Goal: Communication & Community: Answer question/provide support

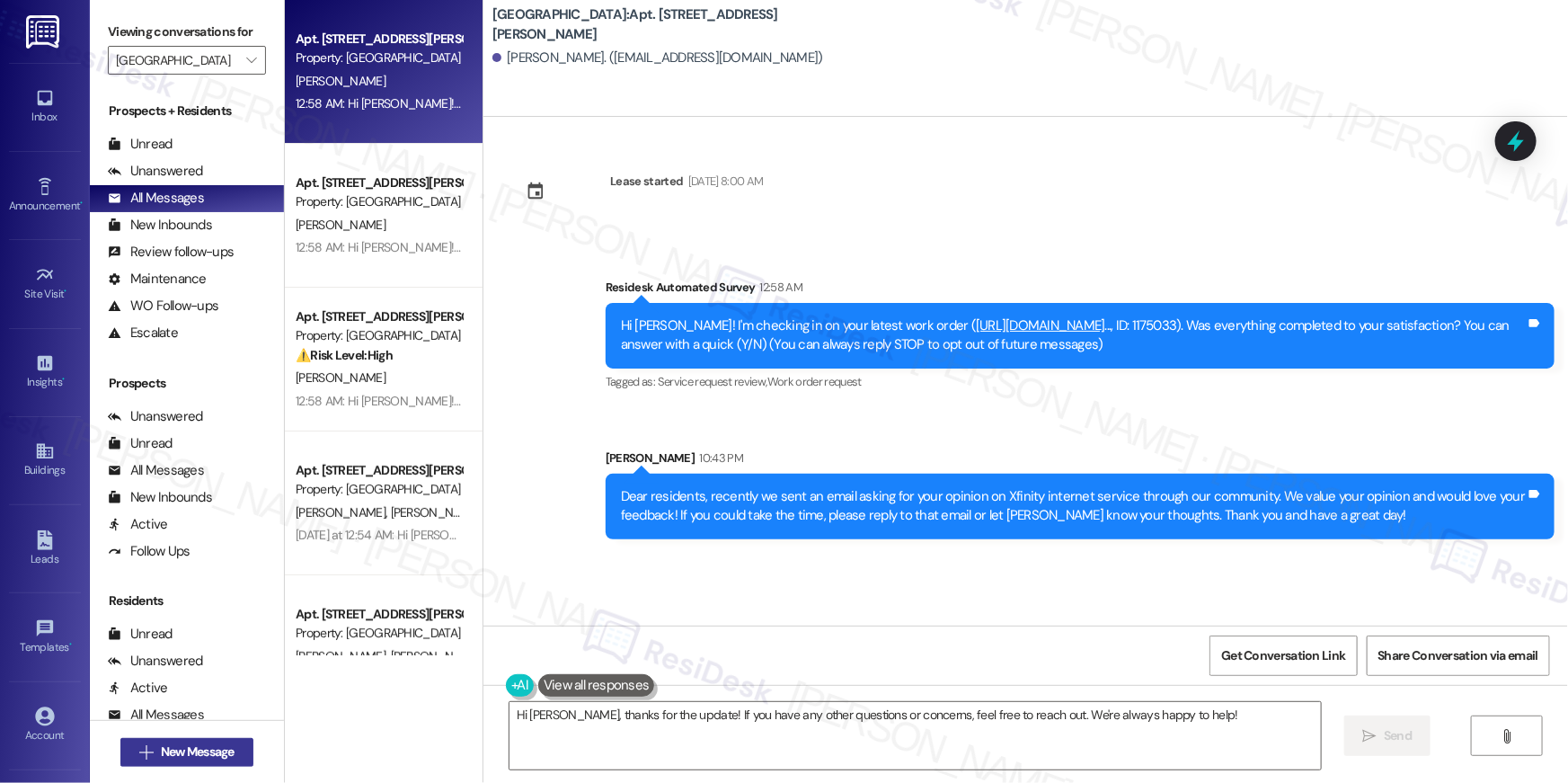
click at [223, 752] on span "New Message" at bounding box center [198, 752] width 74 height 19
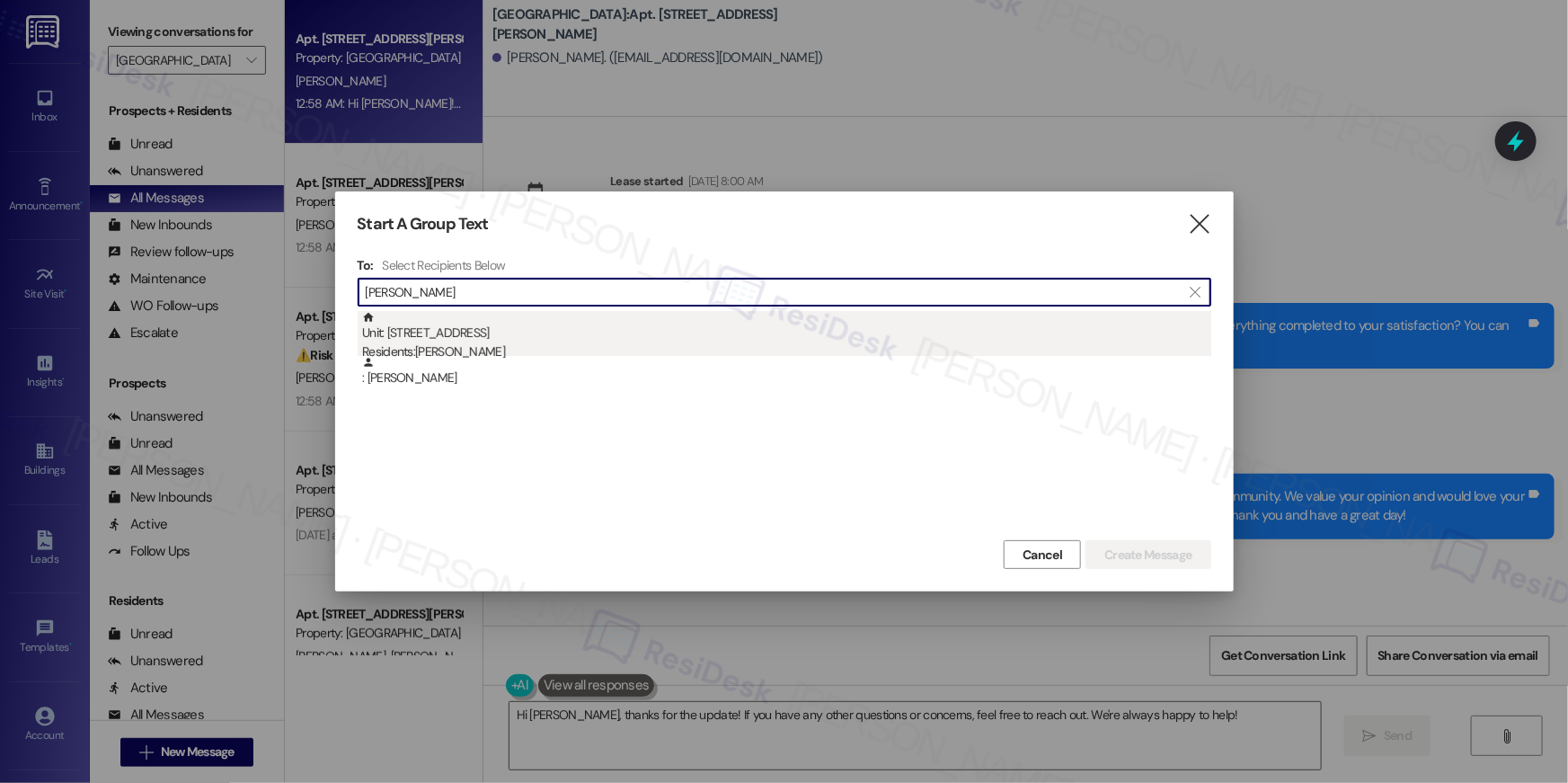
type input "[PERSON_NAME]"
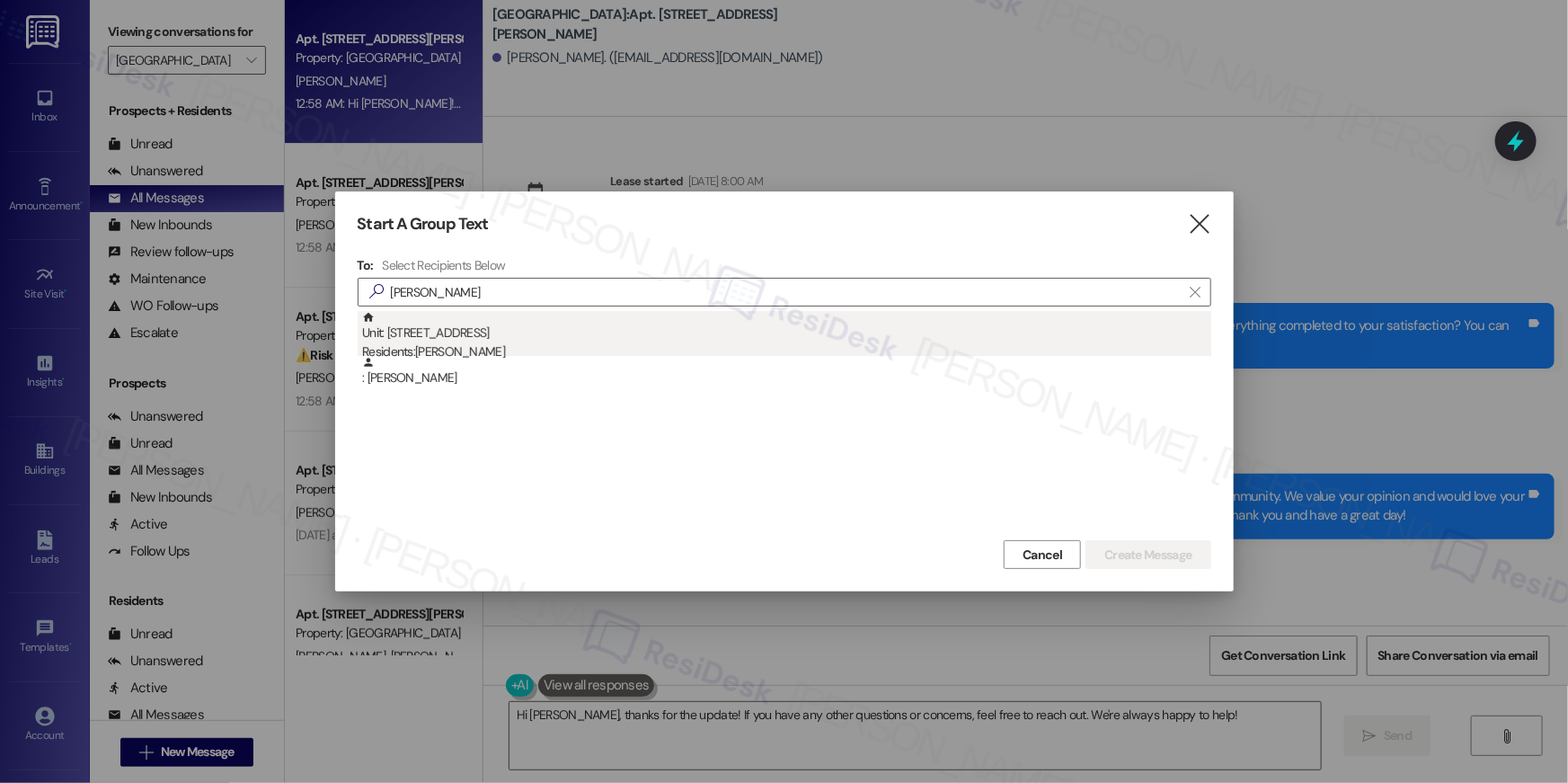
click at [528, 331] on div "Unit: [STREET_ADDRESS] Residents: [PERSON_NAME]" at bounding box center [787, 336] width 849 height 51
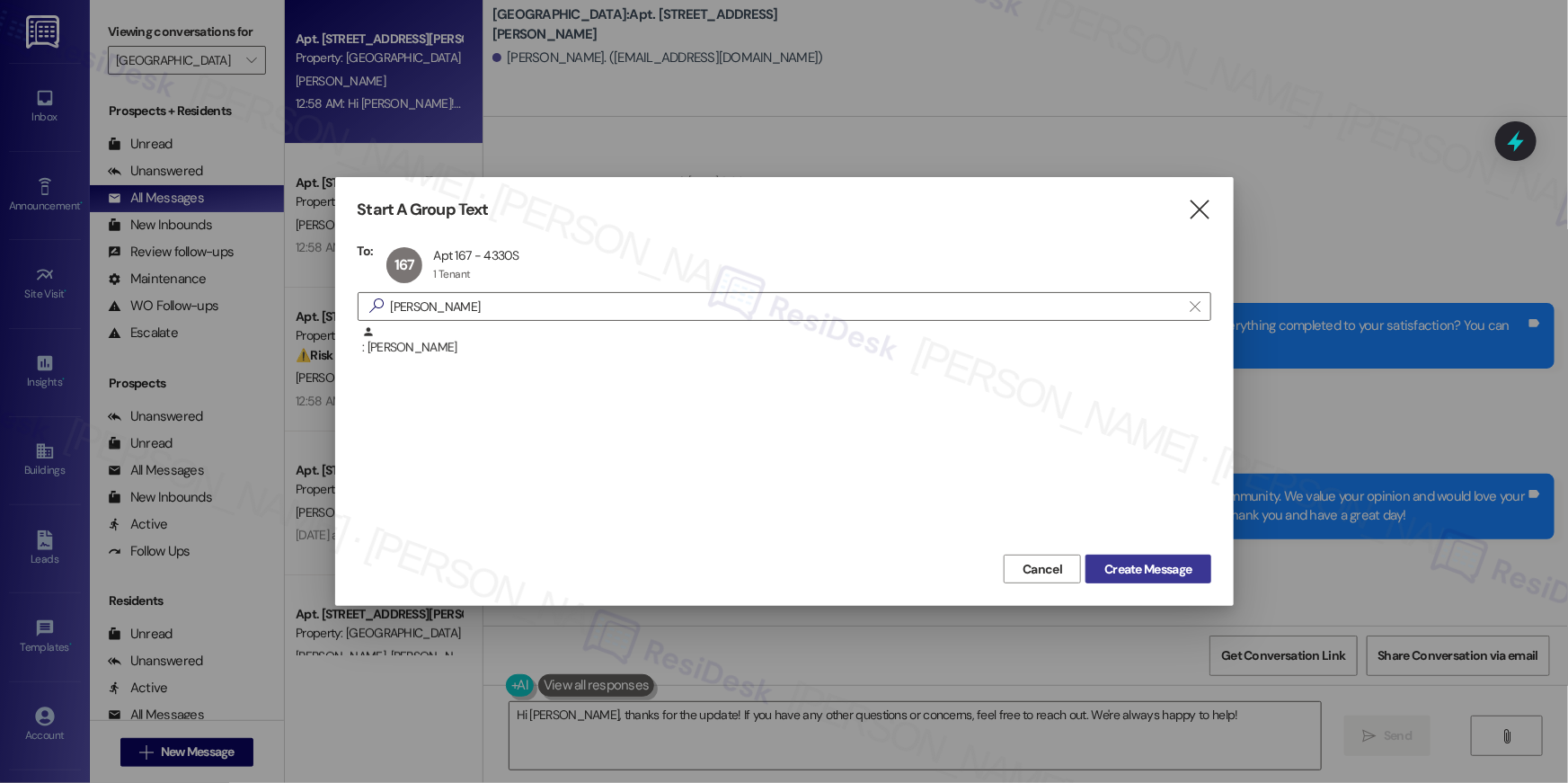
click at [1116, 567] on span "Create Message" at bounding box center [1149, 569] width 87 height 19
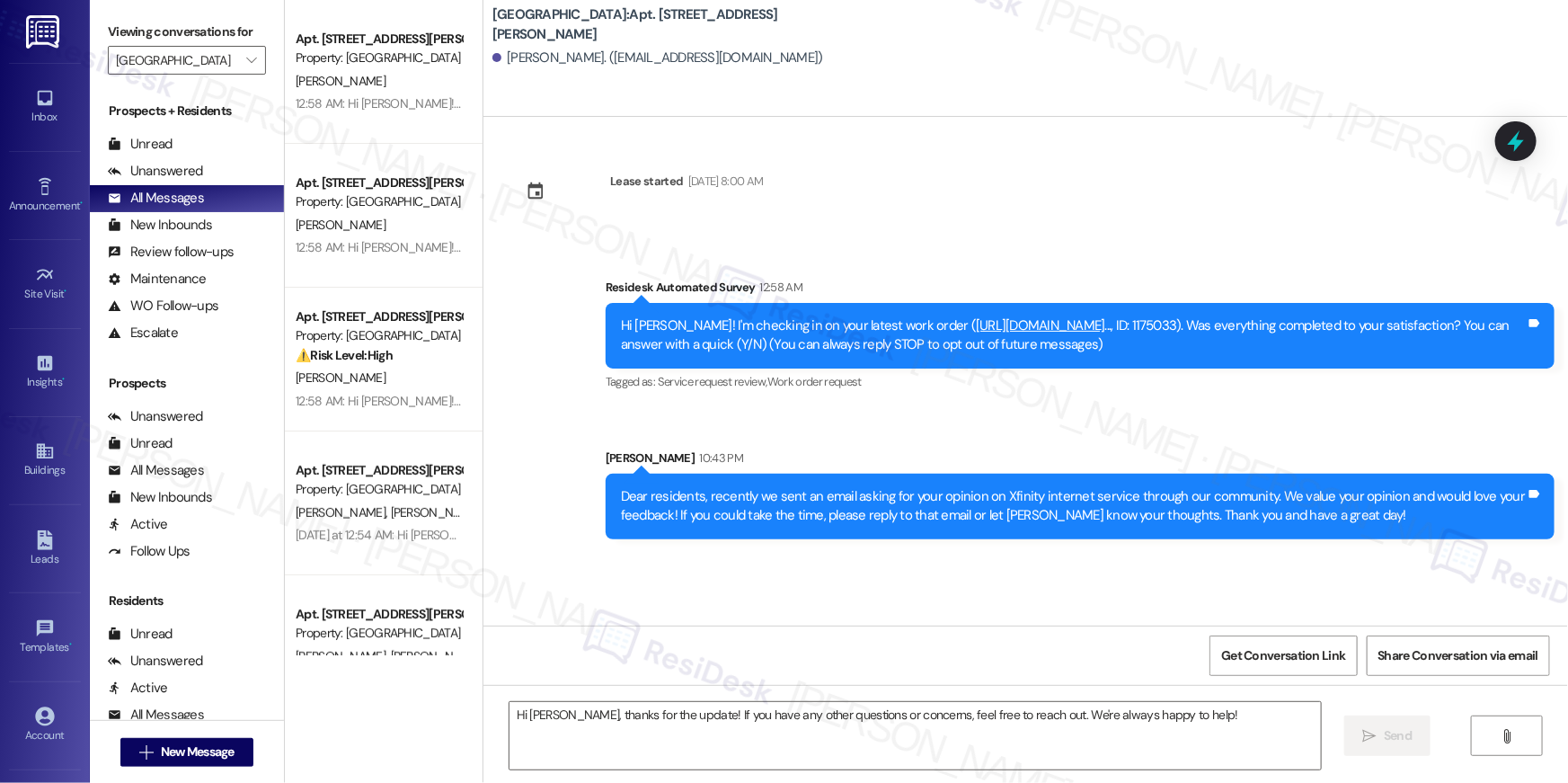
type textarea "Fetching suggested responses. Please feel free to read through the conversation…"
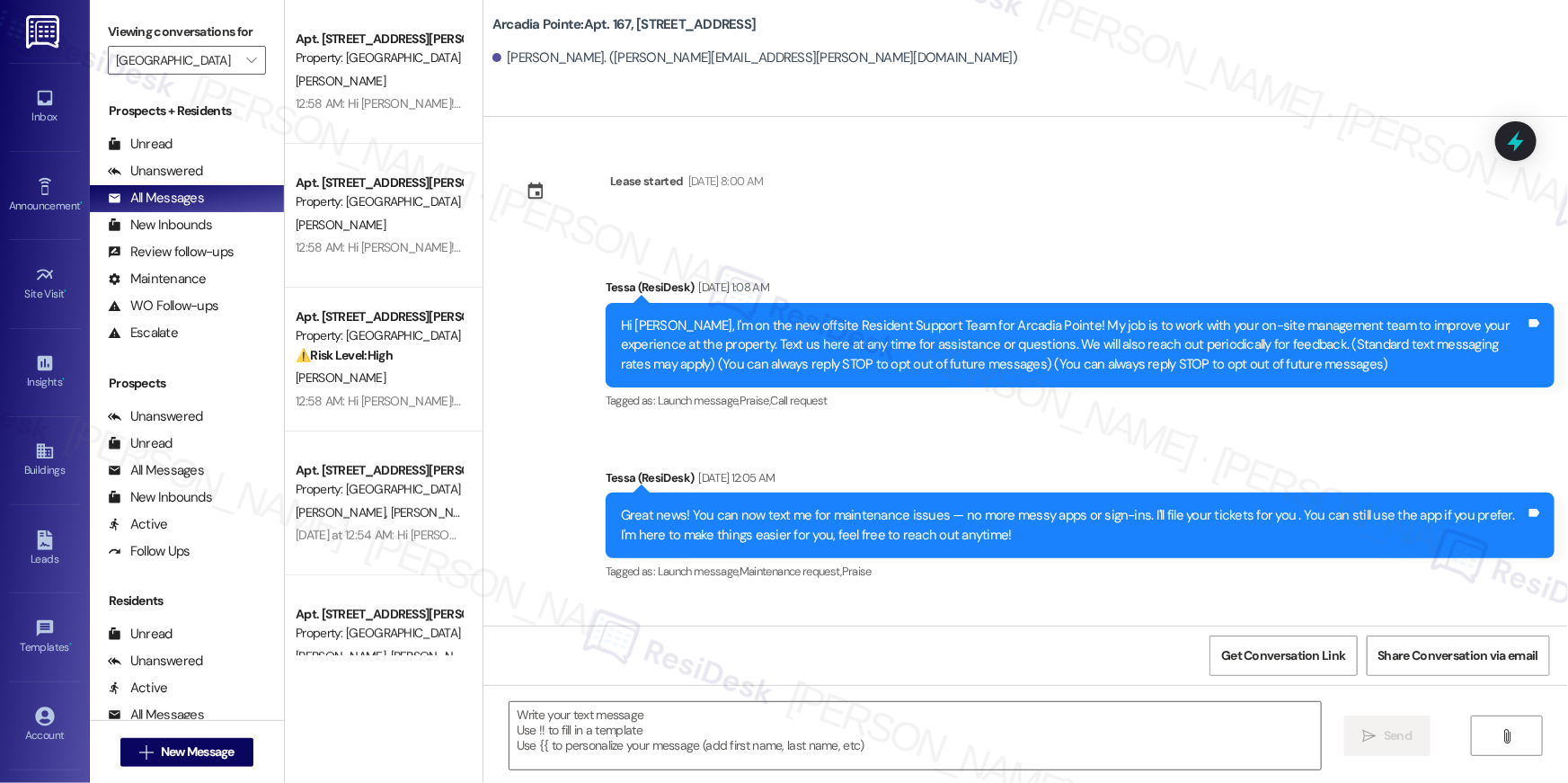
type textarea "Fetching suggested responses. Please feel free to read through the conversation…"
click at [246, 61] on span "" at bounding box center [251, 60] width 17 height 28
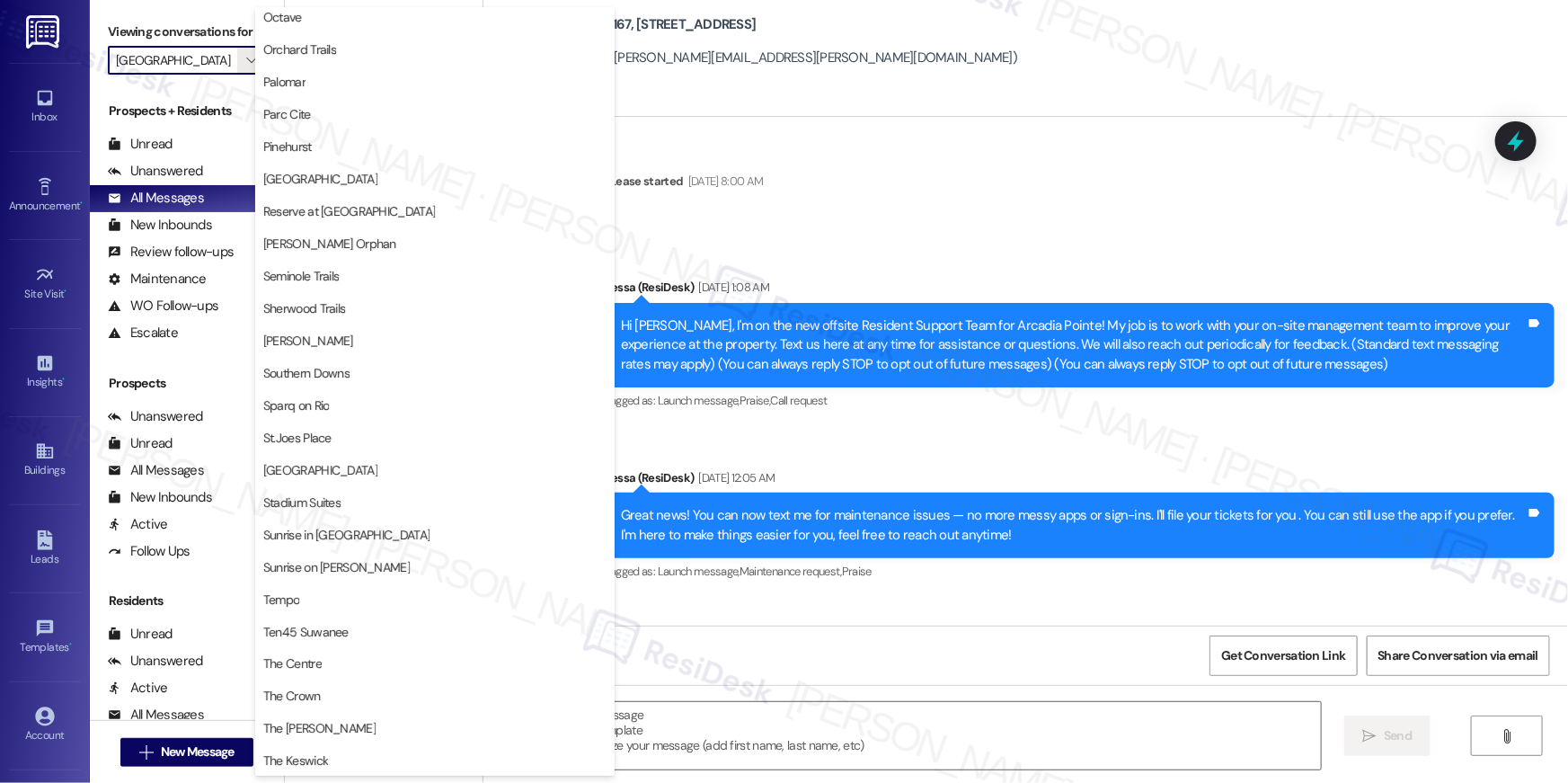
scroll to position [1308, 0]
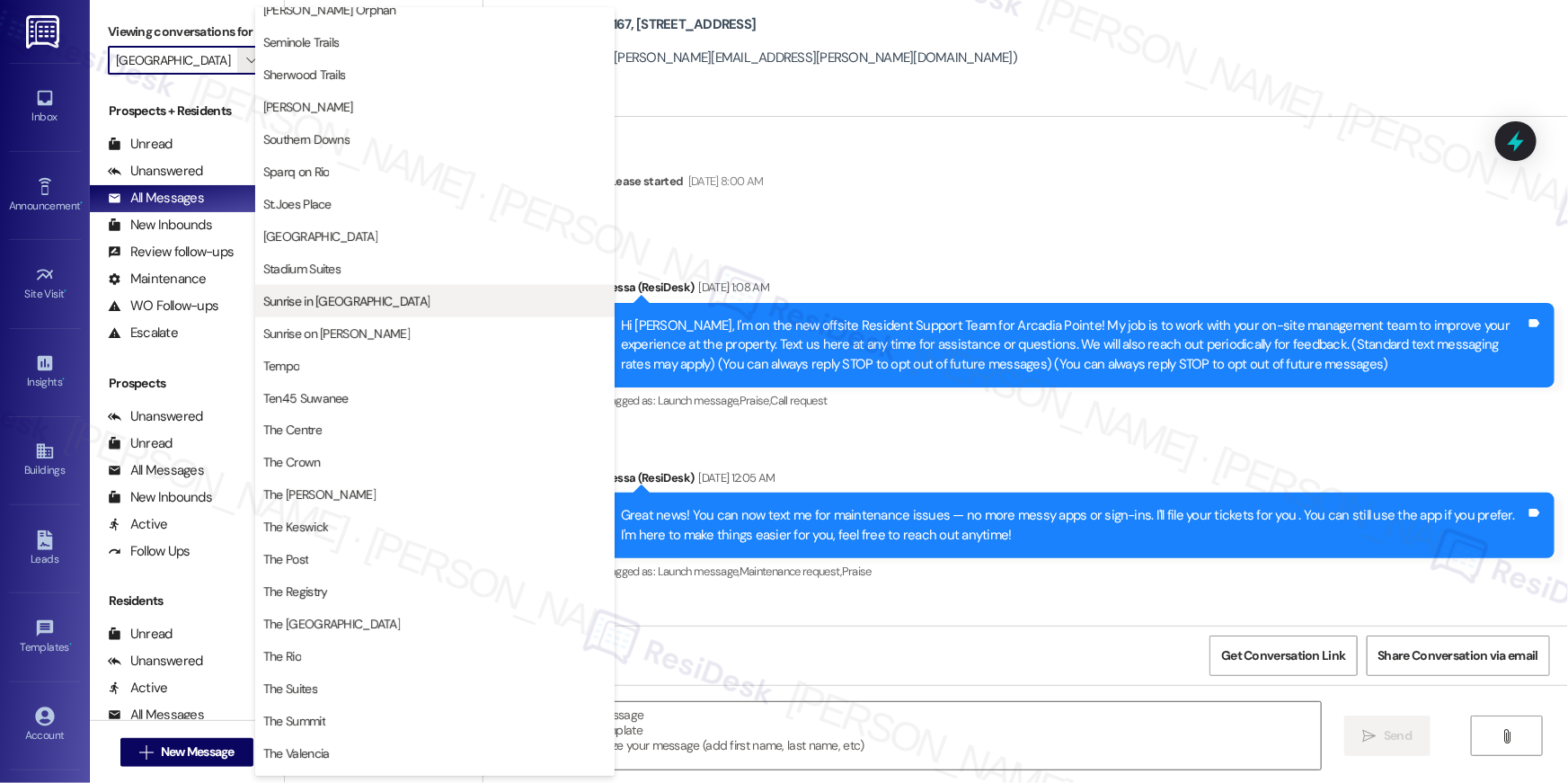
click at [347, 294] on span "Sunrise in [GEOGRAPHIC_DATA]" at bounding box center [347, 300] width 167 height 18
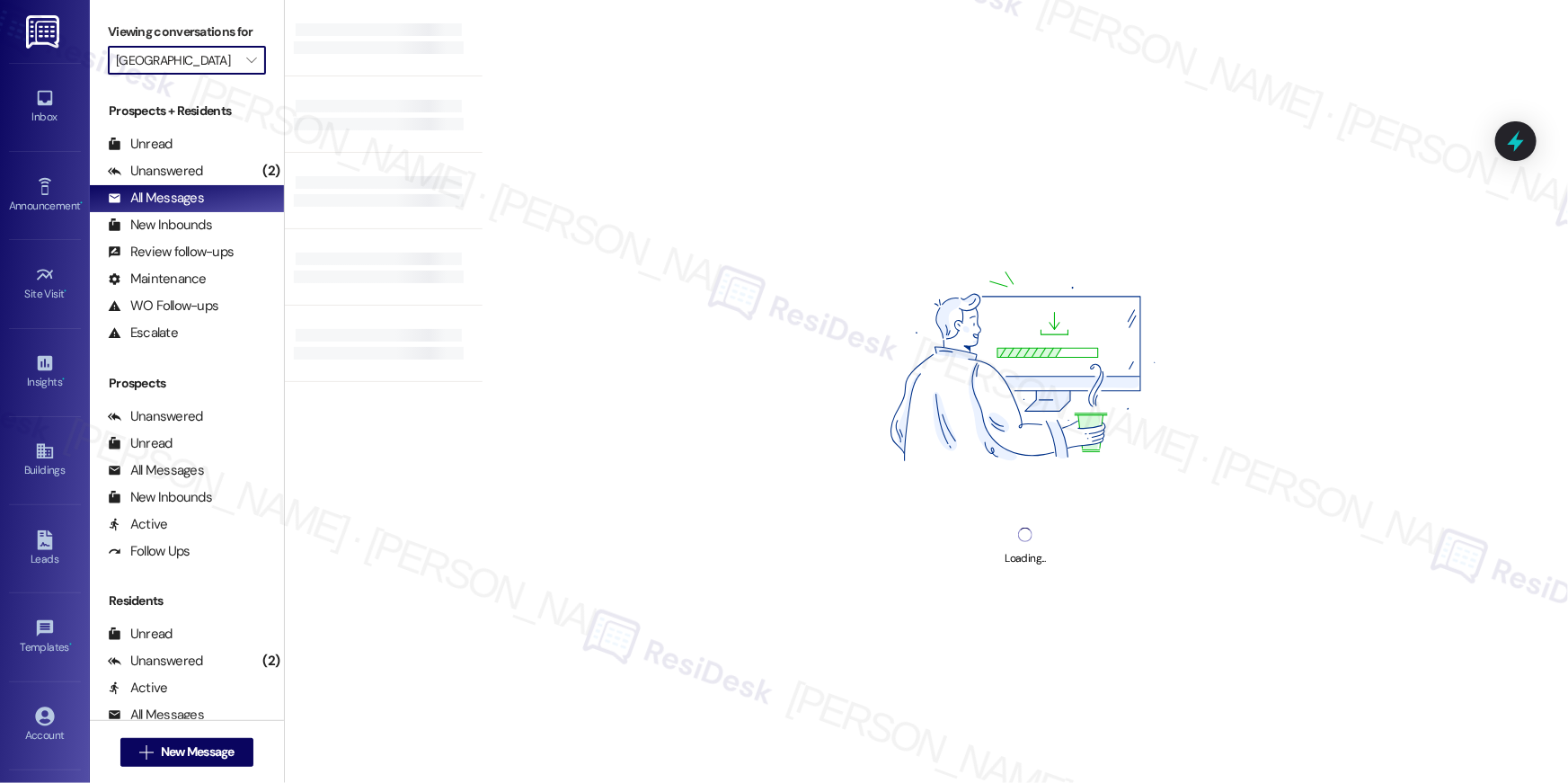
type input "Sunrise in [GEOGRAPHIC_DATA]"
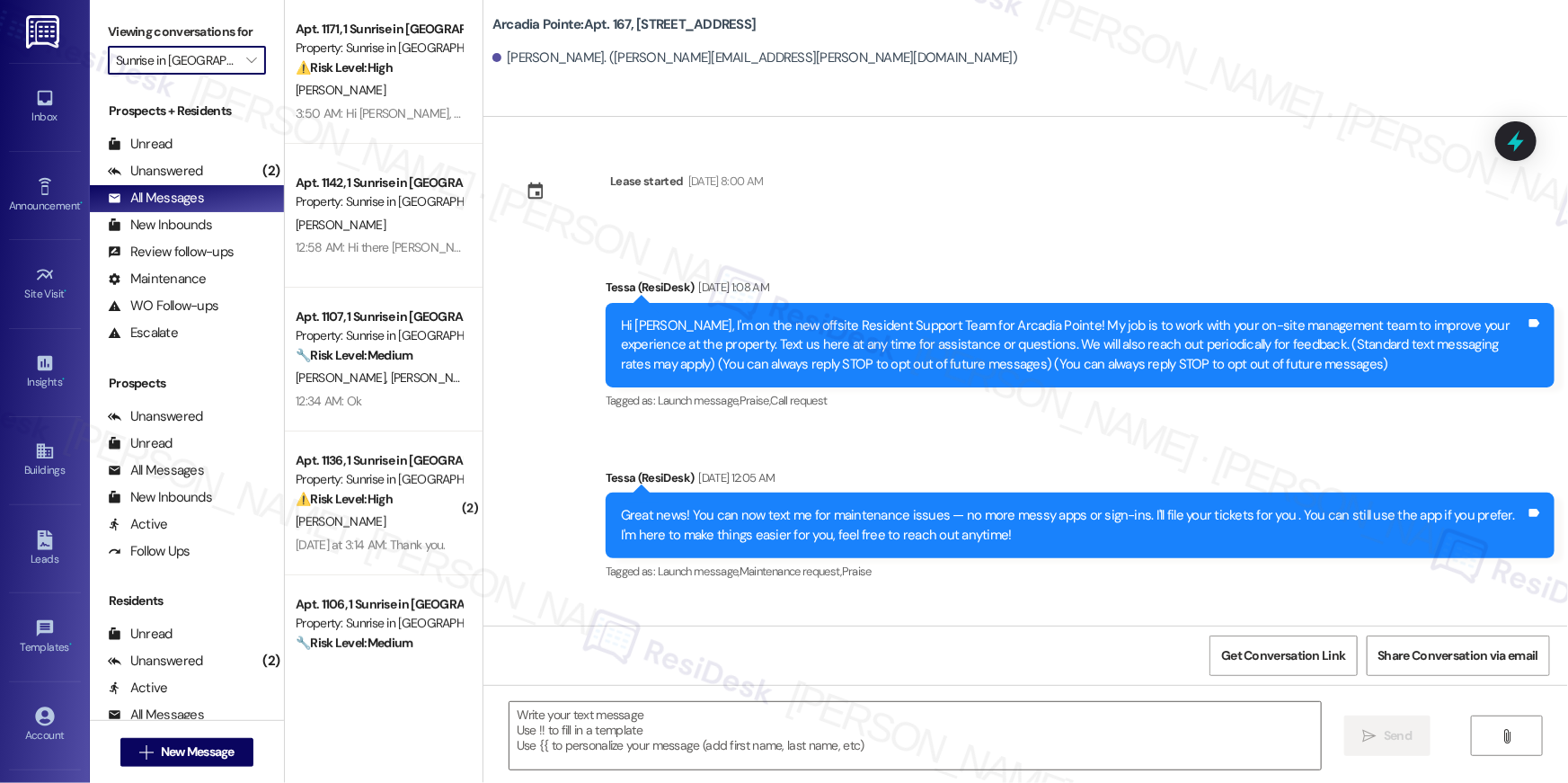
type textarea "Fetching suggested responses. Please feel free to read through the conversation…"
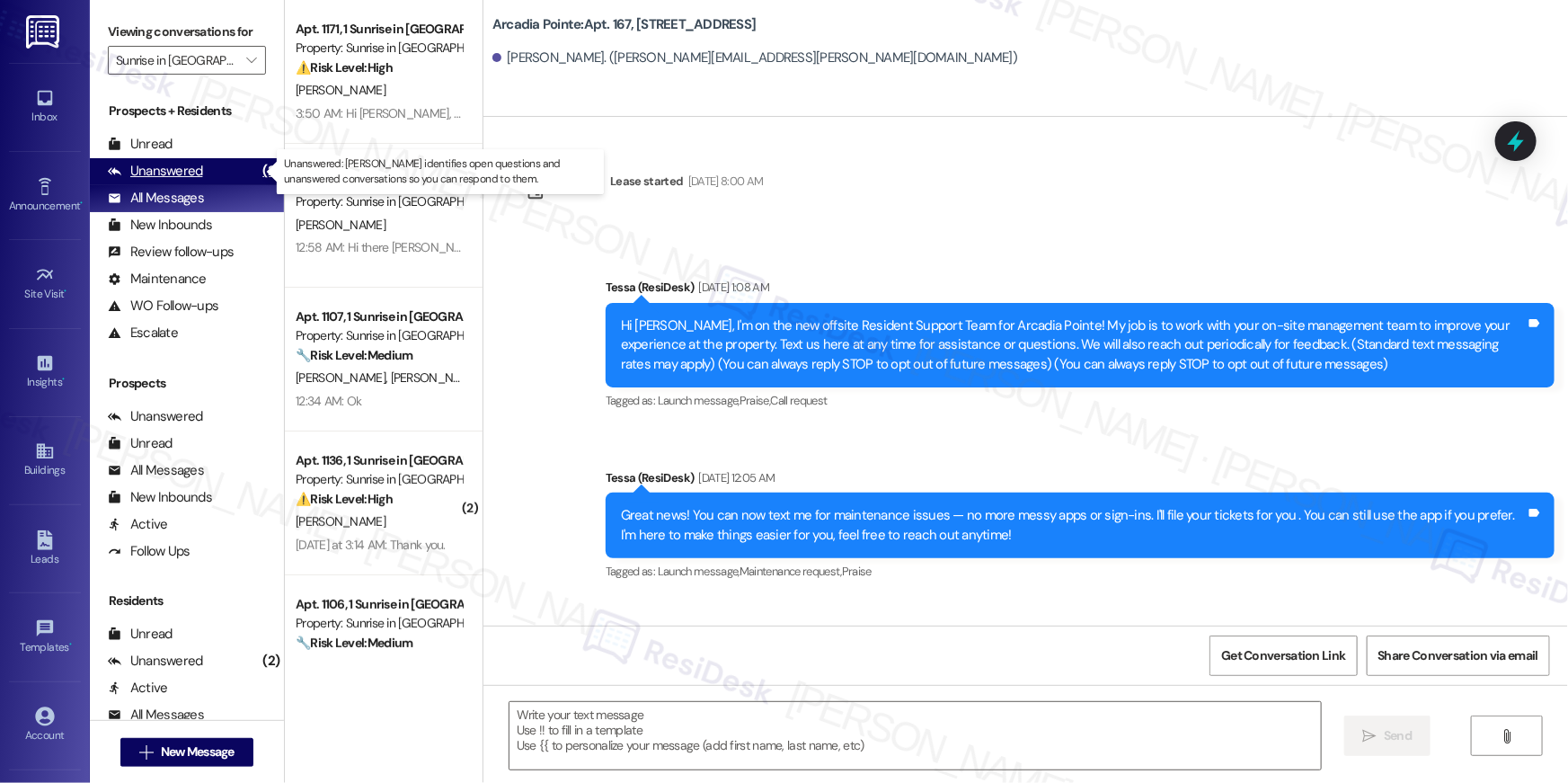
click at [198, 168] on div "Unanswered" at bounding box center [155, 171] width 96 height 19
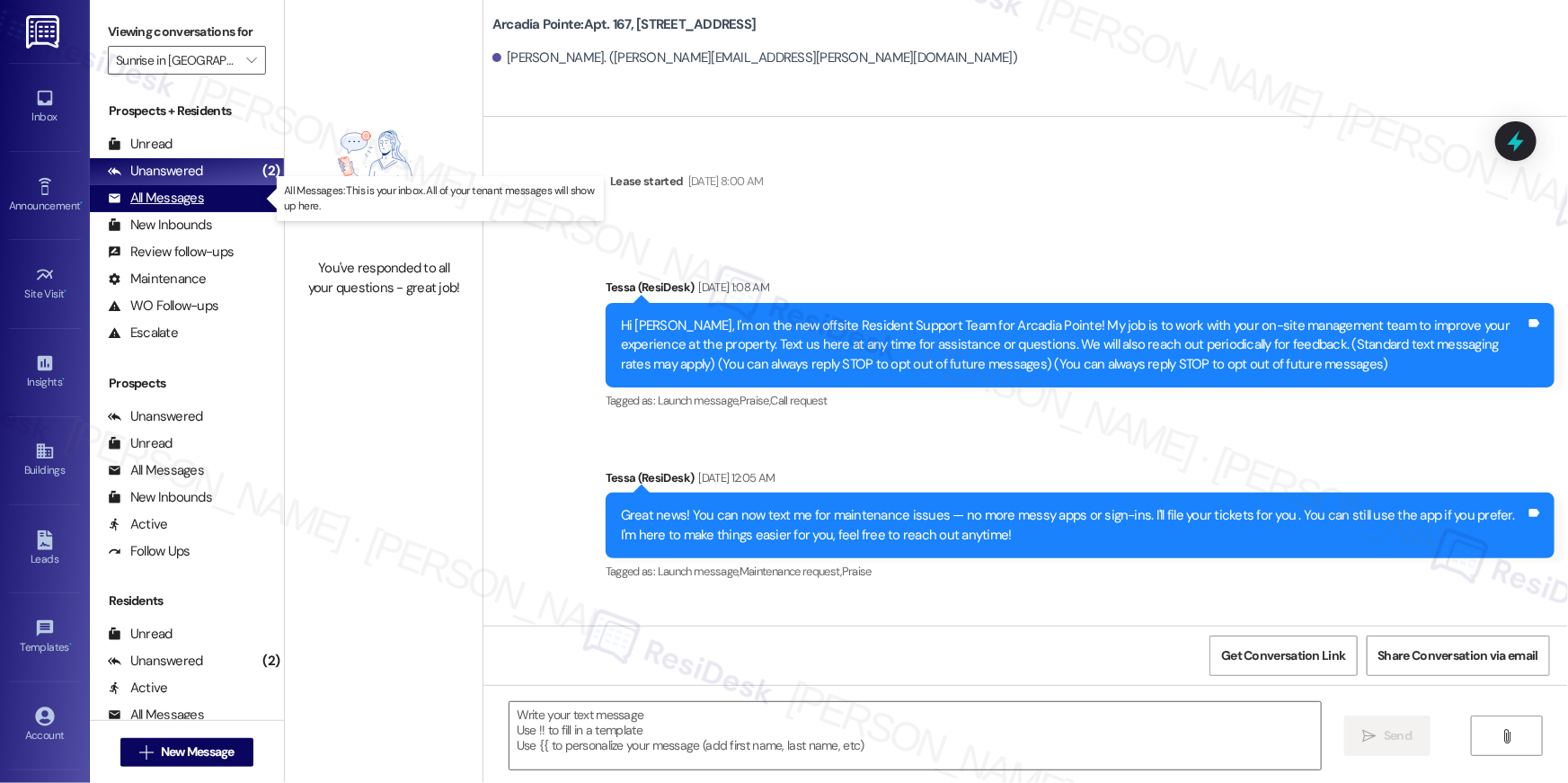
click at [231, 189] on div "All Messages (undefined)" at bounding box center [187, 199] width 194 height 27
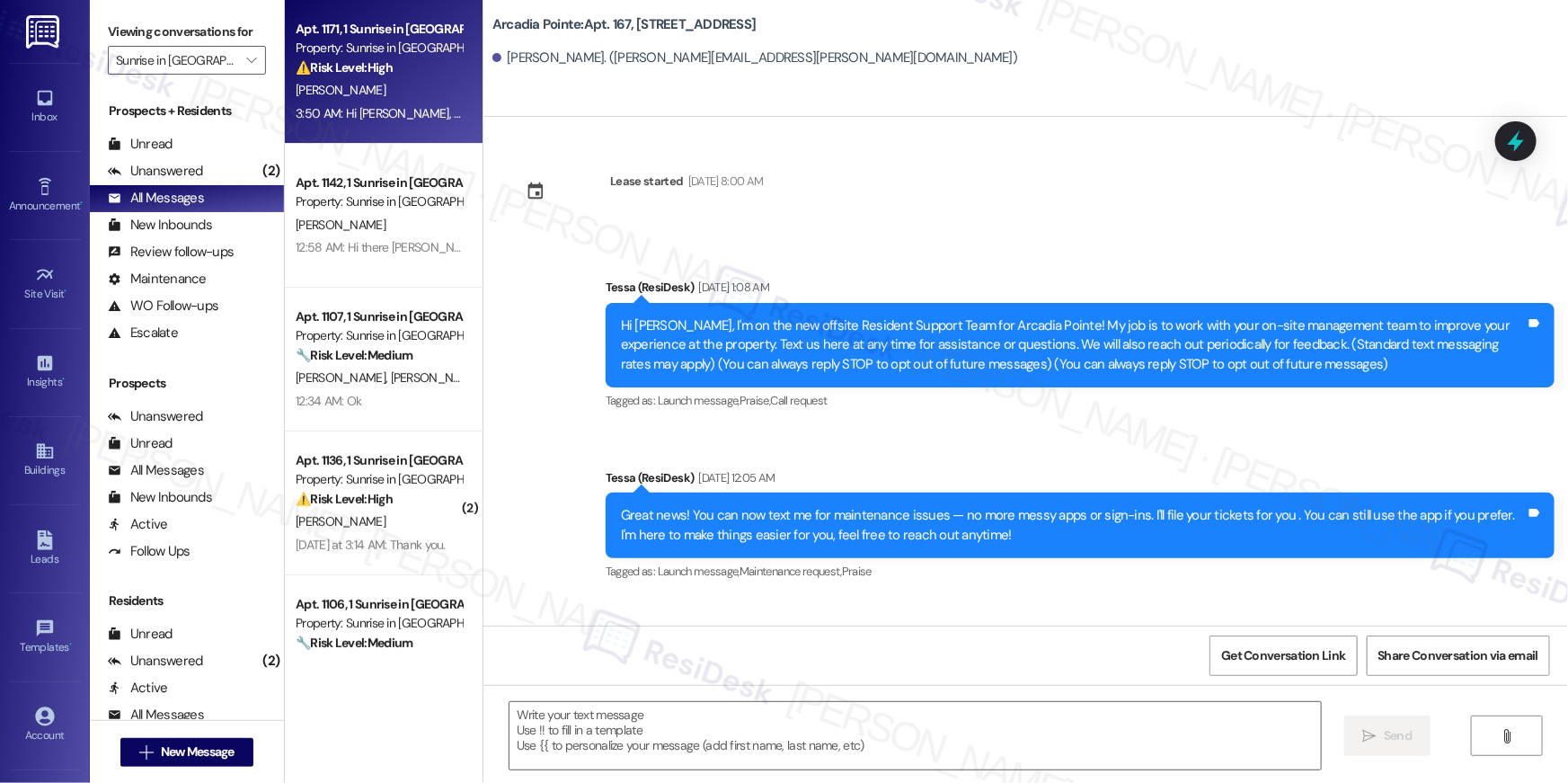
click at [416, 69] on div "⚠️ Risk Level: High The resident states that a previously scheduled work order …" at bounding box center [379, 68] width 167 height 19
type textarea "Fetching suggested responses. Please feel free to read through the conversation…"
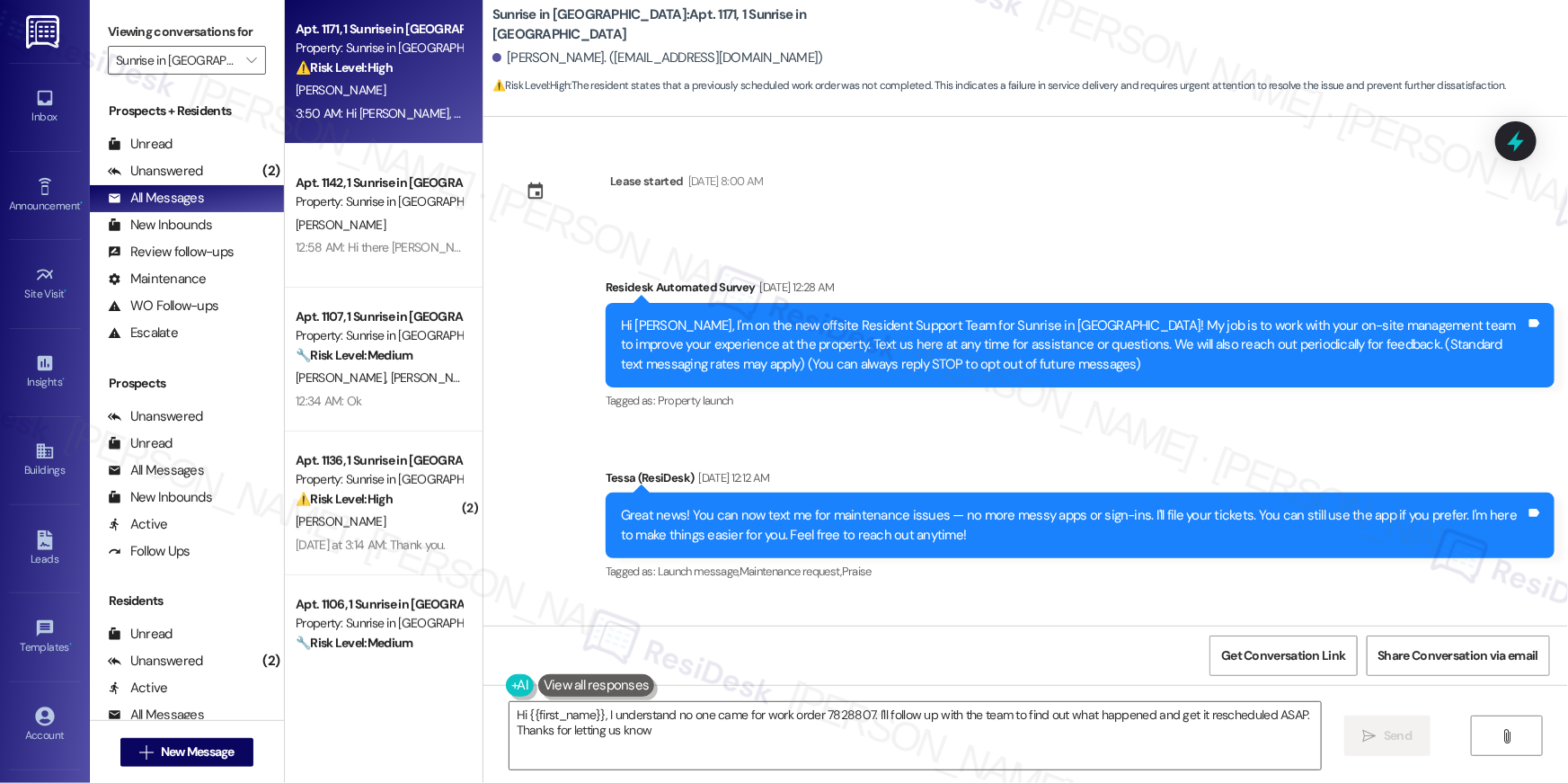
type textarea "Hi {{first_name}}, I understand no one came for work order 7828807. I'll follow…"
click at [191, 740] on button " New Message" at bounding box center [187, 752] width 133 height 28
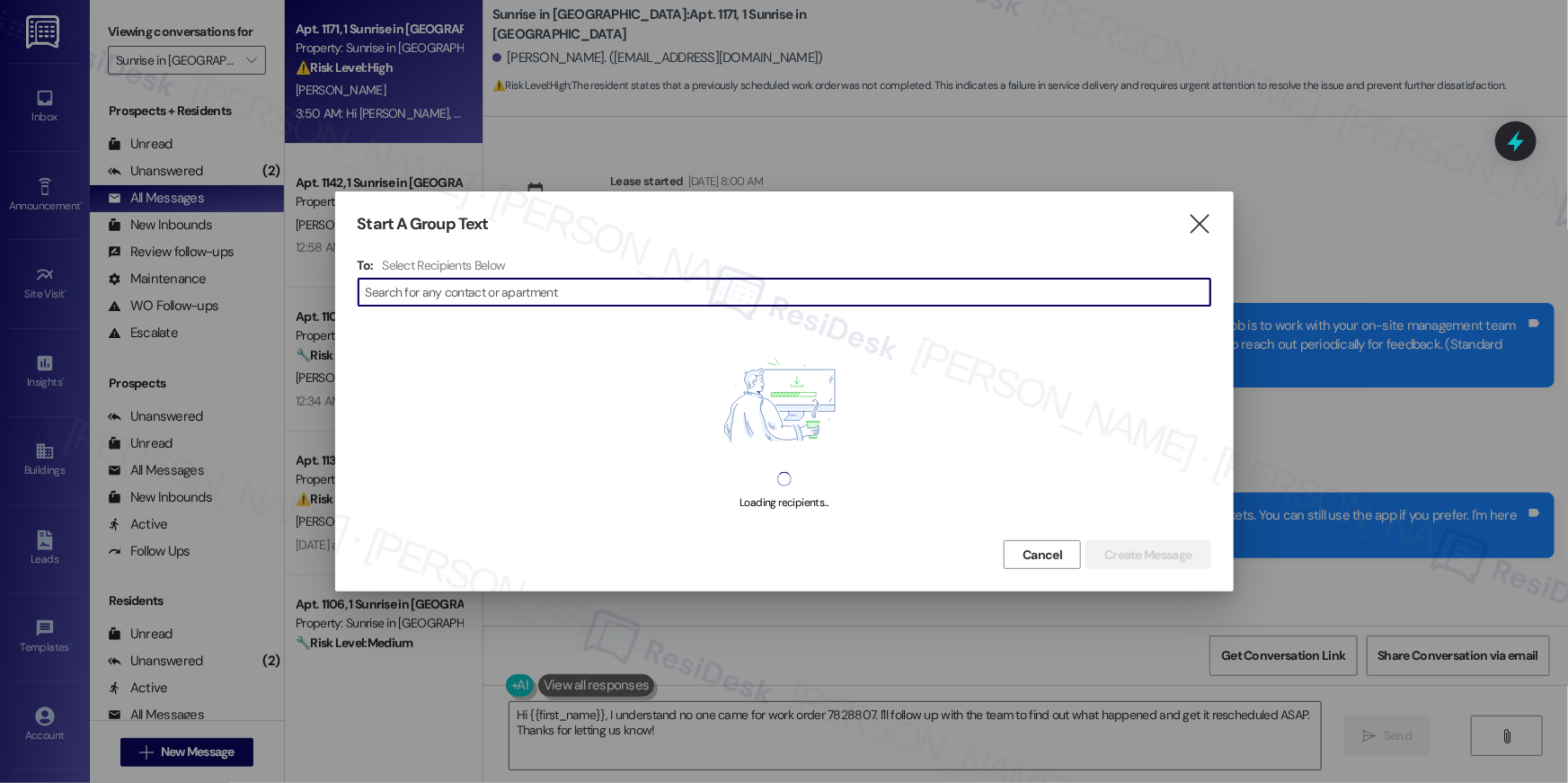
click at [190, 747] on div at bounding box center [784, 391] width 1568 height 783
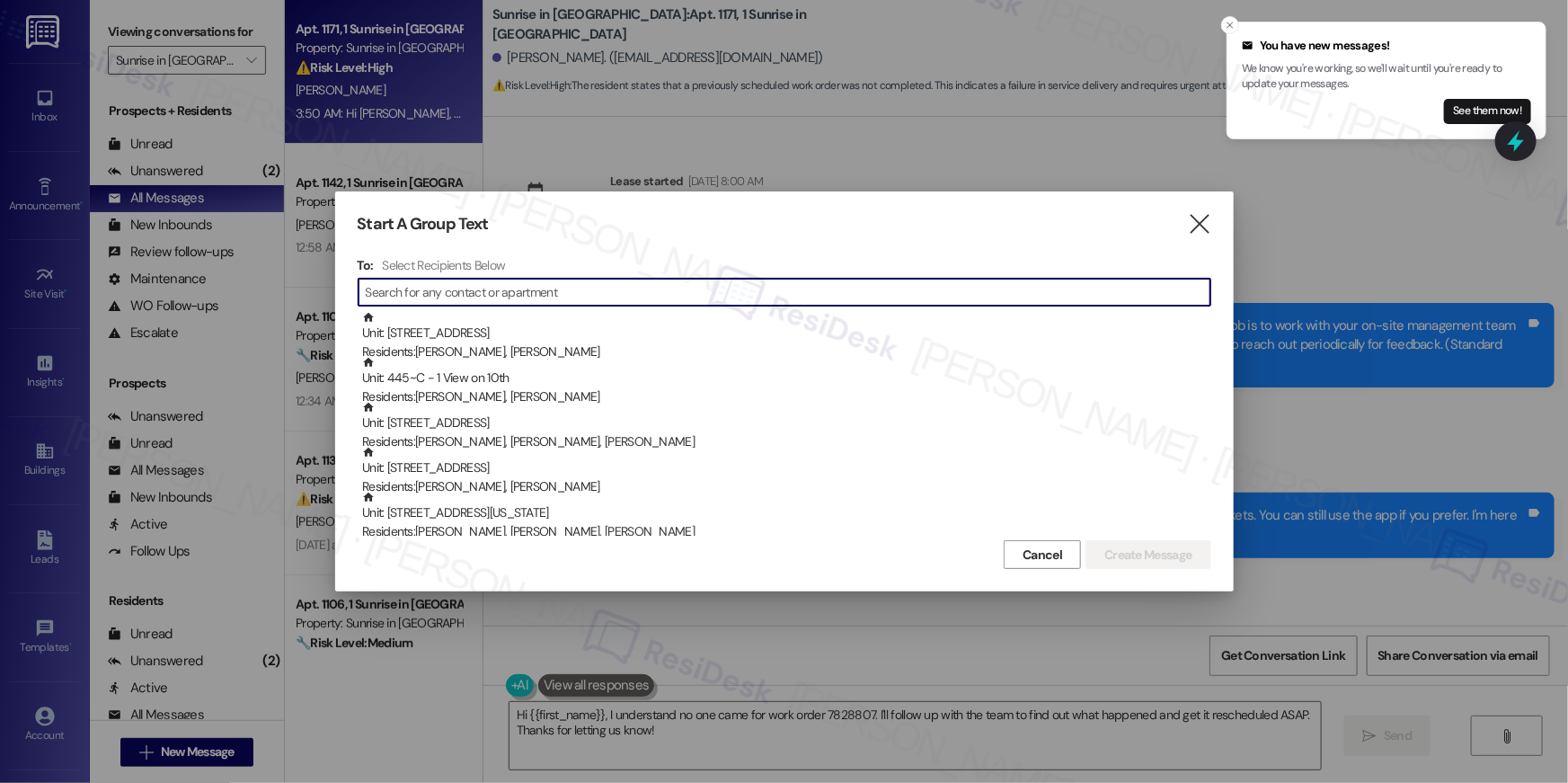
click at [978, 302] on input at bounding box center [788, 292] width 845 height 26
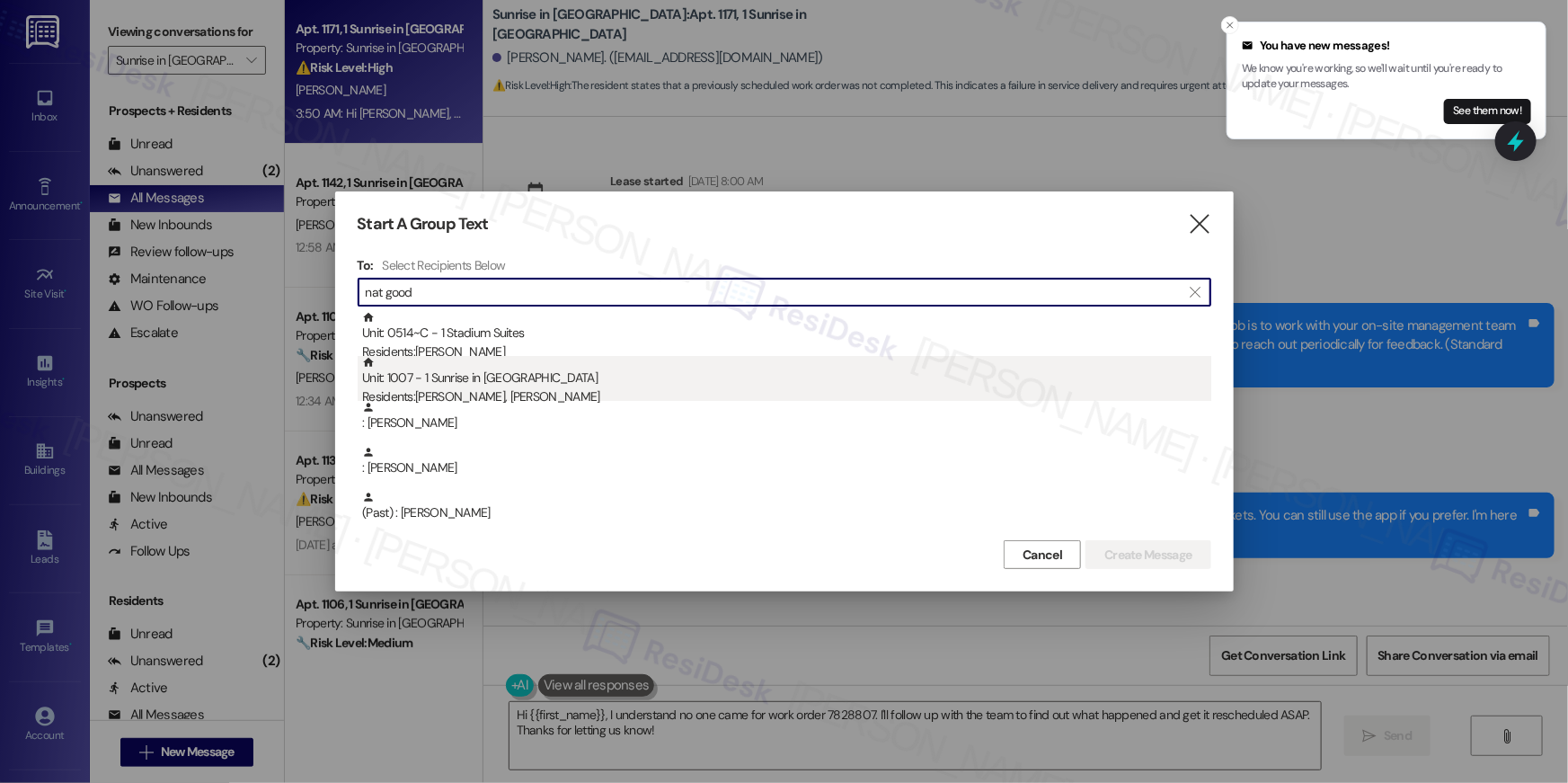
type input "nat good"
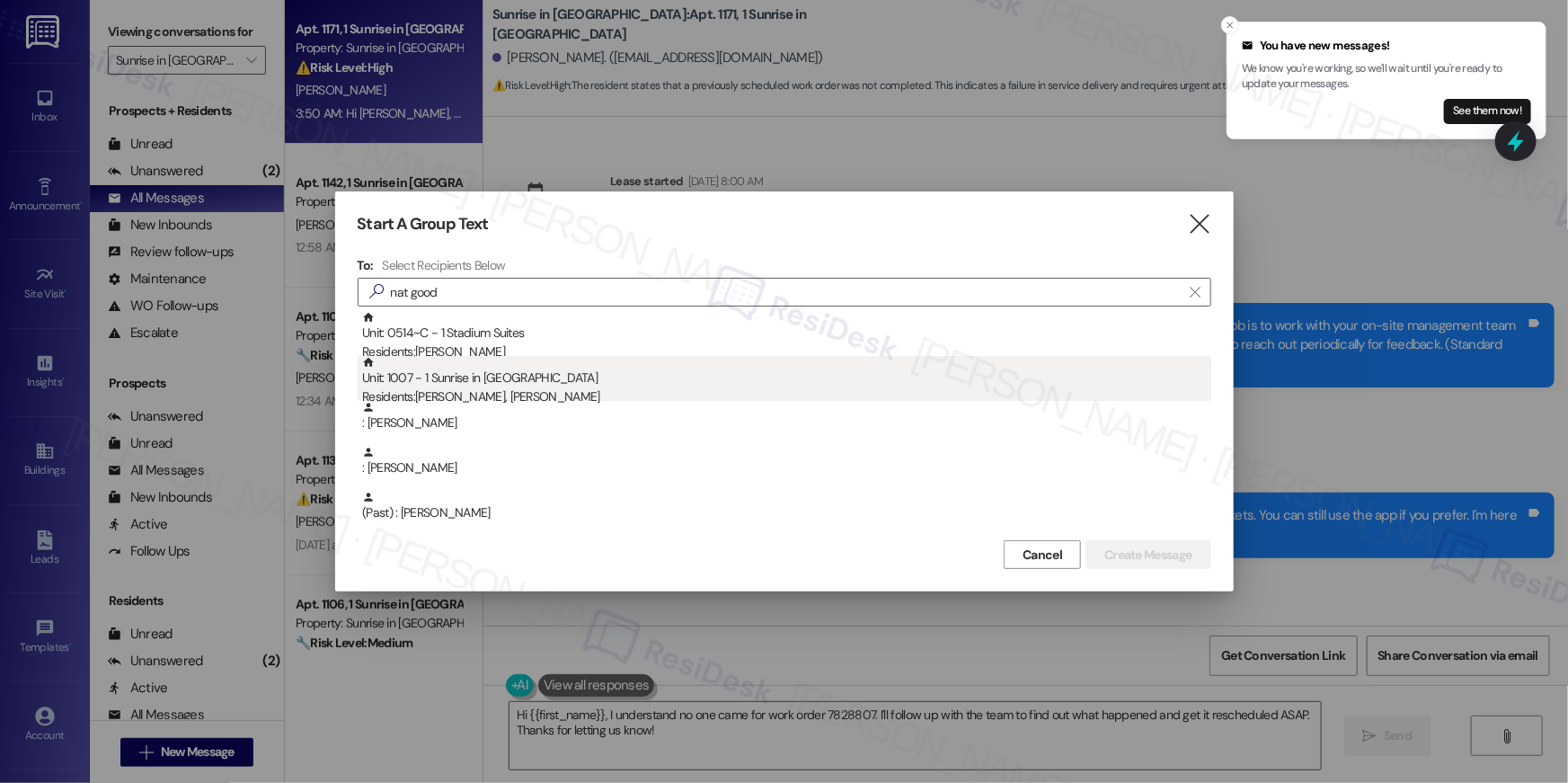
click at [710, 378] on div "Unit: 1007 - 1 Sunrise in [GEOGRAPHIC_DATA] Residents: [PERSON_NAME], [PERSON_N…" at bounding box center [787, 382] width 849 height 51
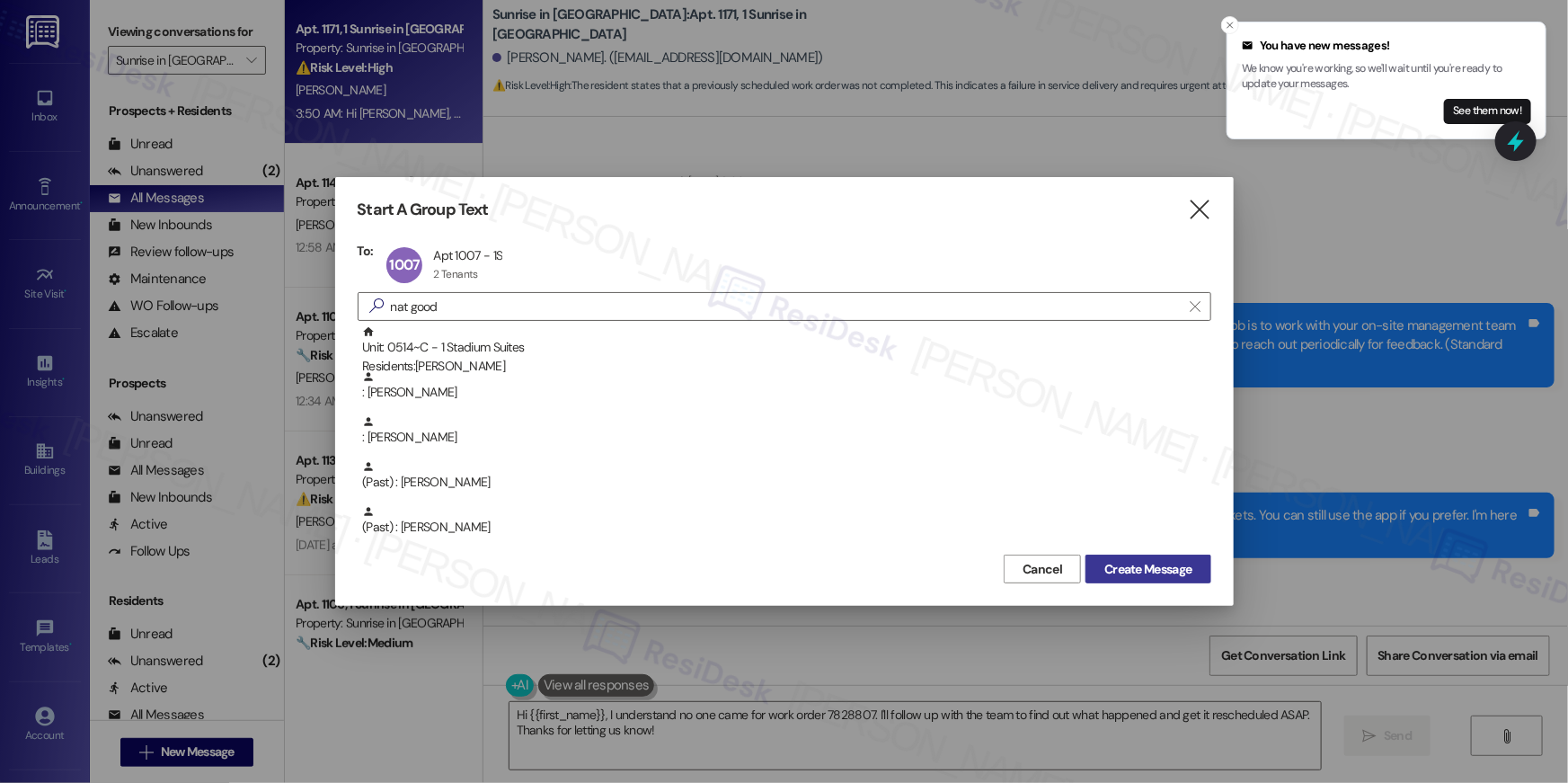
click at [1160, 566] on span "Create Message" at bounding box center [1149, 569] width 87 height 19
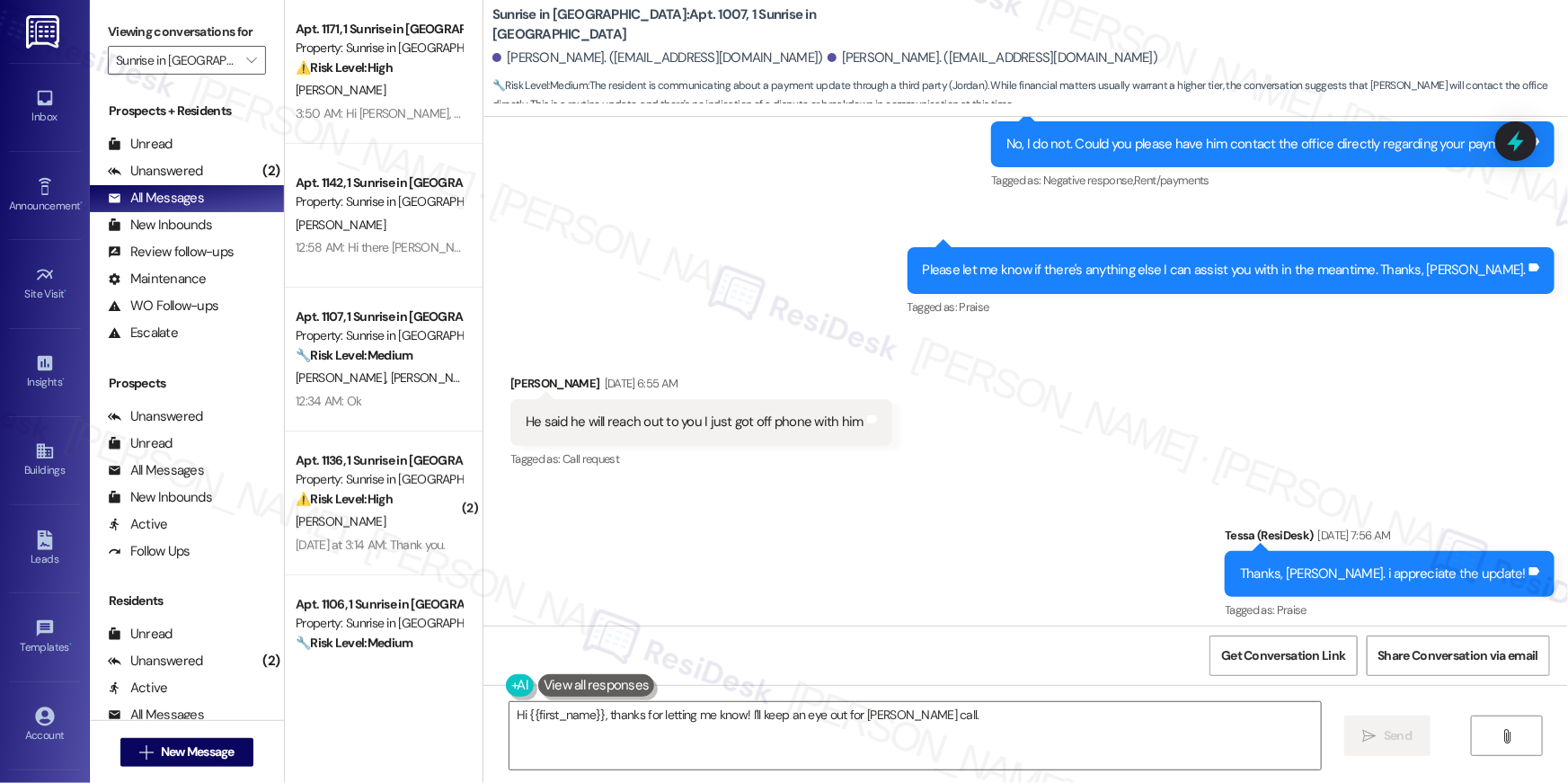
scroll to position [733, 0]
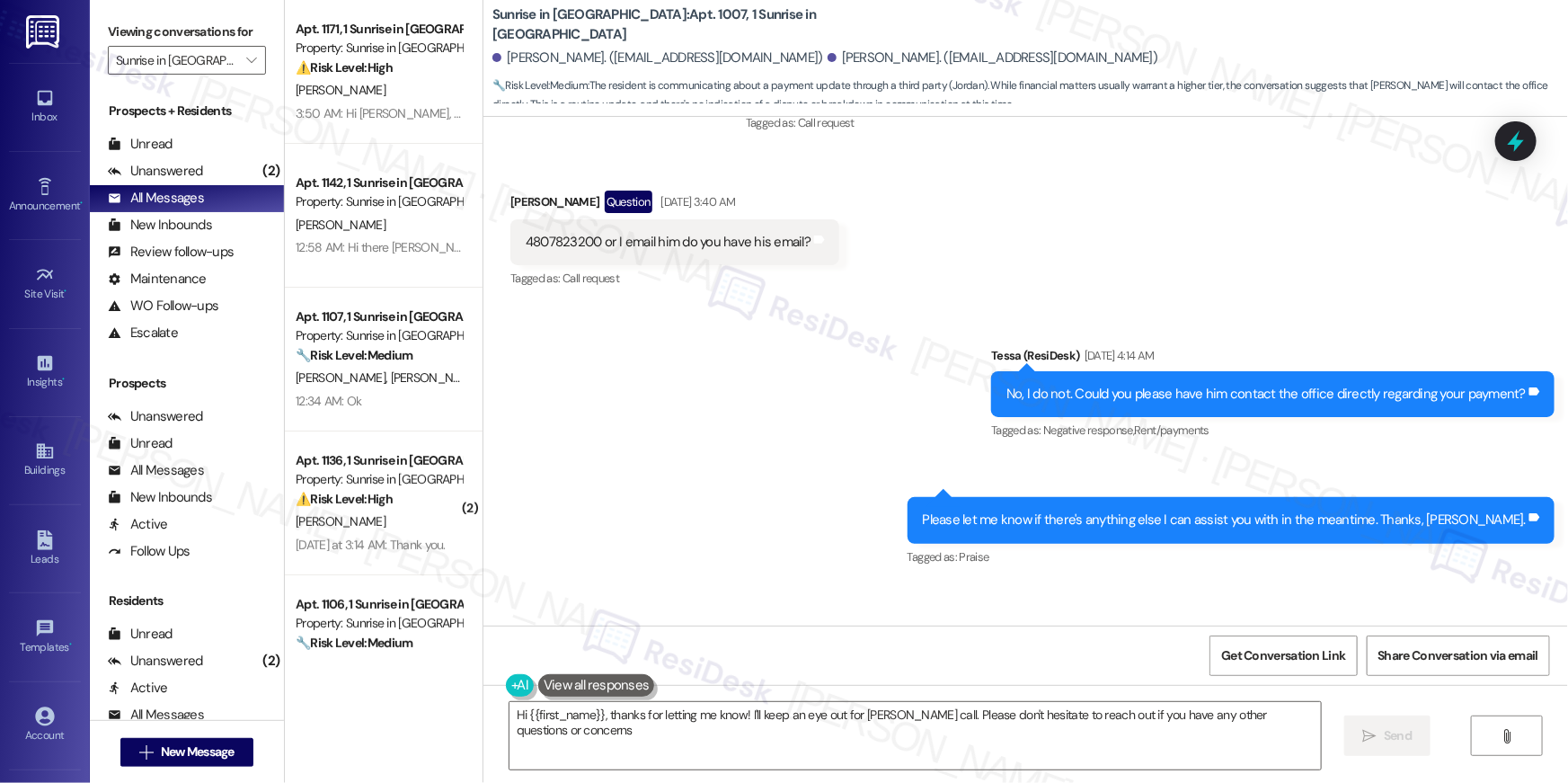
type textarea "Hi {{first_name}}, thanks for letting me know! I'll keep an eye out for [PERSON…"
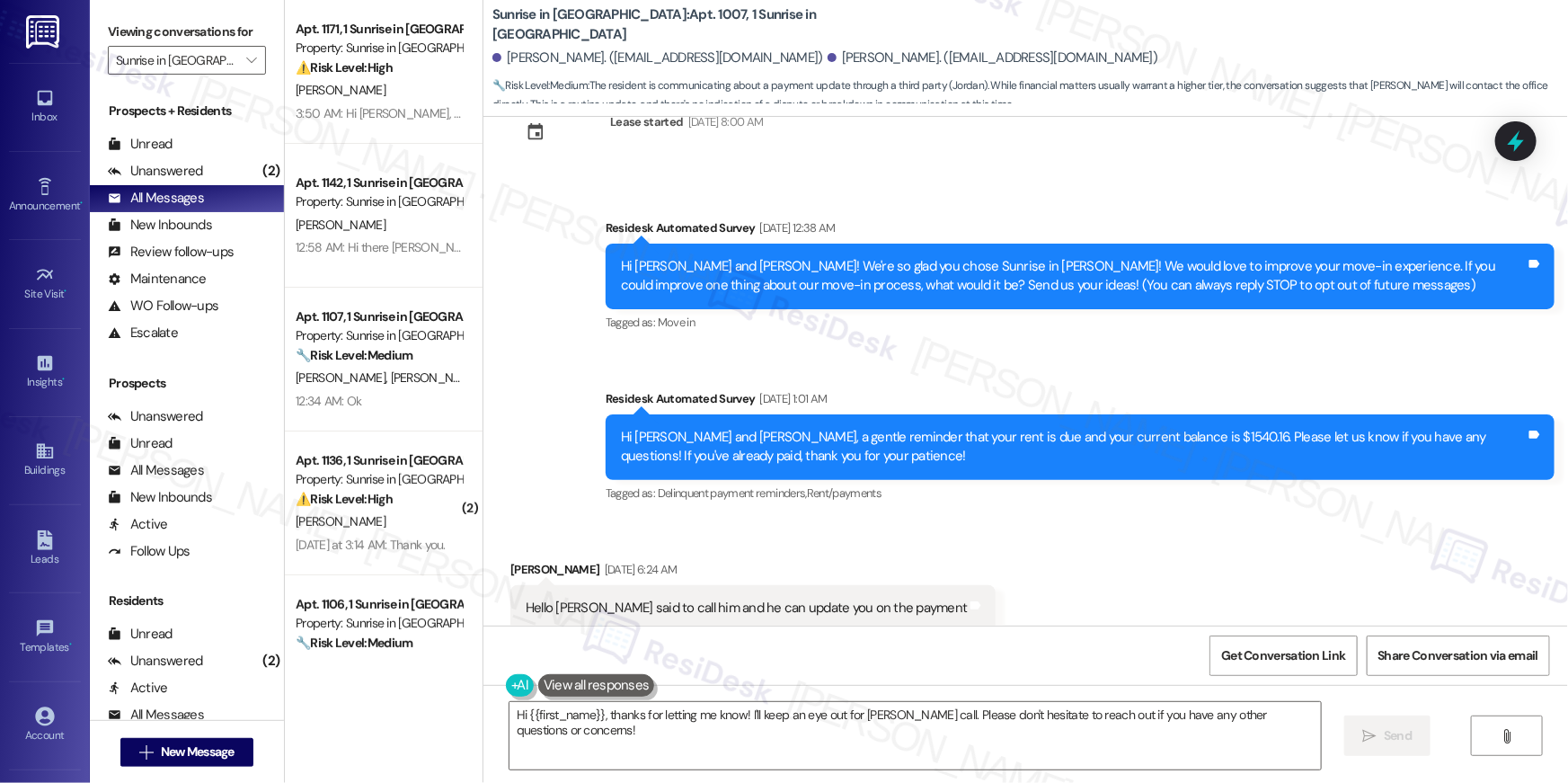
scroll to position [1159, 0]
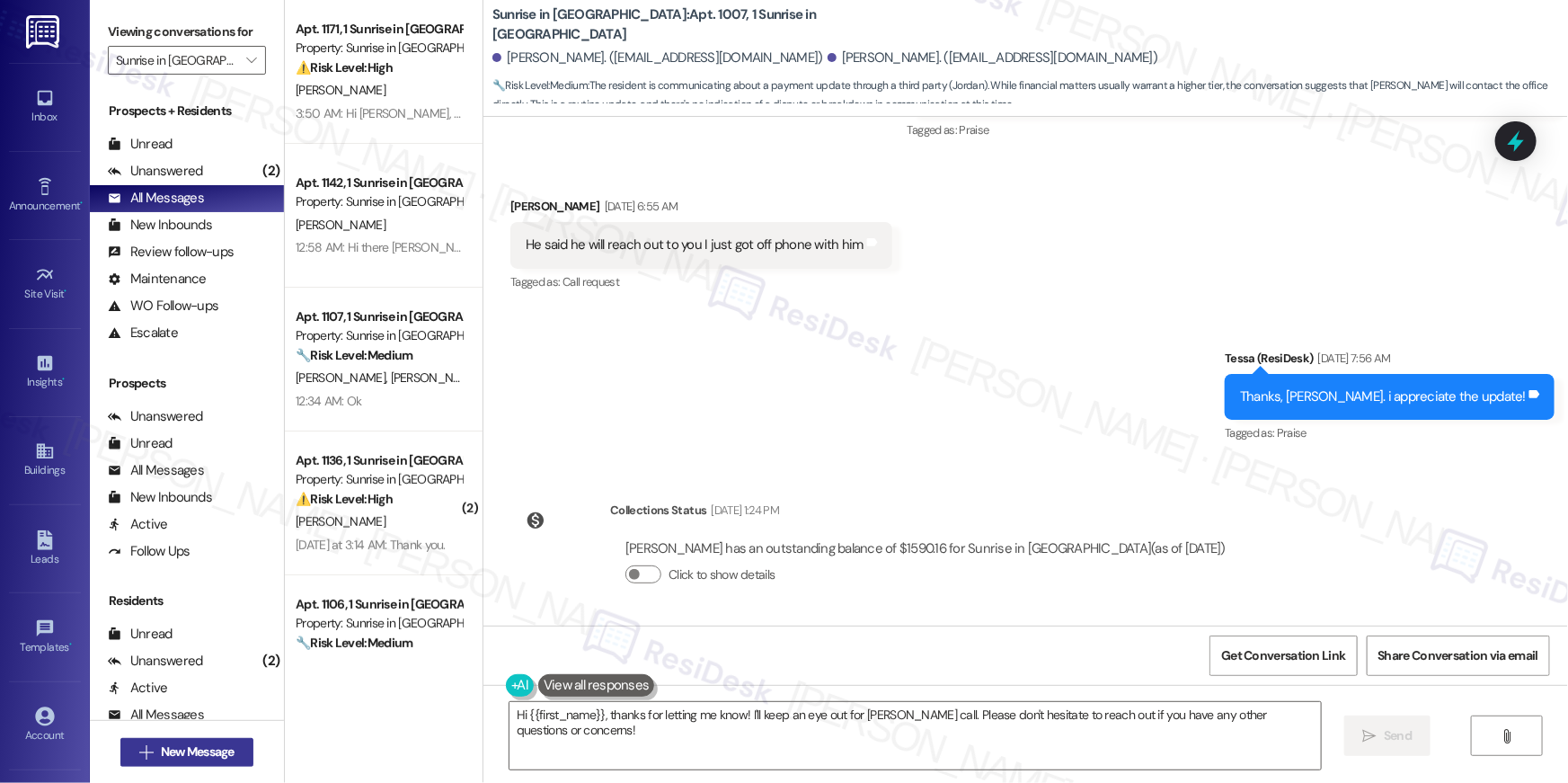
click at [228, 755] on span "New Message" at bounding box center [198, 752] width 74 height 19
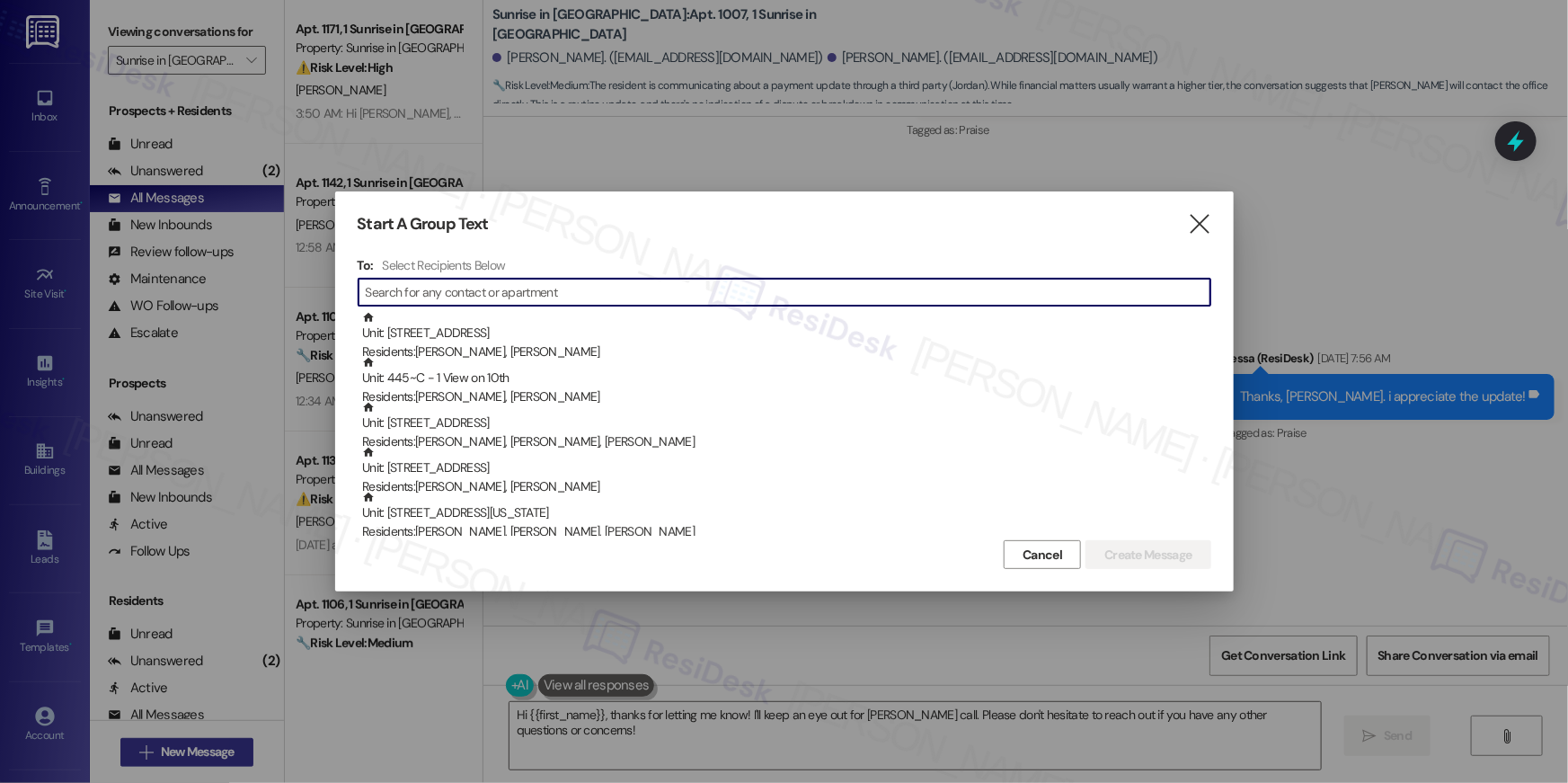
type input "a"
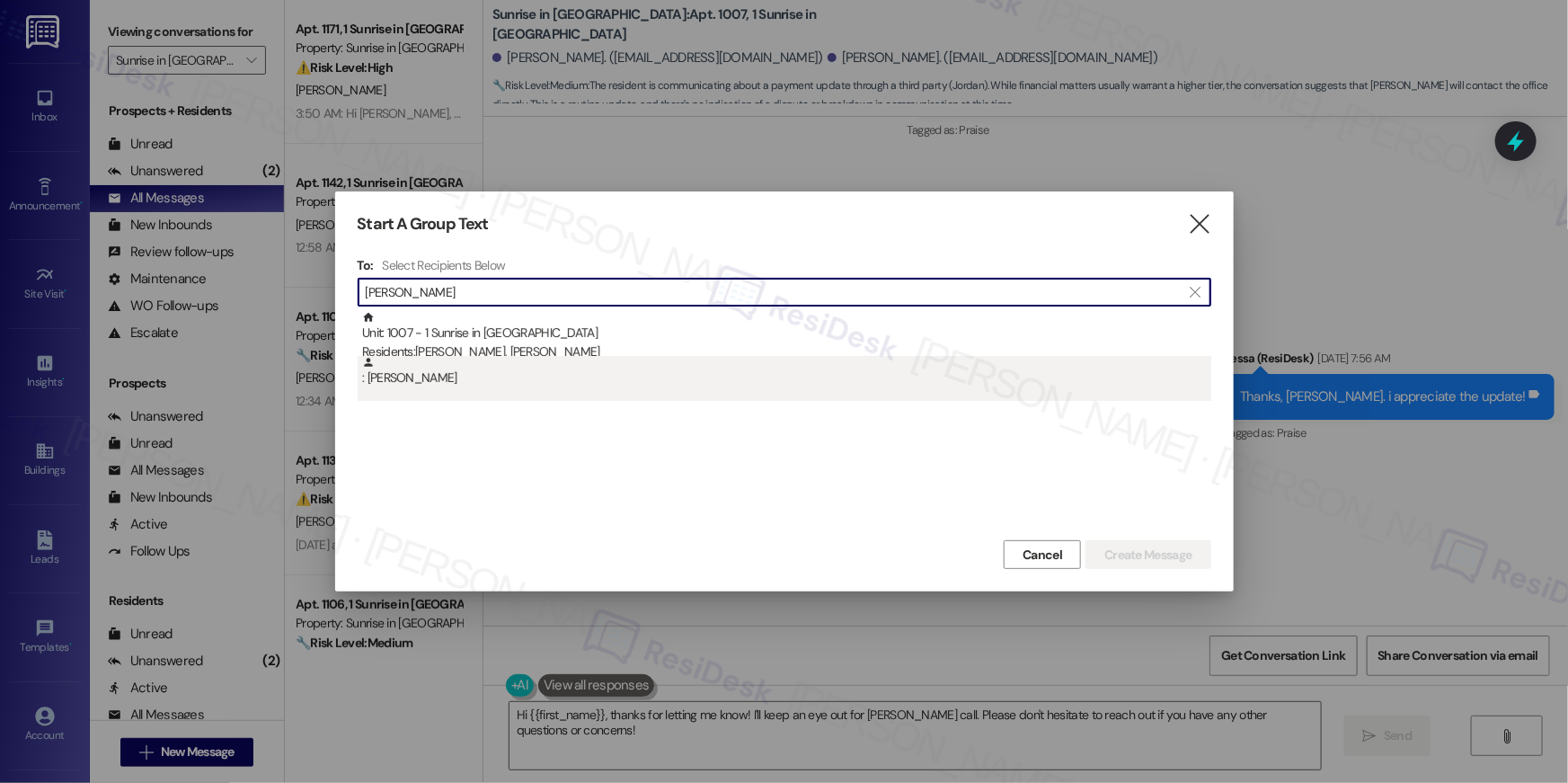
type input "[PERSON_NAME]"
click at [489, 382] on div ": [PERSON_NAME]" at bounding box center [787, 371] width 849 height 31
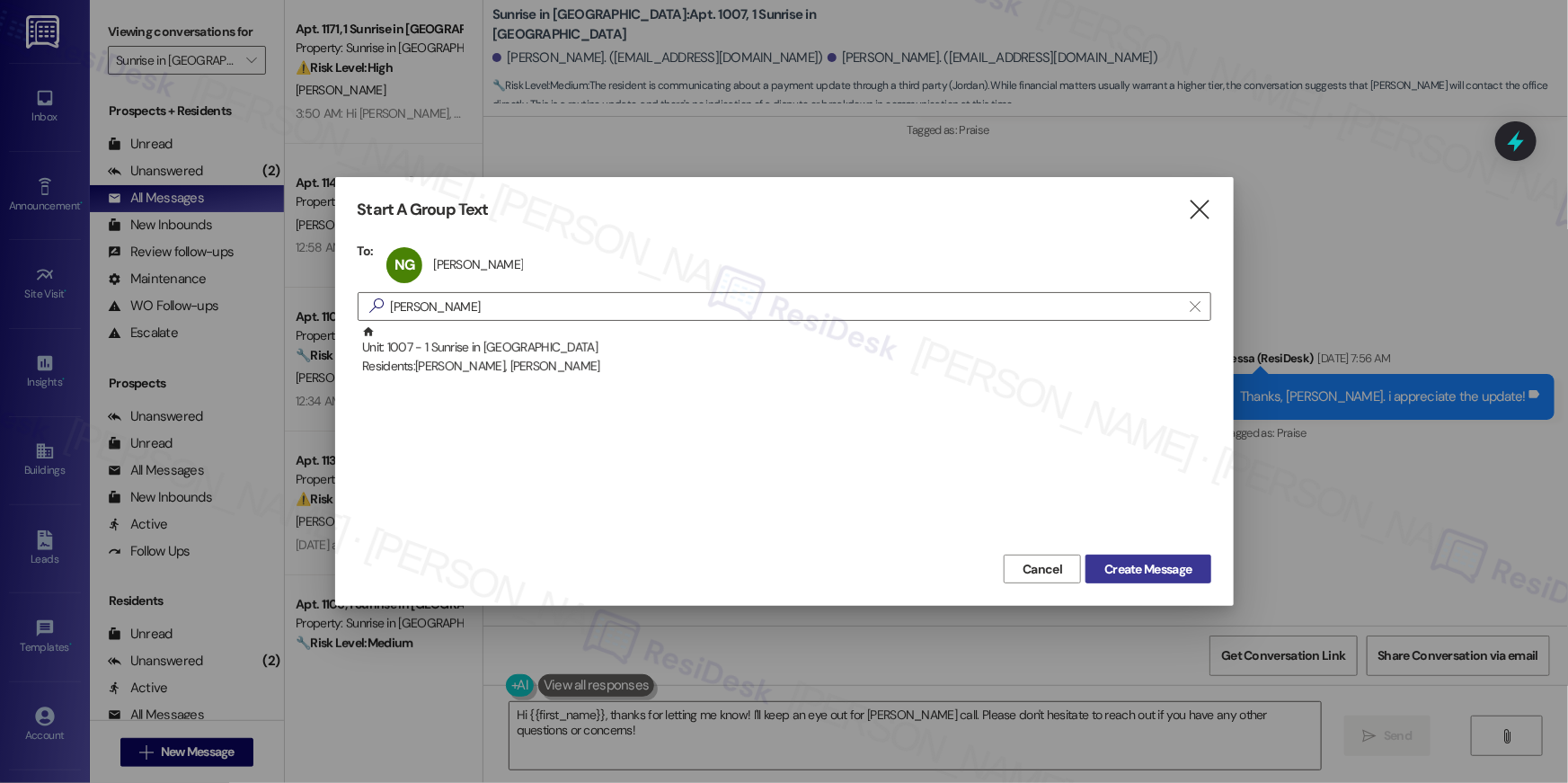
click at [1149, 571] on span "Create Message" at bounding box center [1149, 569] width 87 height 19
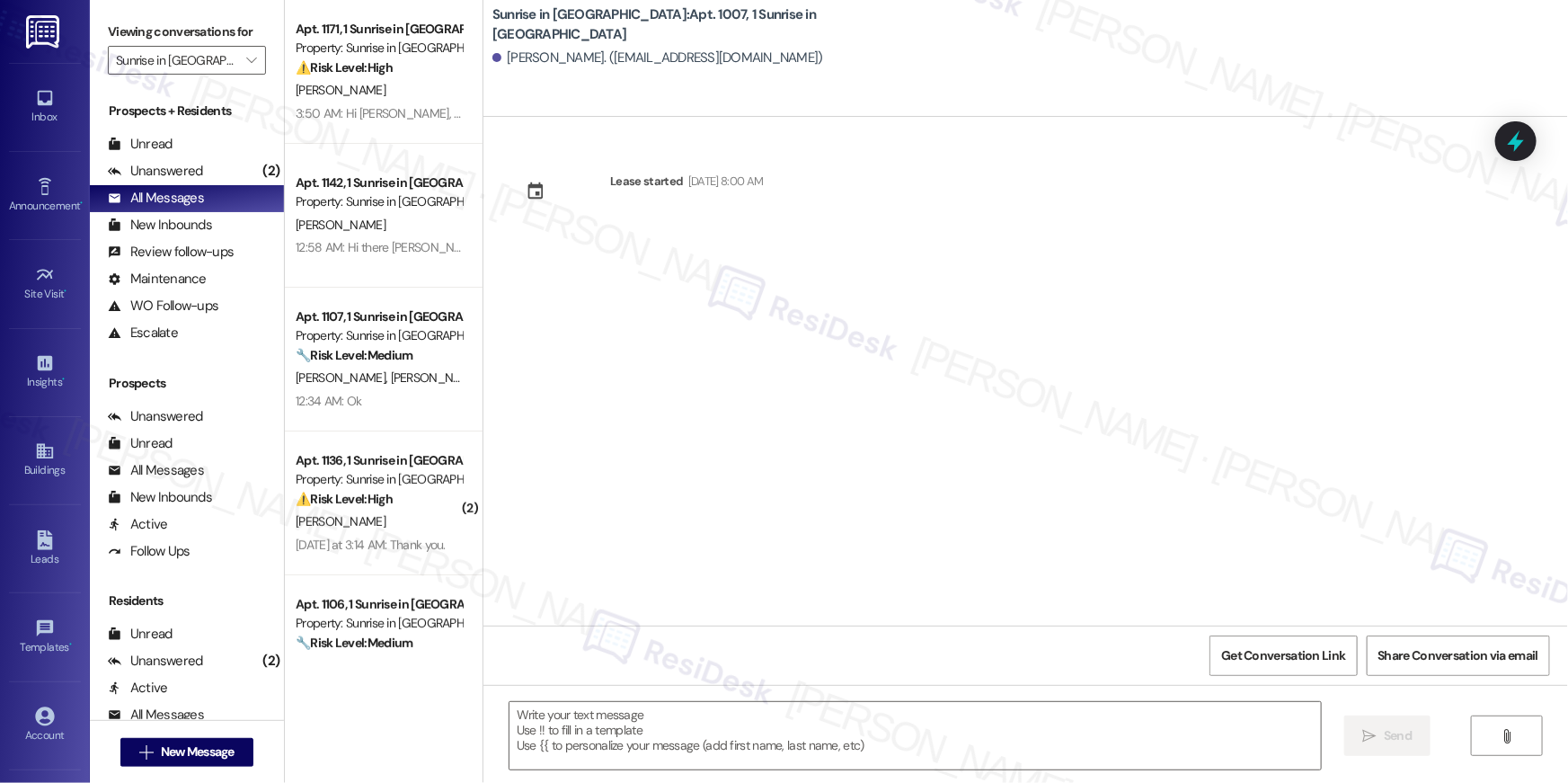
type textarea "Fetching suggested responses. Please feel free to read through the conversation…"
click at [174, 756] on span "New Message" at bounding box center [198, 752] width 74 height 19
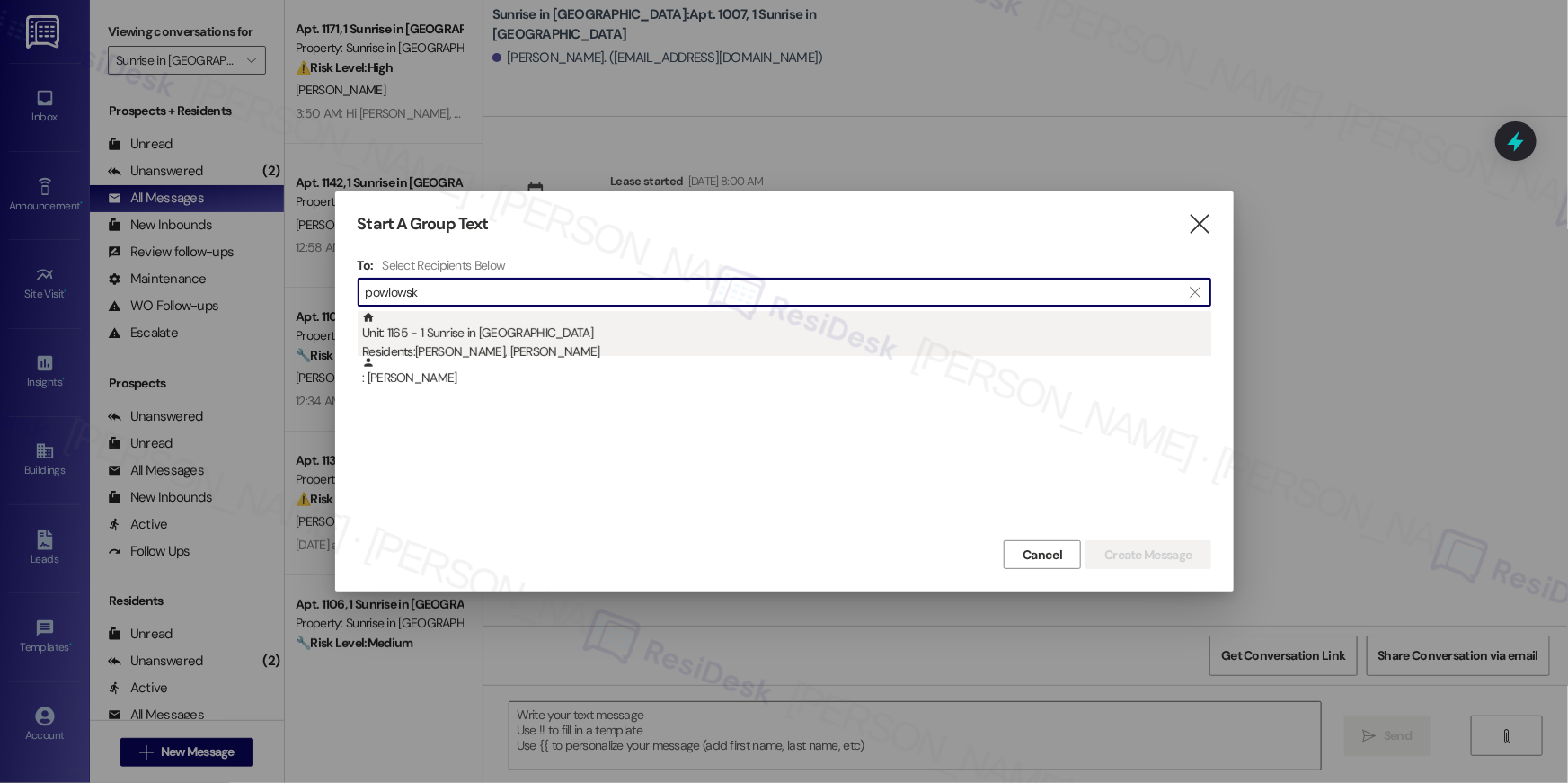
type input "powlowsk"
click at [586, 337] on div "Unit: 1165 - 1 Sunrise in [GEOGRAPHIC_DATA] Residents: [PERSON_NAME], M [PERSON…" at bounding box center [787, 336] width 849 height 51
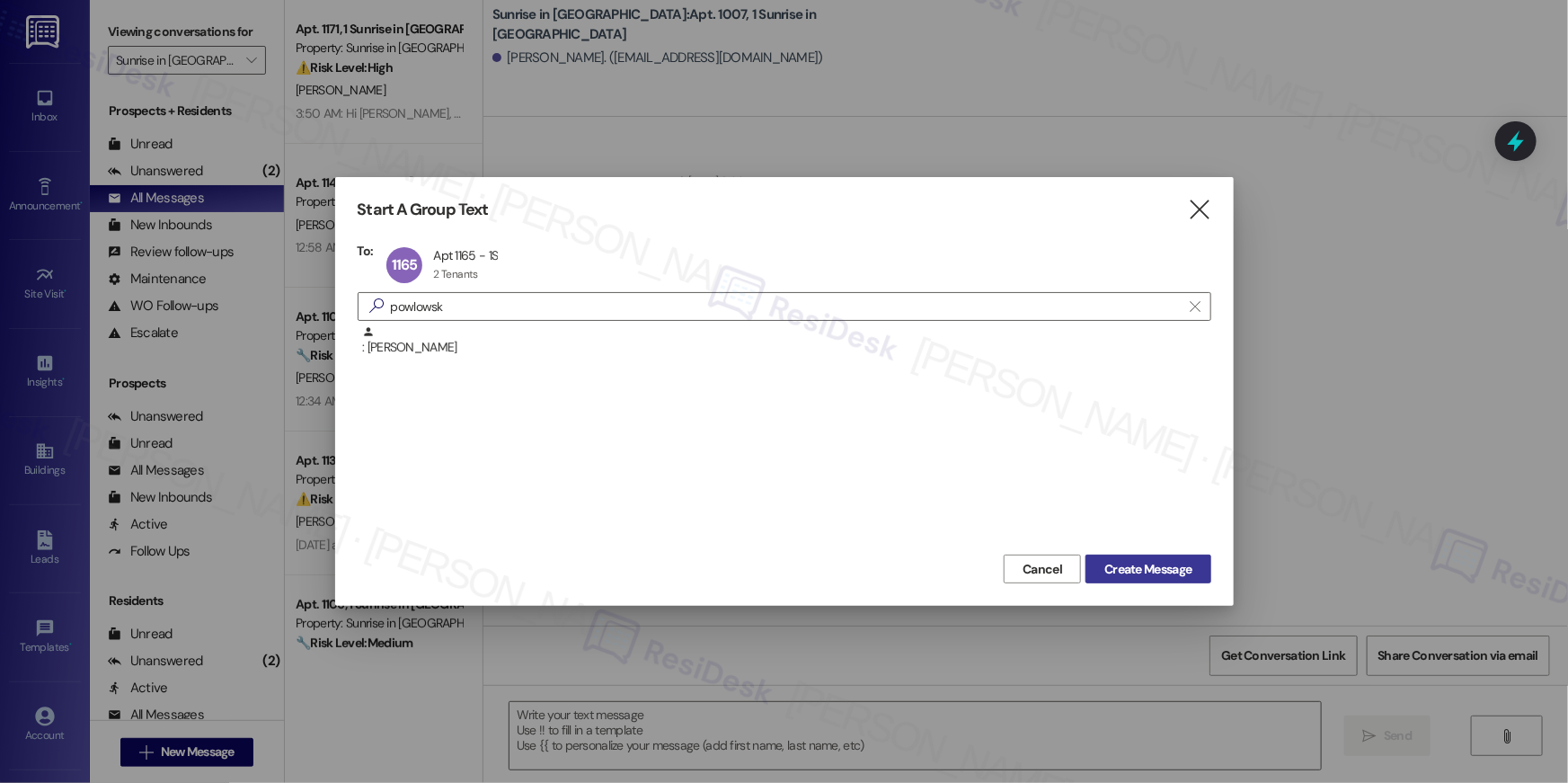
click at [1110, 571] on span "Create Message" at bounding box center [1149, 569] width 87 height 19
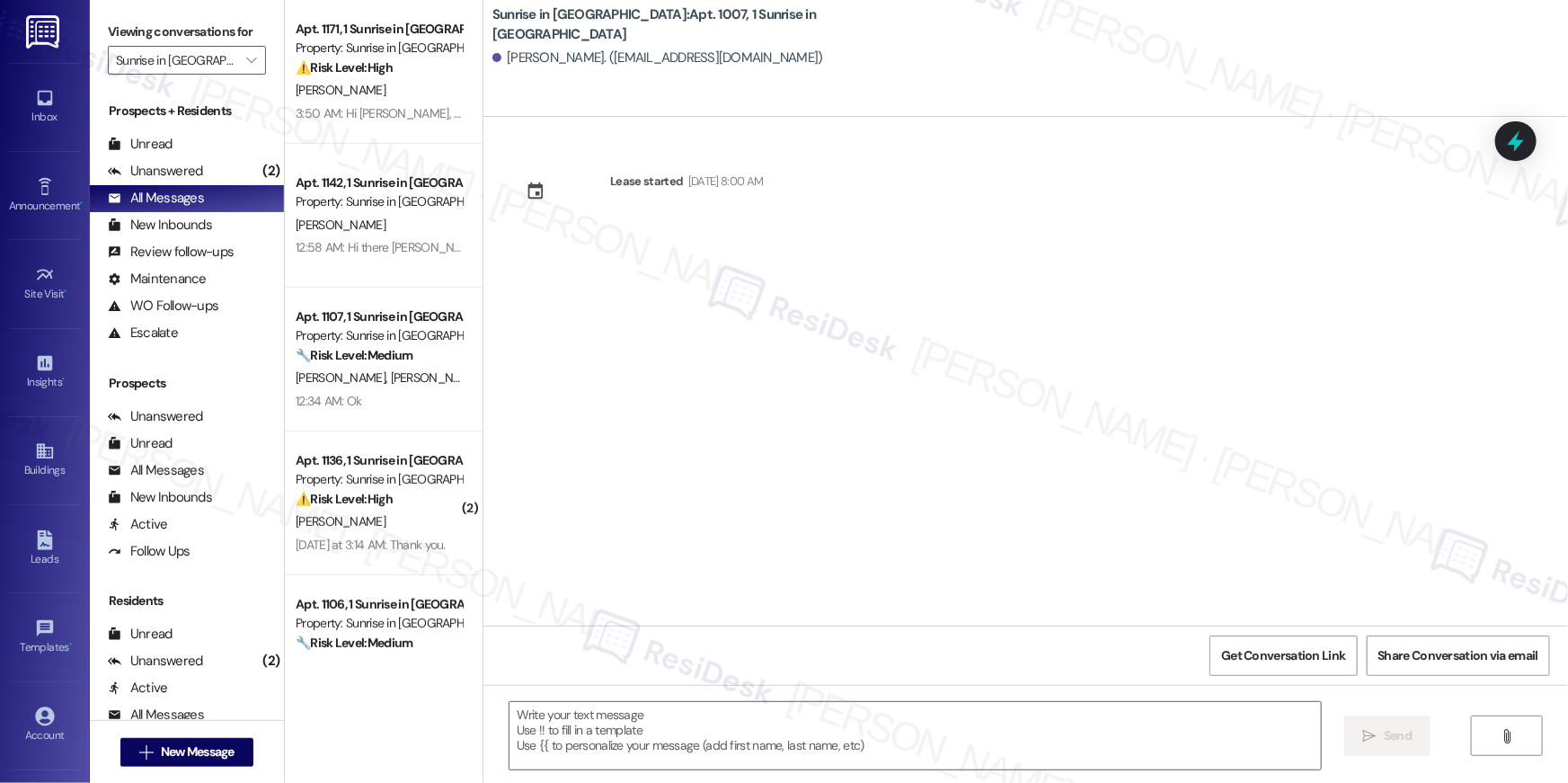
type textarea "Fetching suggested responses. Please feel free to read through the conversation…"
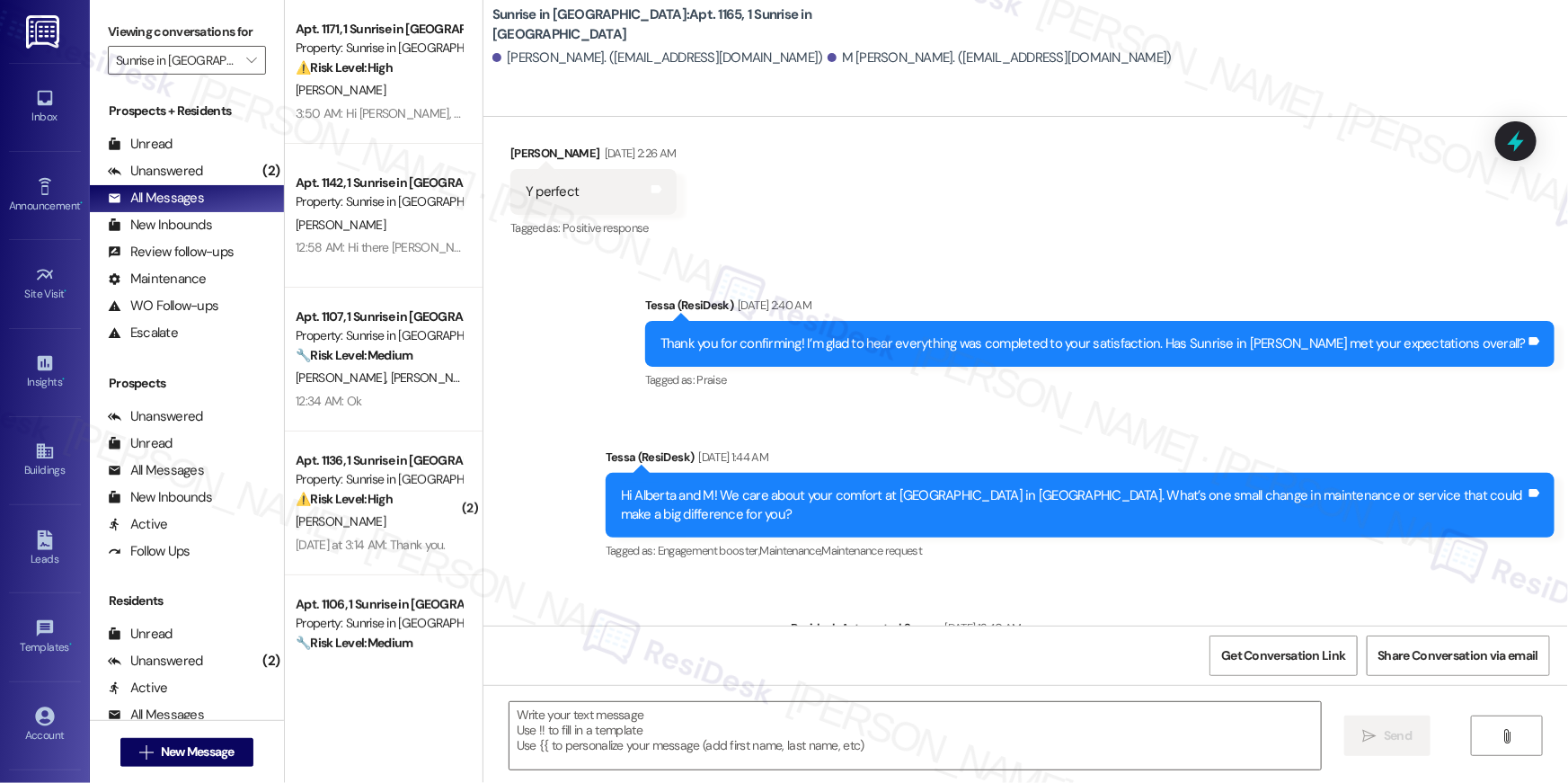
type textarea "Fetching suggested responses. Please feel free to read through the conversation…"
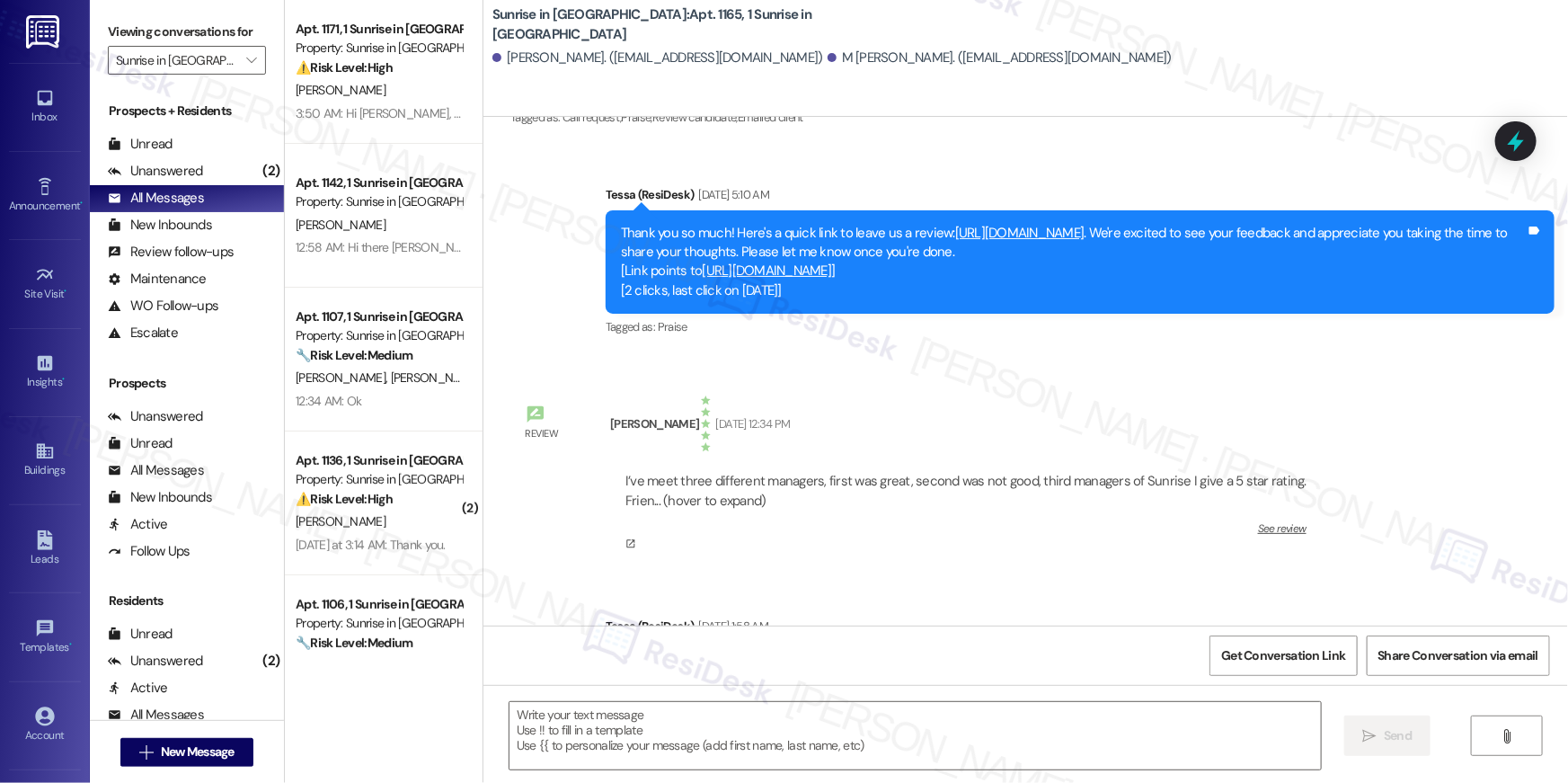
scroll to position [1725, 0]
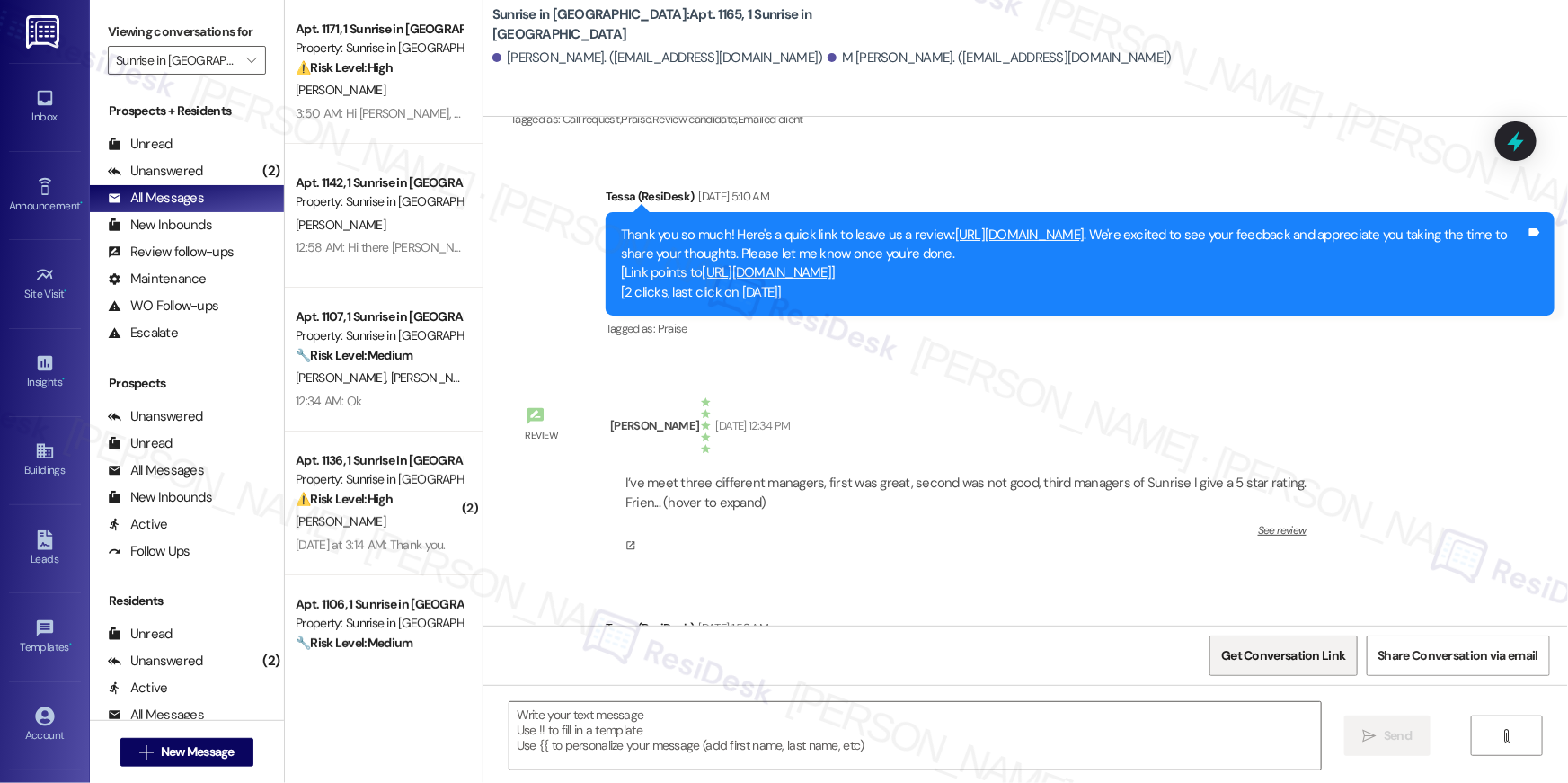
click at [1311, 668] on span "Get Conversation Link" at bounding box center [1283, 655] width 132 height 39
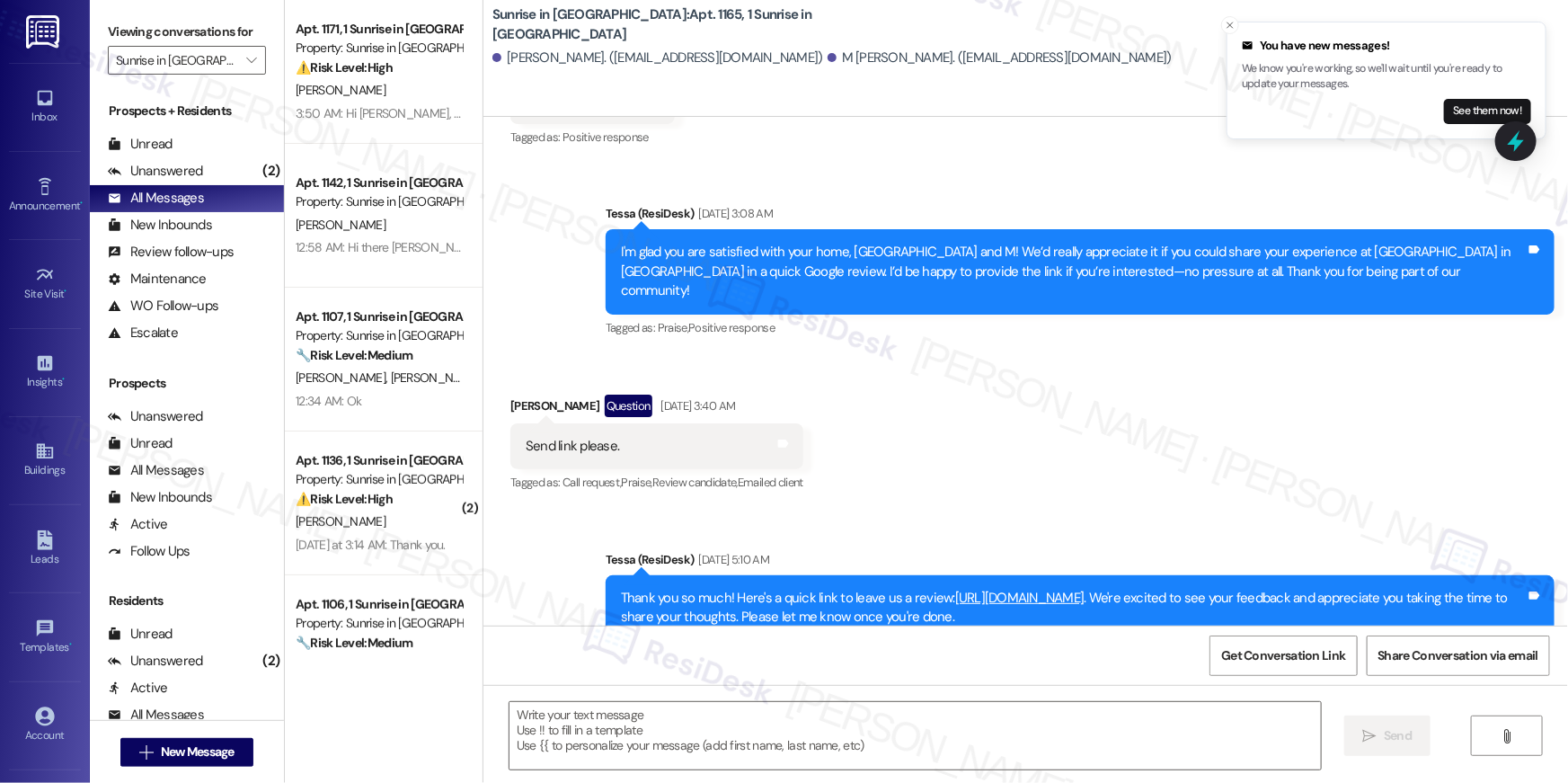
scroll to position [1348, 0]
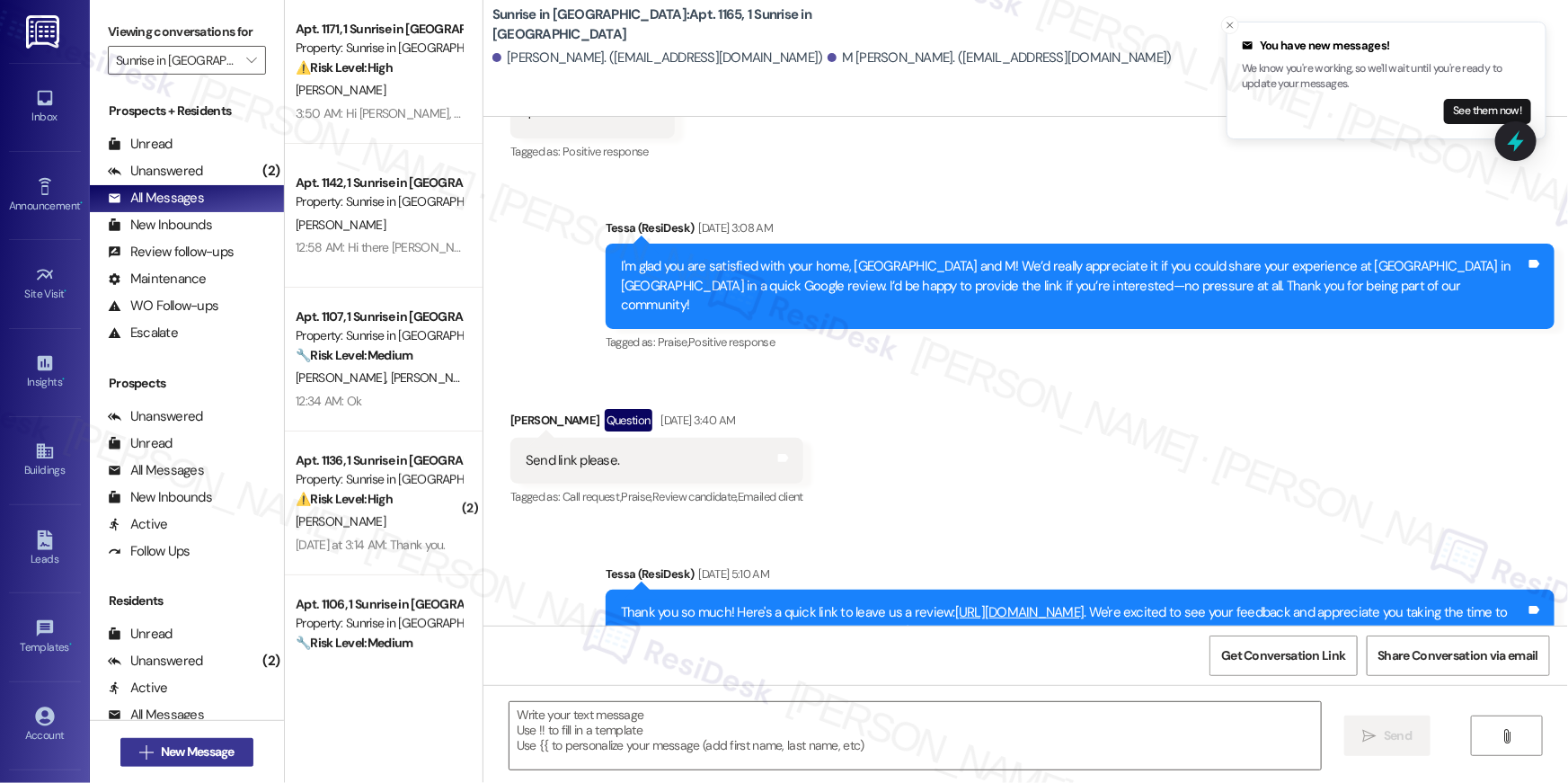
click at [199, 752] on span "New Message" at bounding box center [198, 752] width 74 height 19
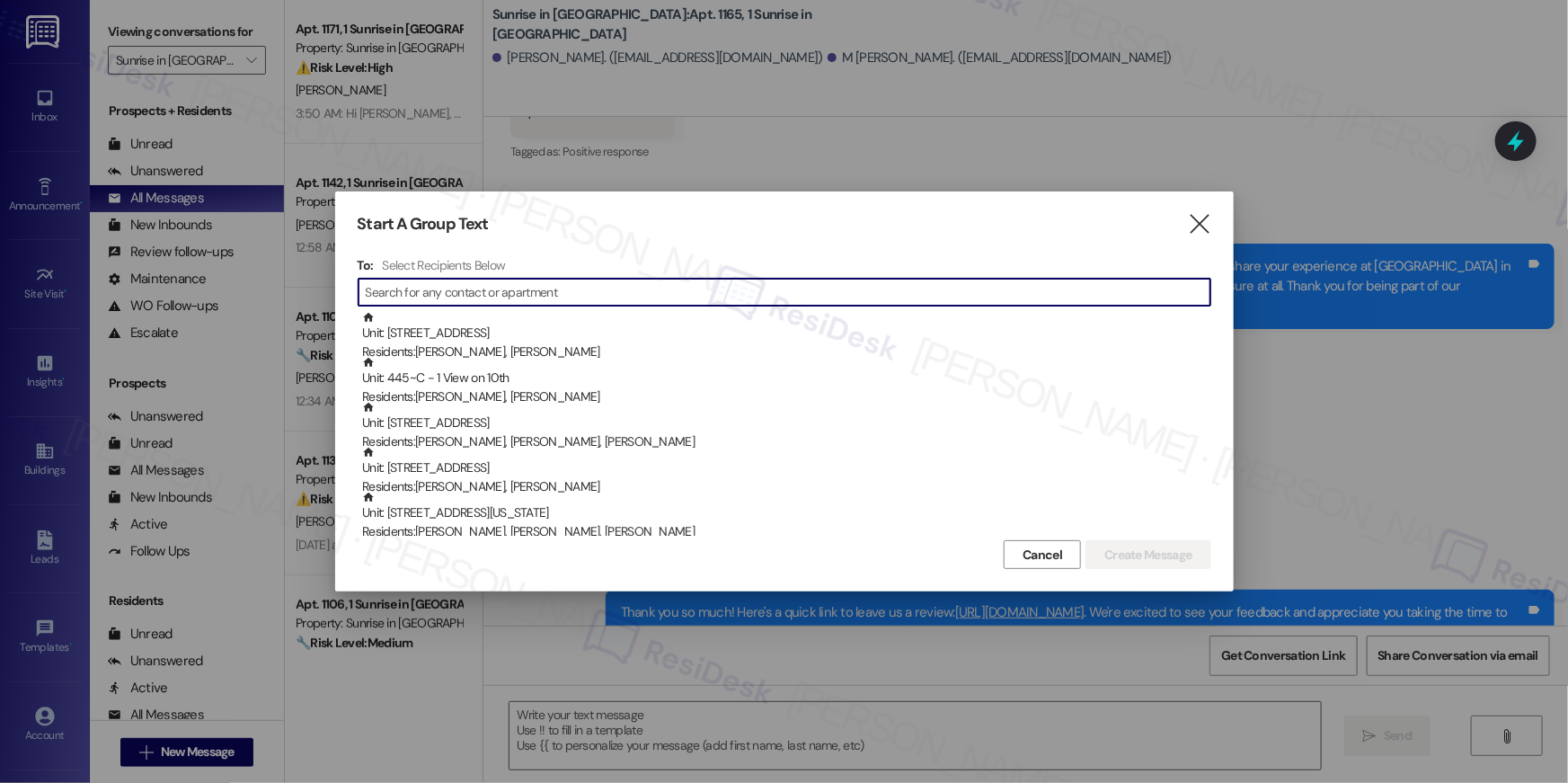
click at [1054, 296] on input at bounding box center [788, 292] width 845 height 26
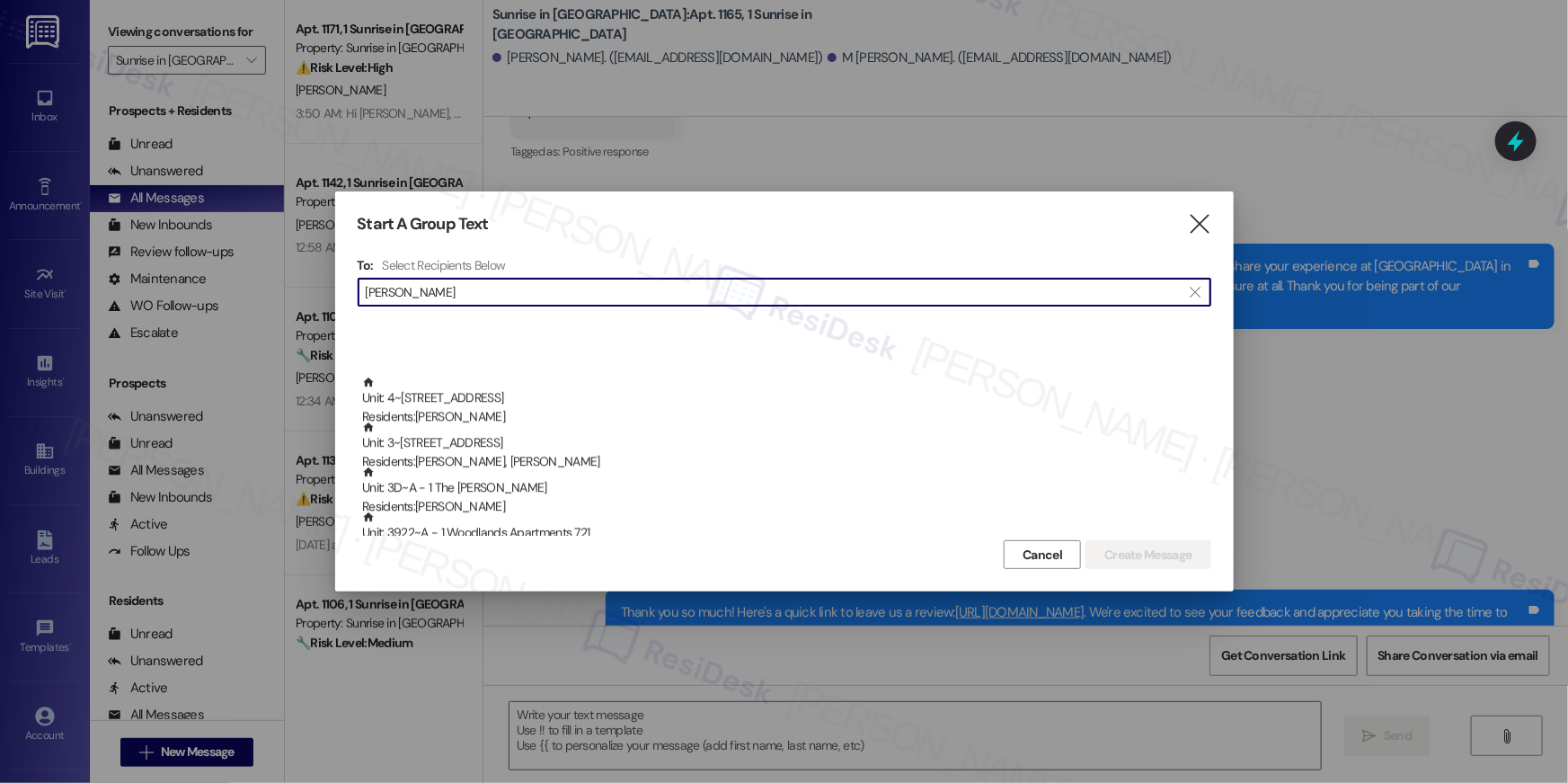
scroll to position [3451, 0]
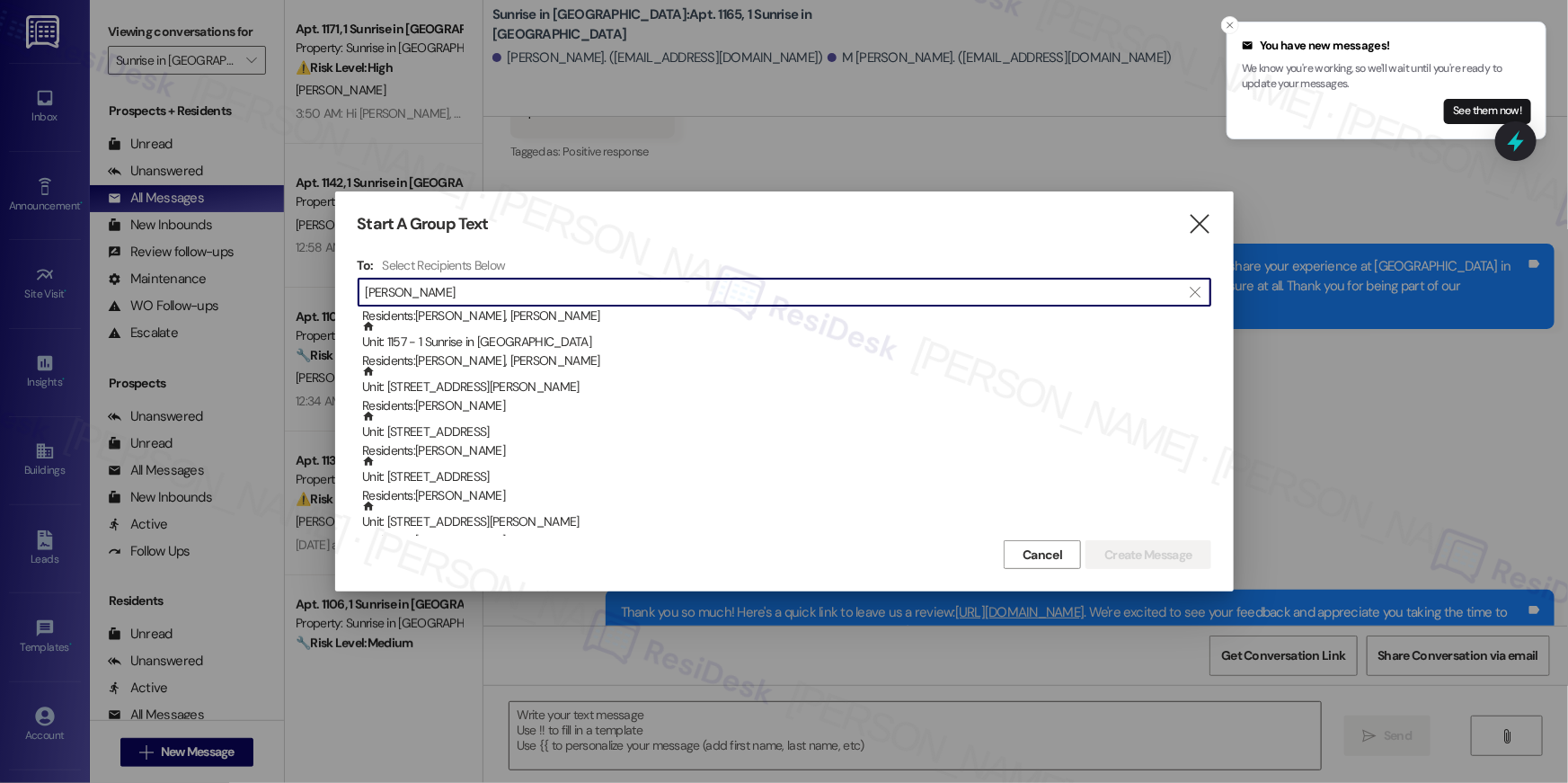
click at [573, 288] on input "[PERSON_NAME]" at bounding box center [774, 292] width 816 height 26
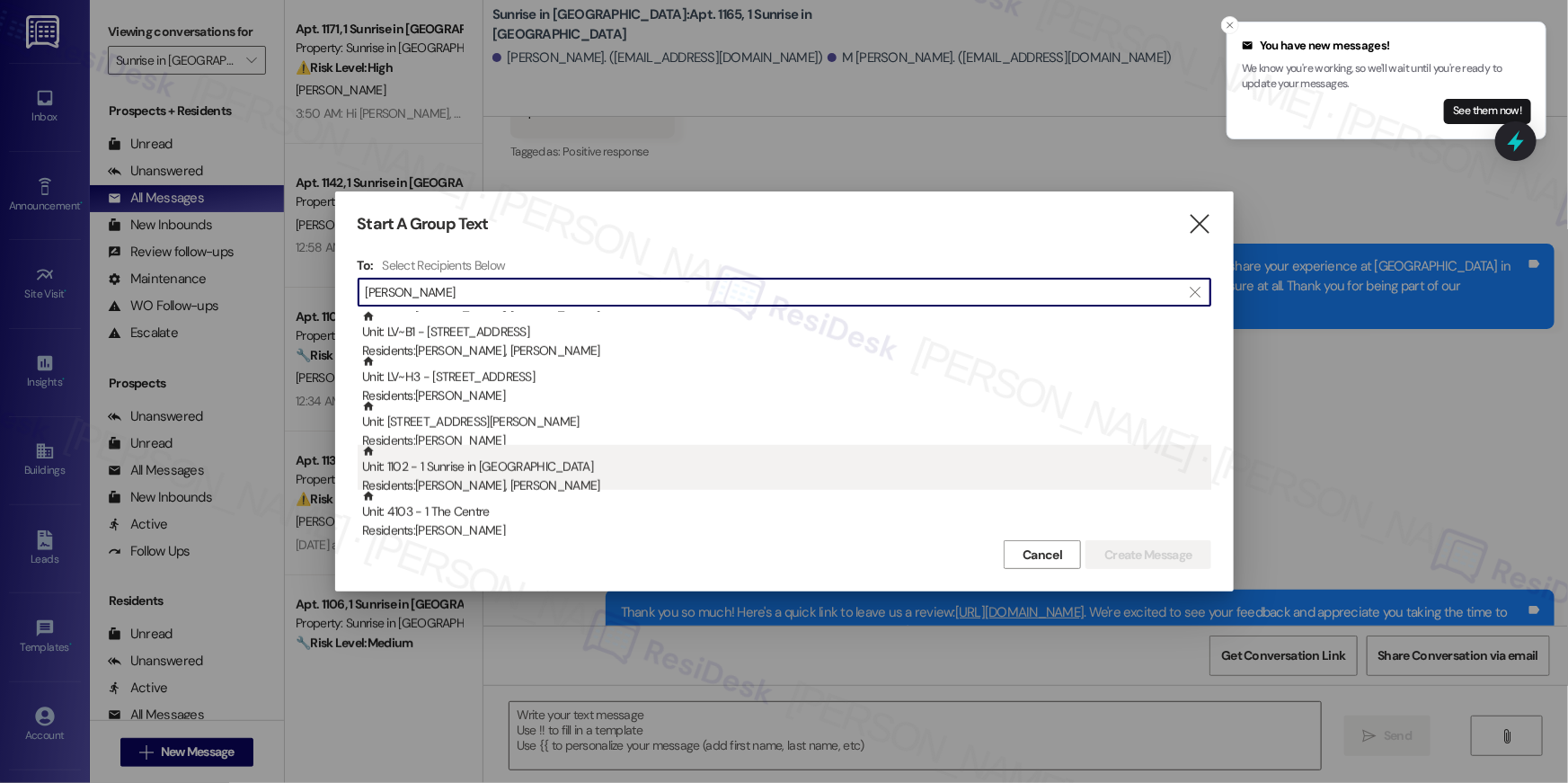
scroll to position [778, 0]
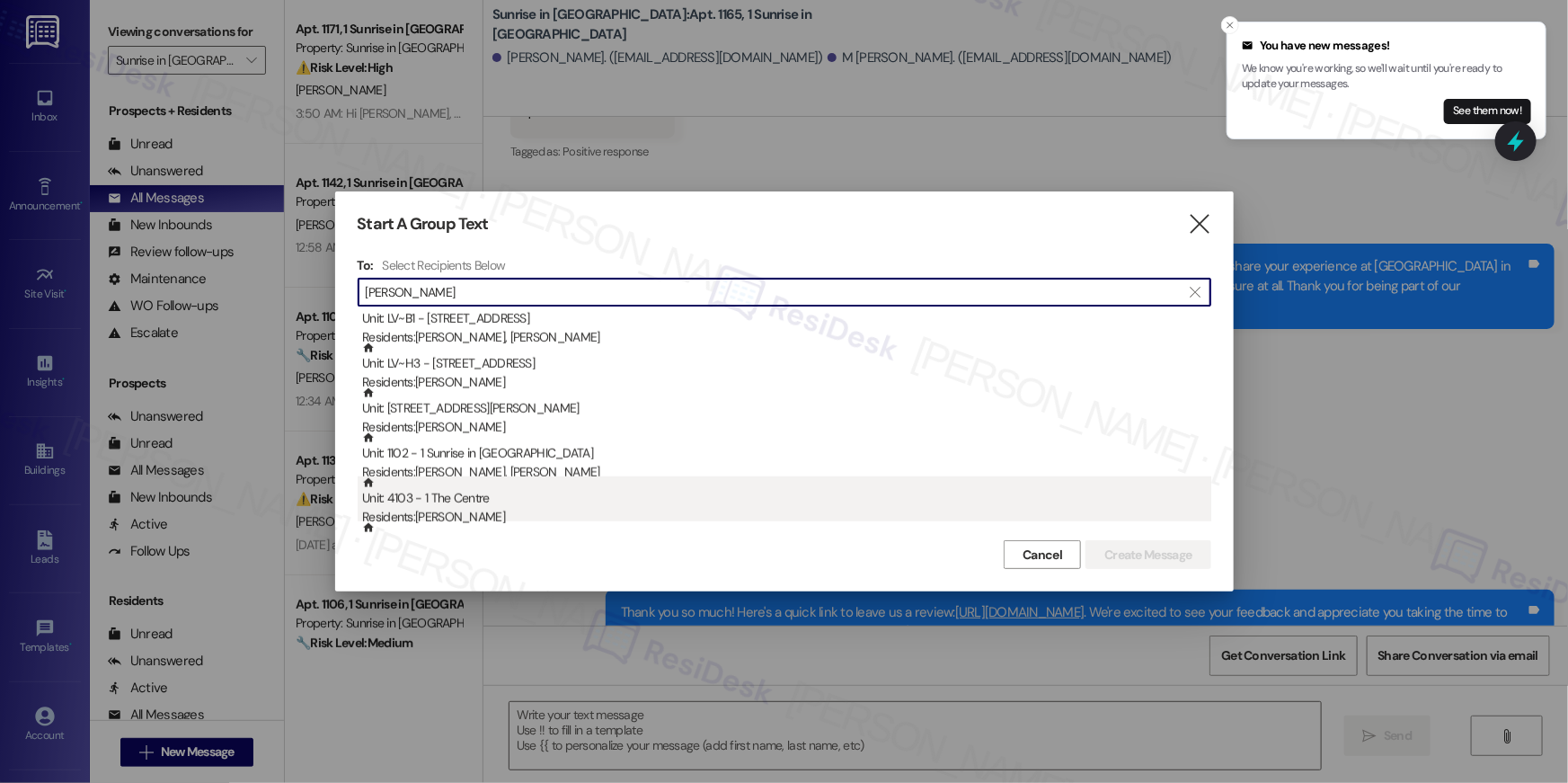
type input "[PERSON_NAME]"
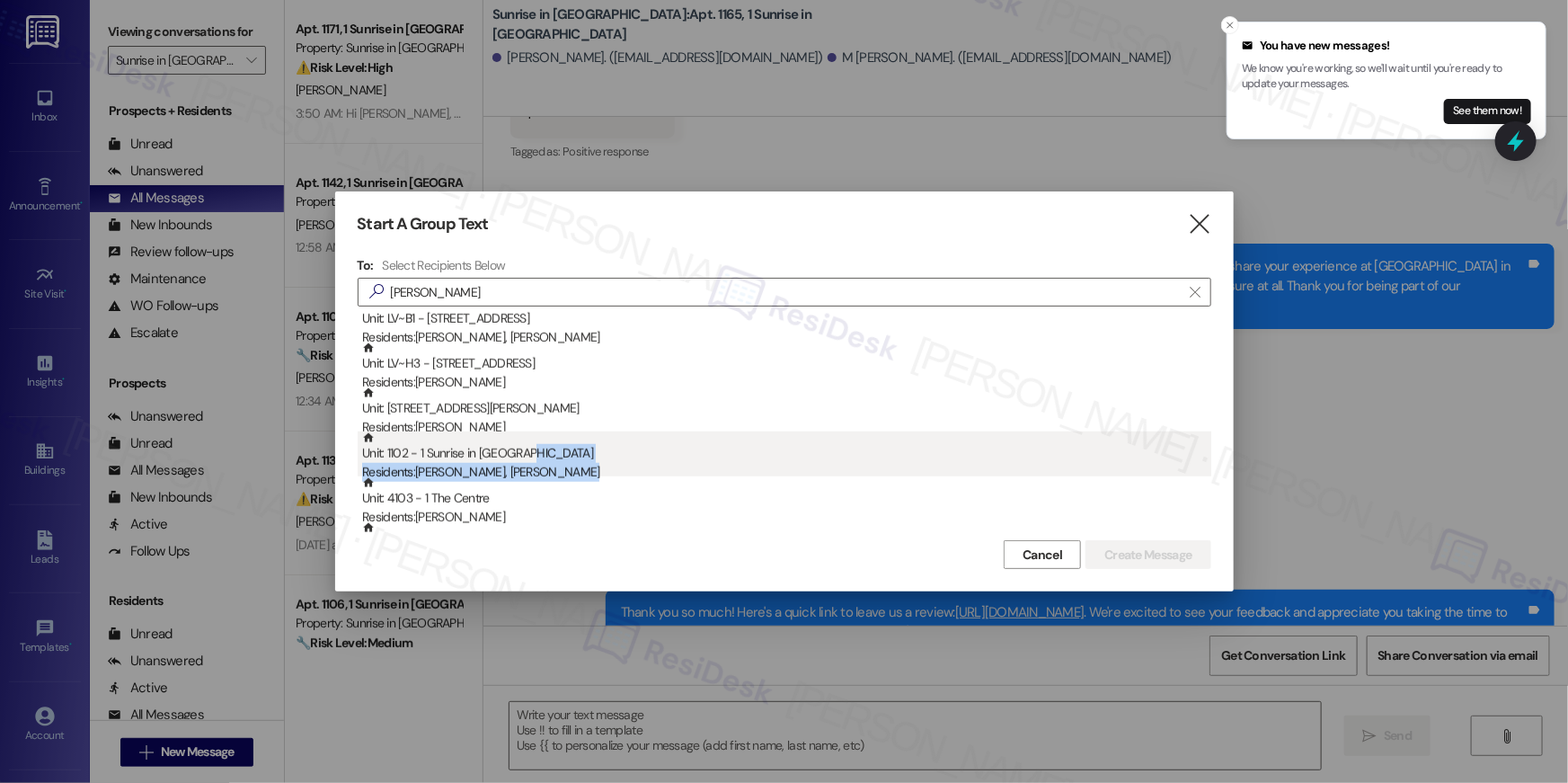
drag, startPoint x: 547, startPoint y: 477, endPoint x: 556, endPoint y: 457, distance: 21.9
click at [556, 457] on div "Unit: 1102 - 1 Sunrise in [GEOGRAPHIC_DATA] Residents: [PERSON_NAME], [PERSON_N…" at bounding box center [787, 457] width 849 height 51
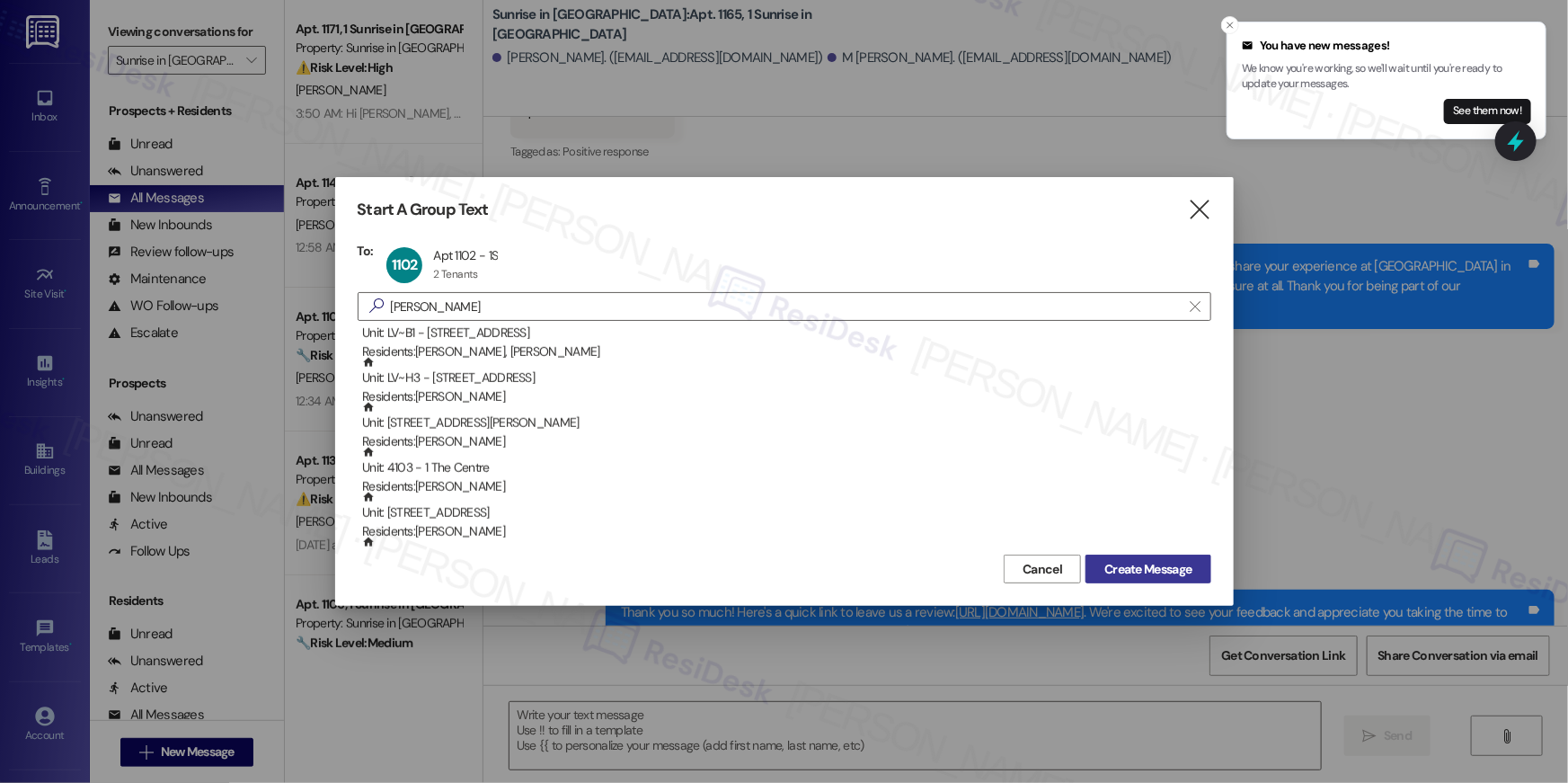
click at [1121, 566] on span "Create Message" at bounding box center [1149, 569] width 87 height 19
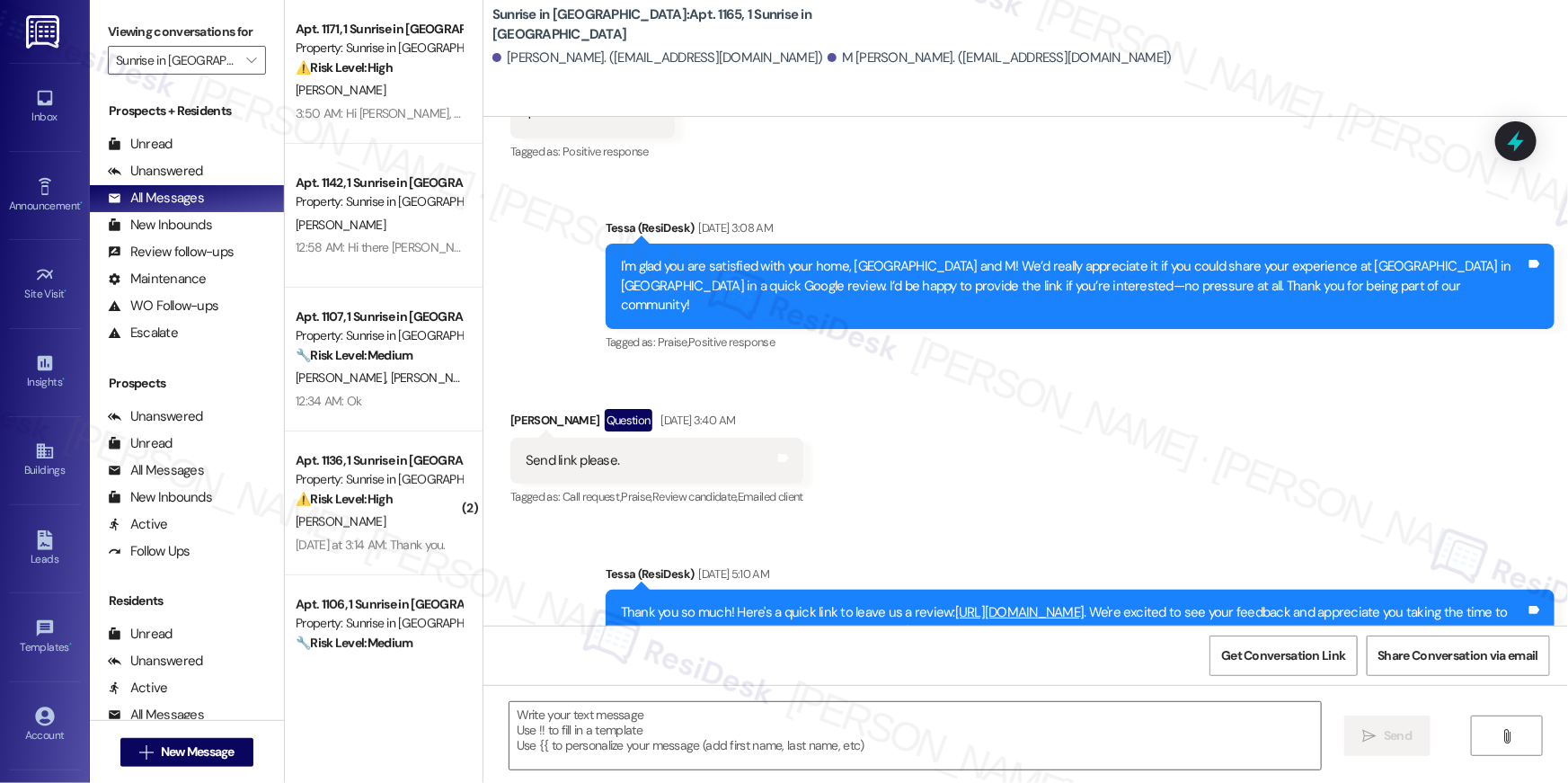
type textarea "Fetching suggested responses. Please feel free to read through the conversation…"
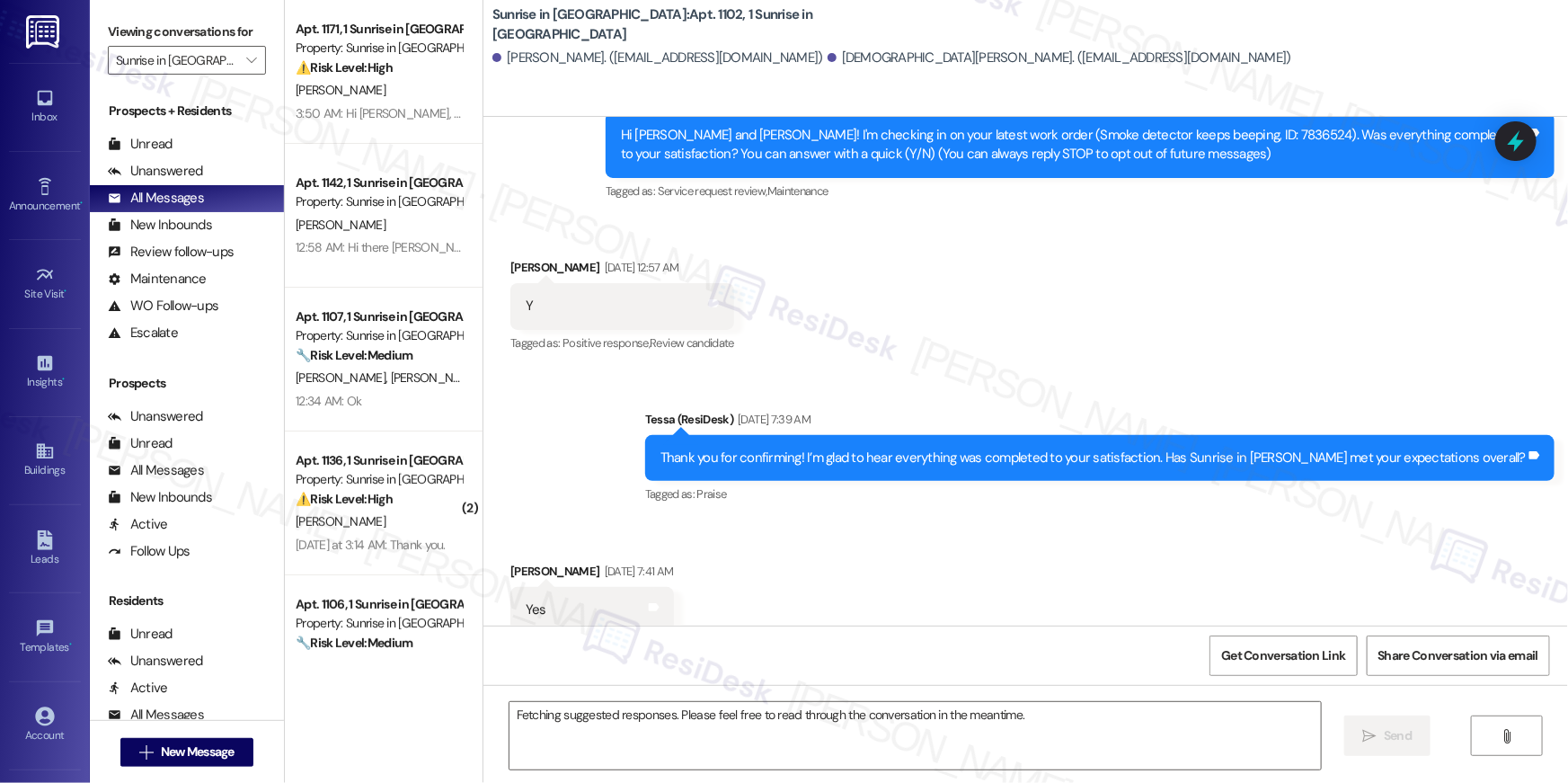
scroll to position [442, 0]
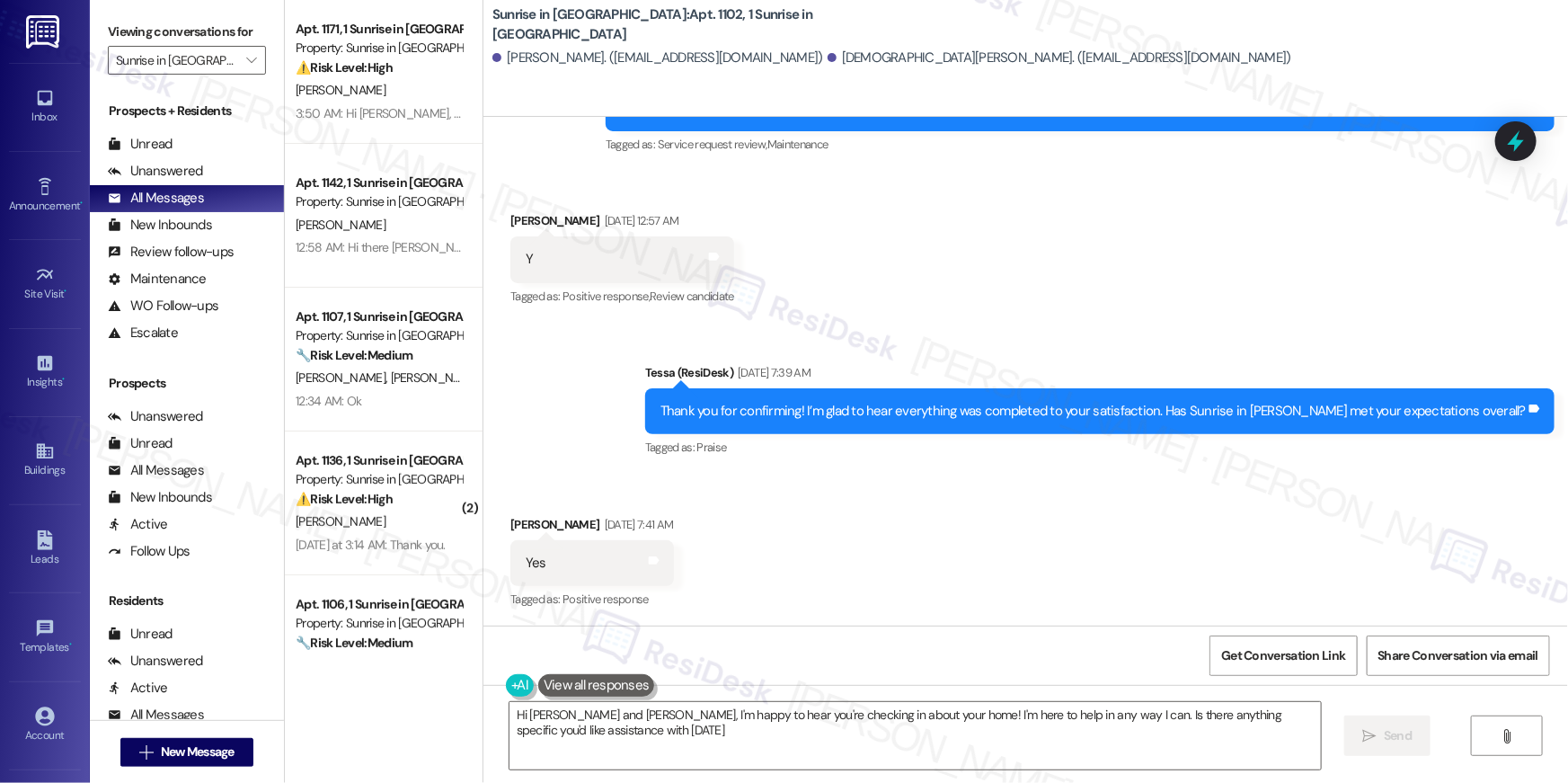
type textarea "Hi [PERSON_NAME] and [PERSON_NAME], I'm happy to hear you're checking in about …"
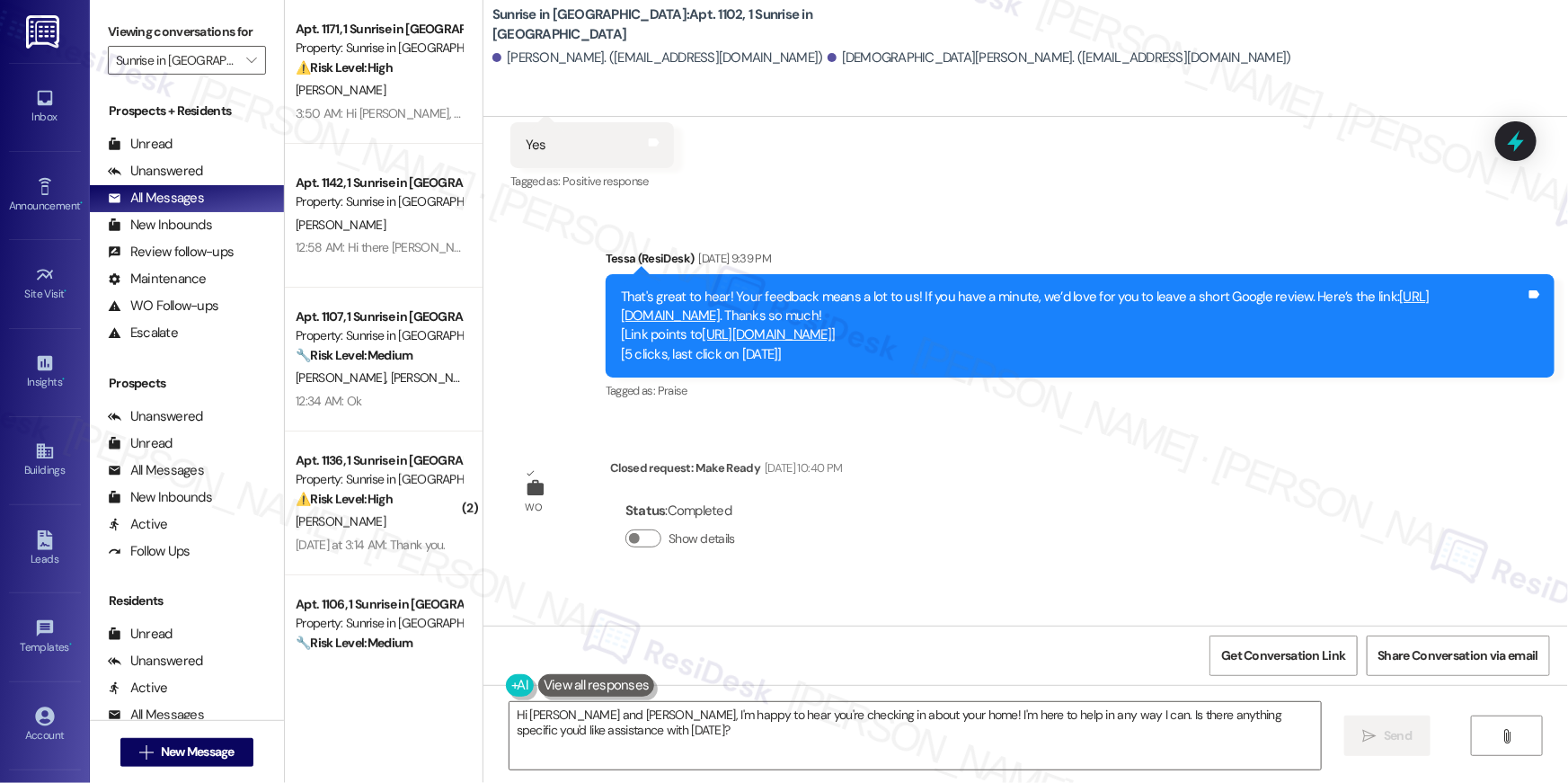
scroll to position [866, 0]
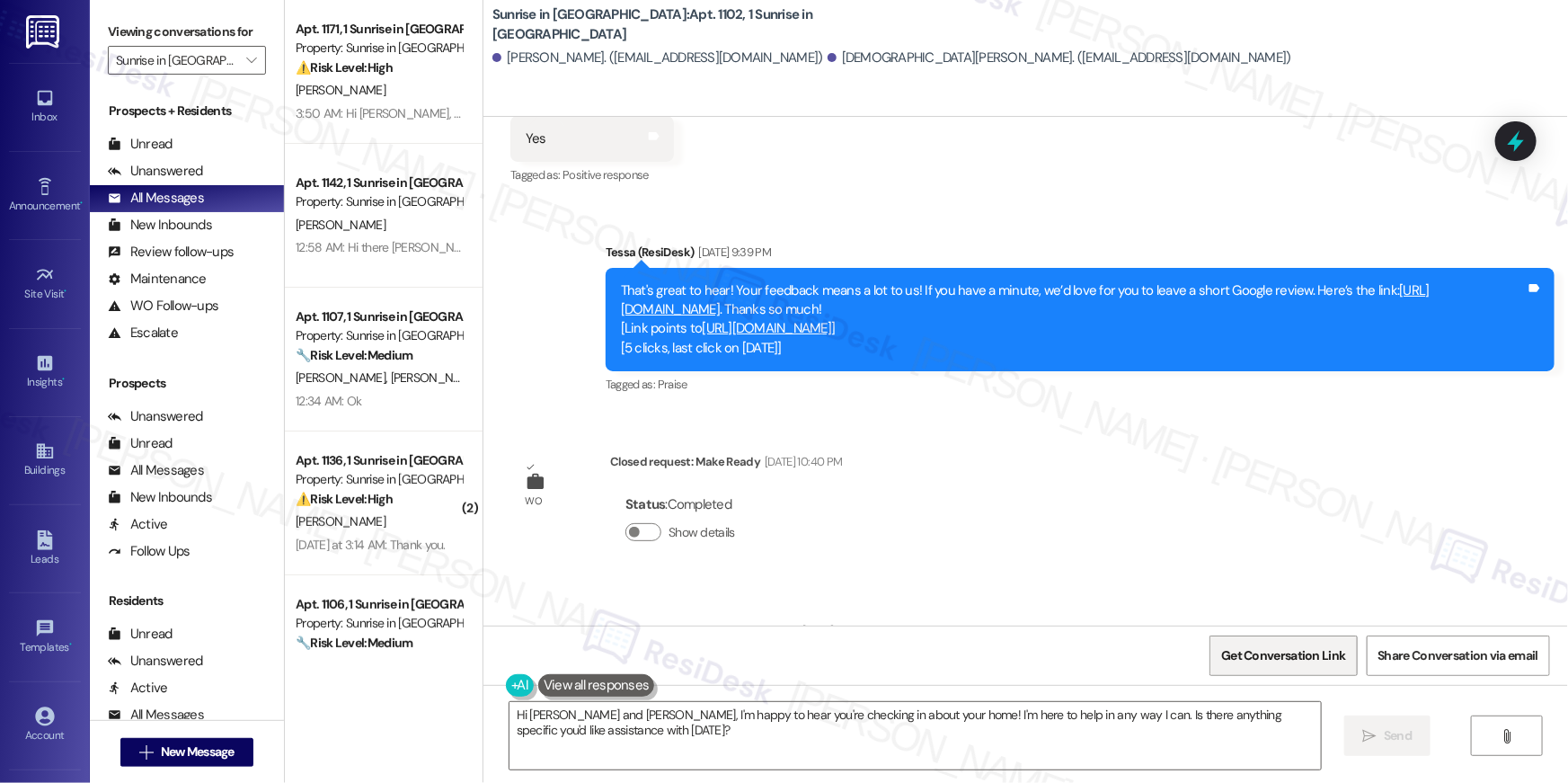
click at [1294, 648] on span "Get Conversation Link" at bounding box center [1283, 655] width 124 height 19
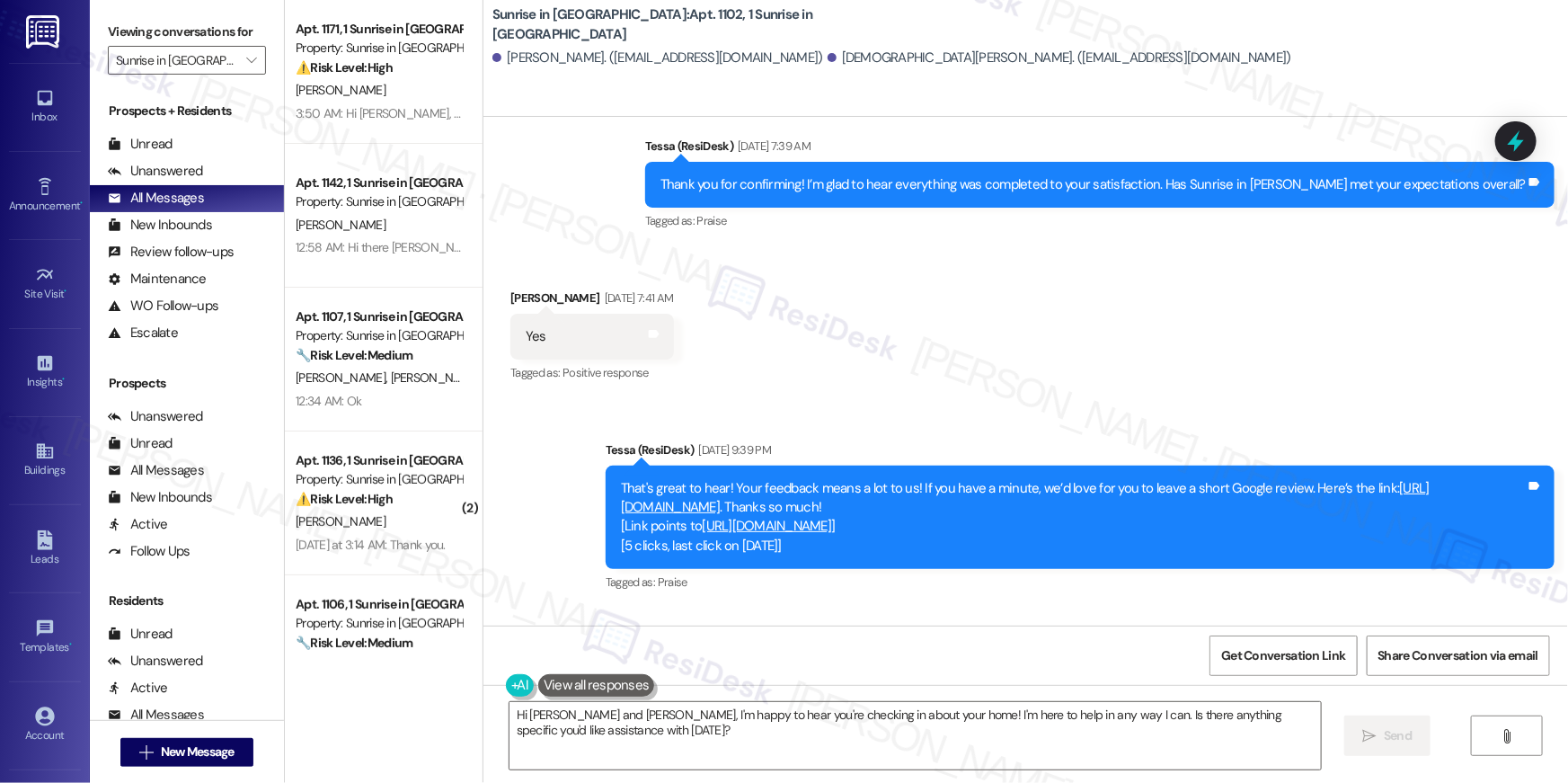
scroll to position [634, 0]
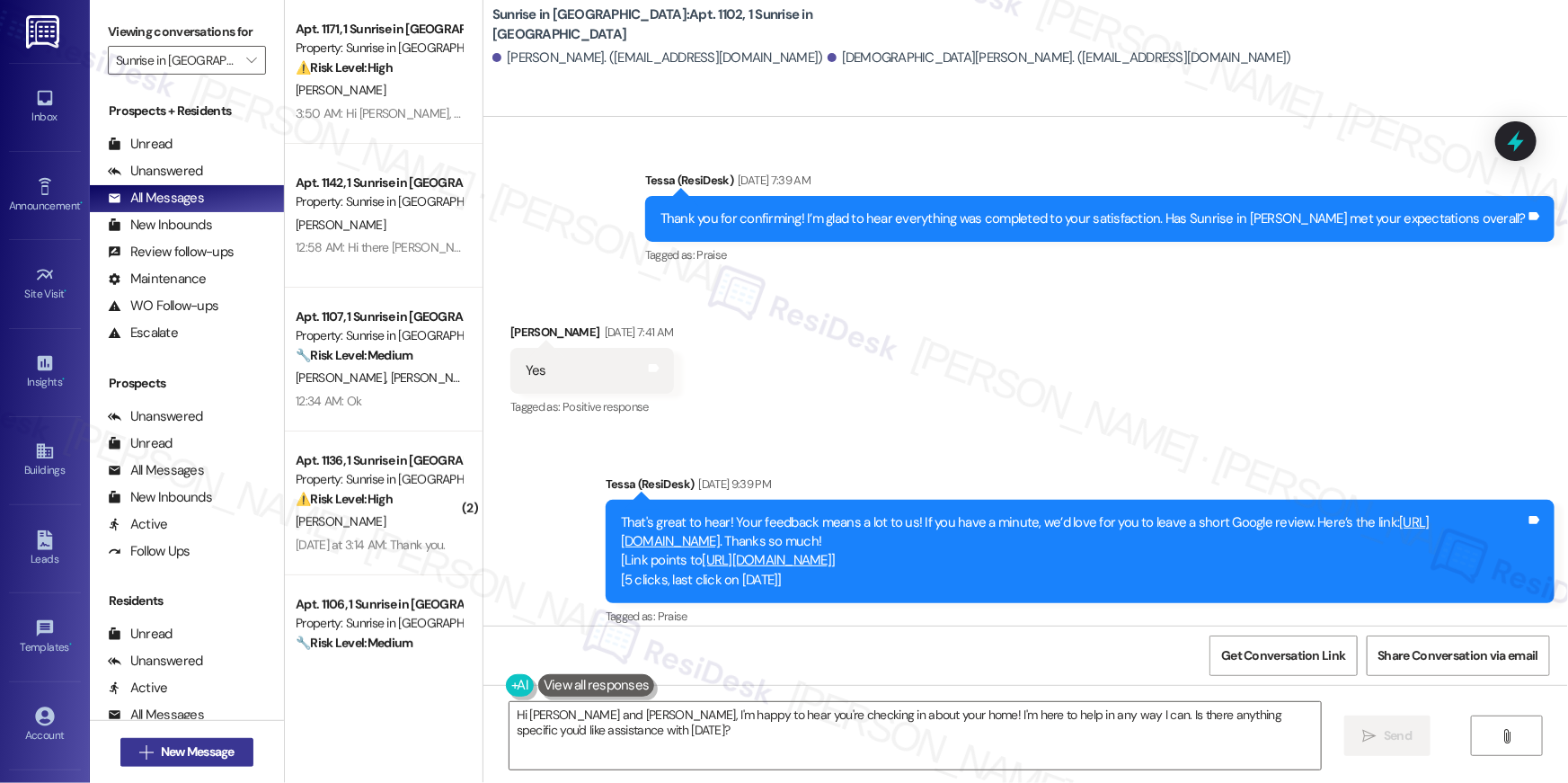
click at [192, 752] on span "New Message" at bounding box center [198, 752] width 74 height 19
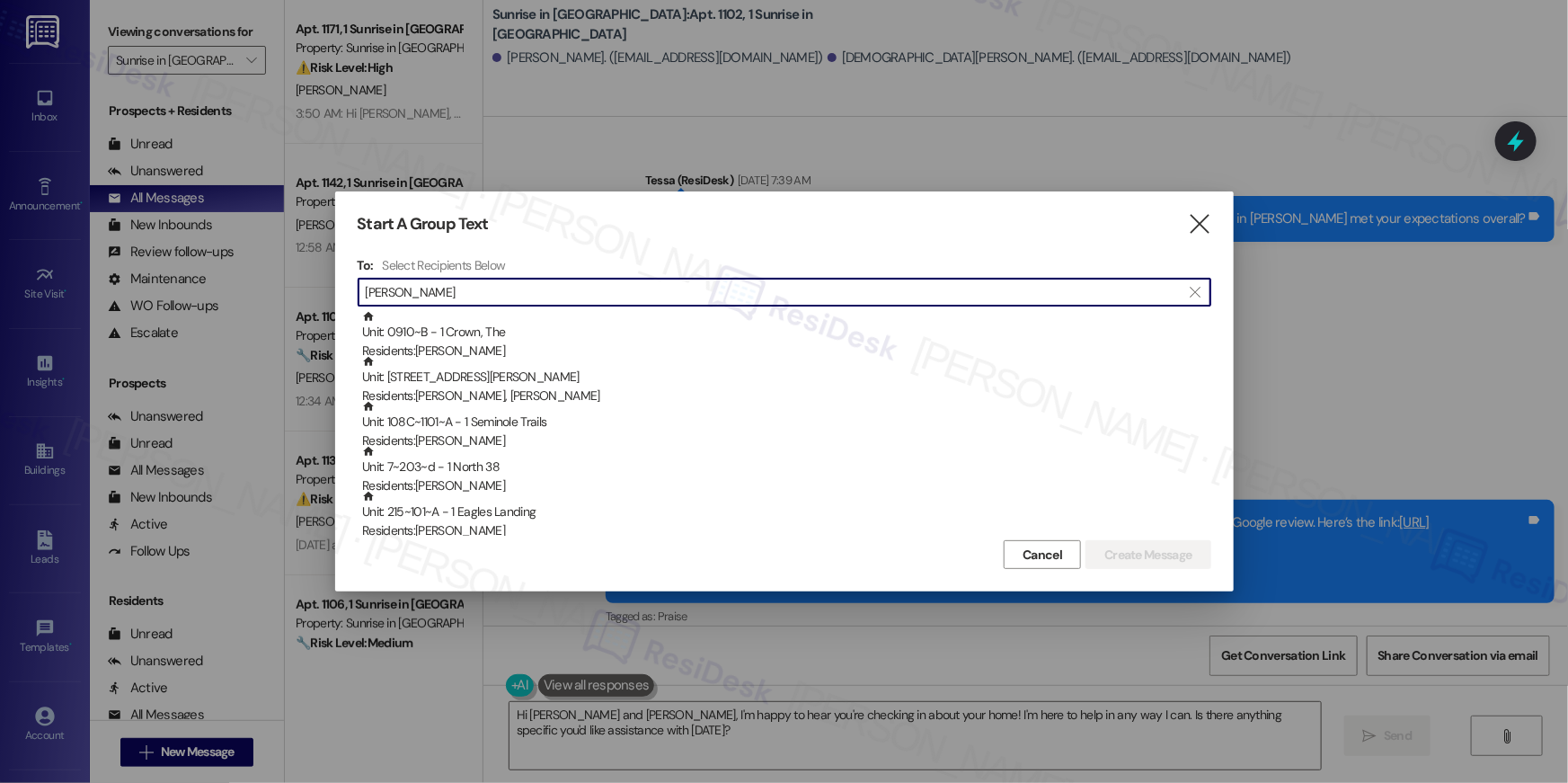
scroll to position [0, 0]
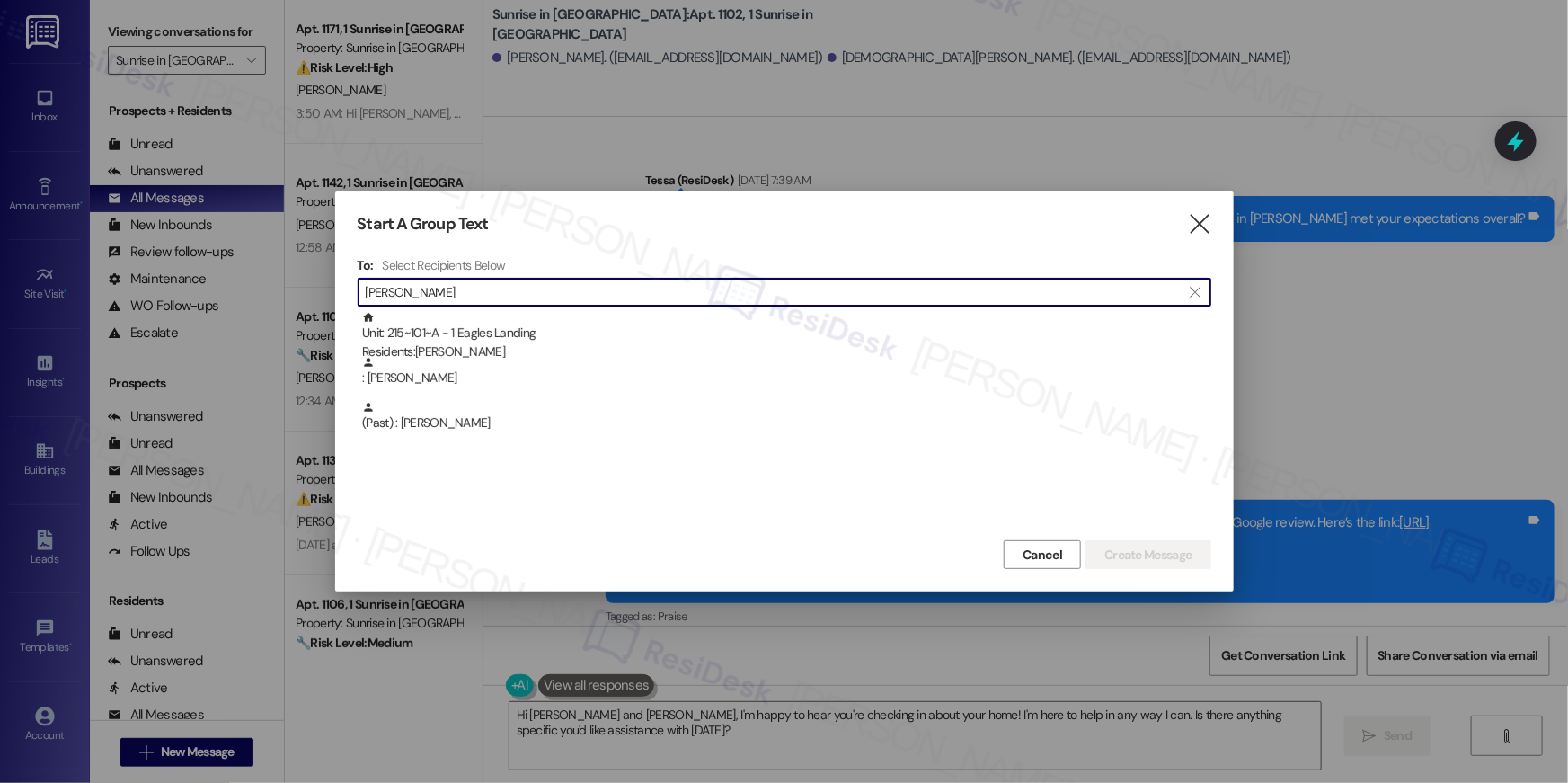
click at [580, 293] on input "[PERSON_NAME]" at bounding box center [774, 292] width 816 height 26
click at [580, 294] on input "[PERSON_NAME]" at bounding box center [774, 292] width 816 height 26
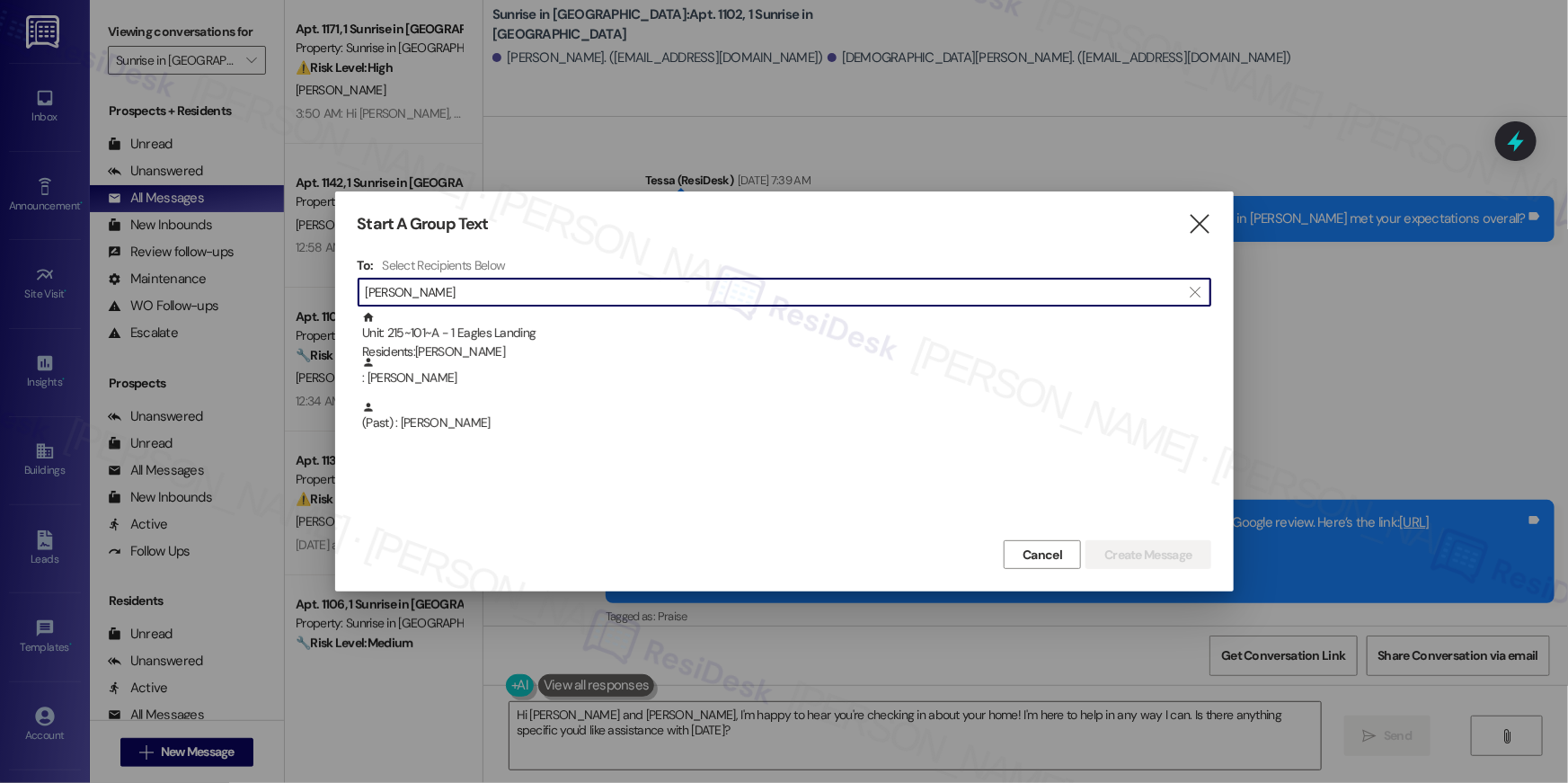
click at [580, 294] on input "[PERSON_NAME]" at bounding box center [774, 292] width 816 height 26
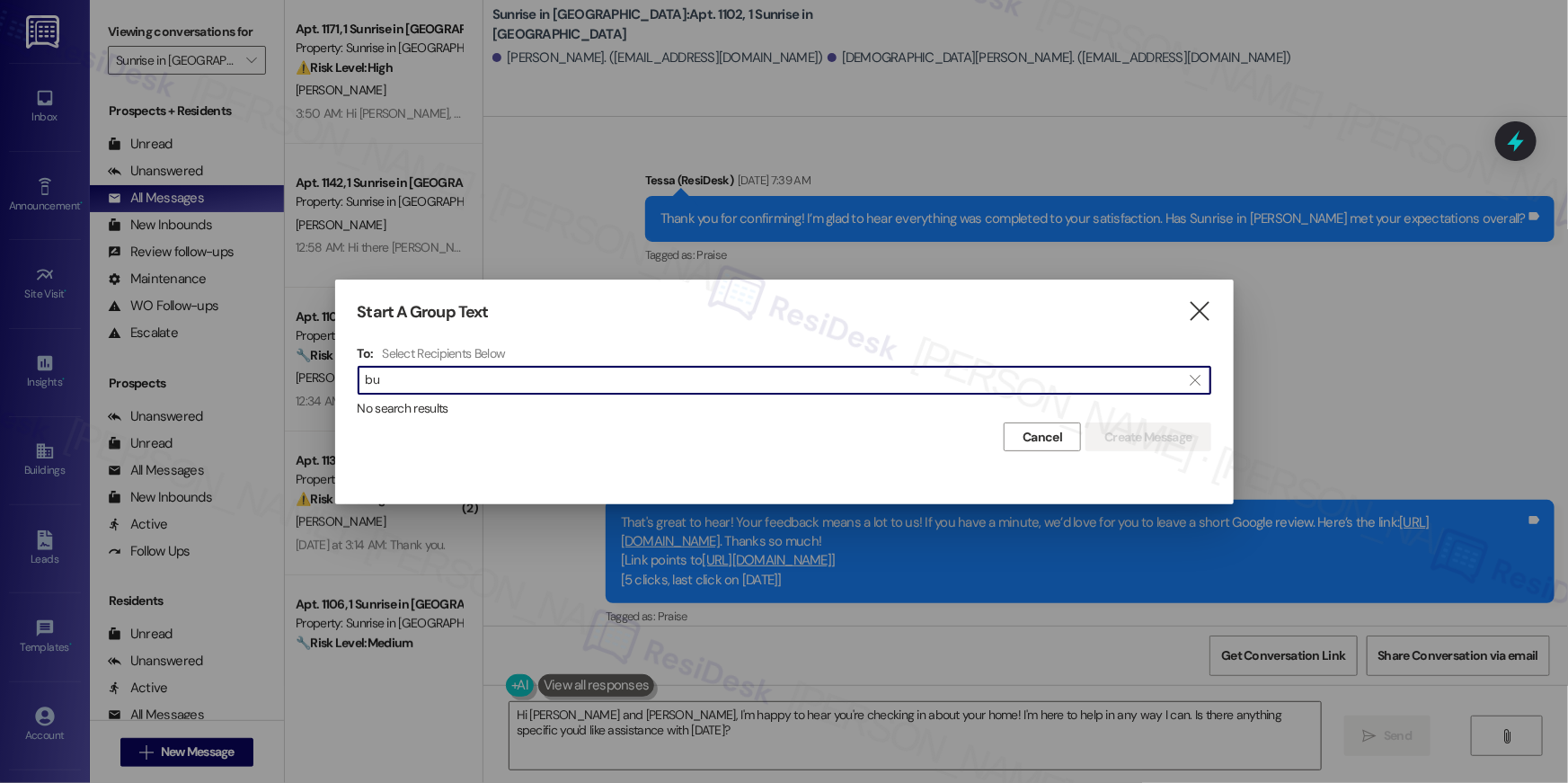
type input "b"
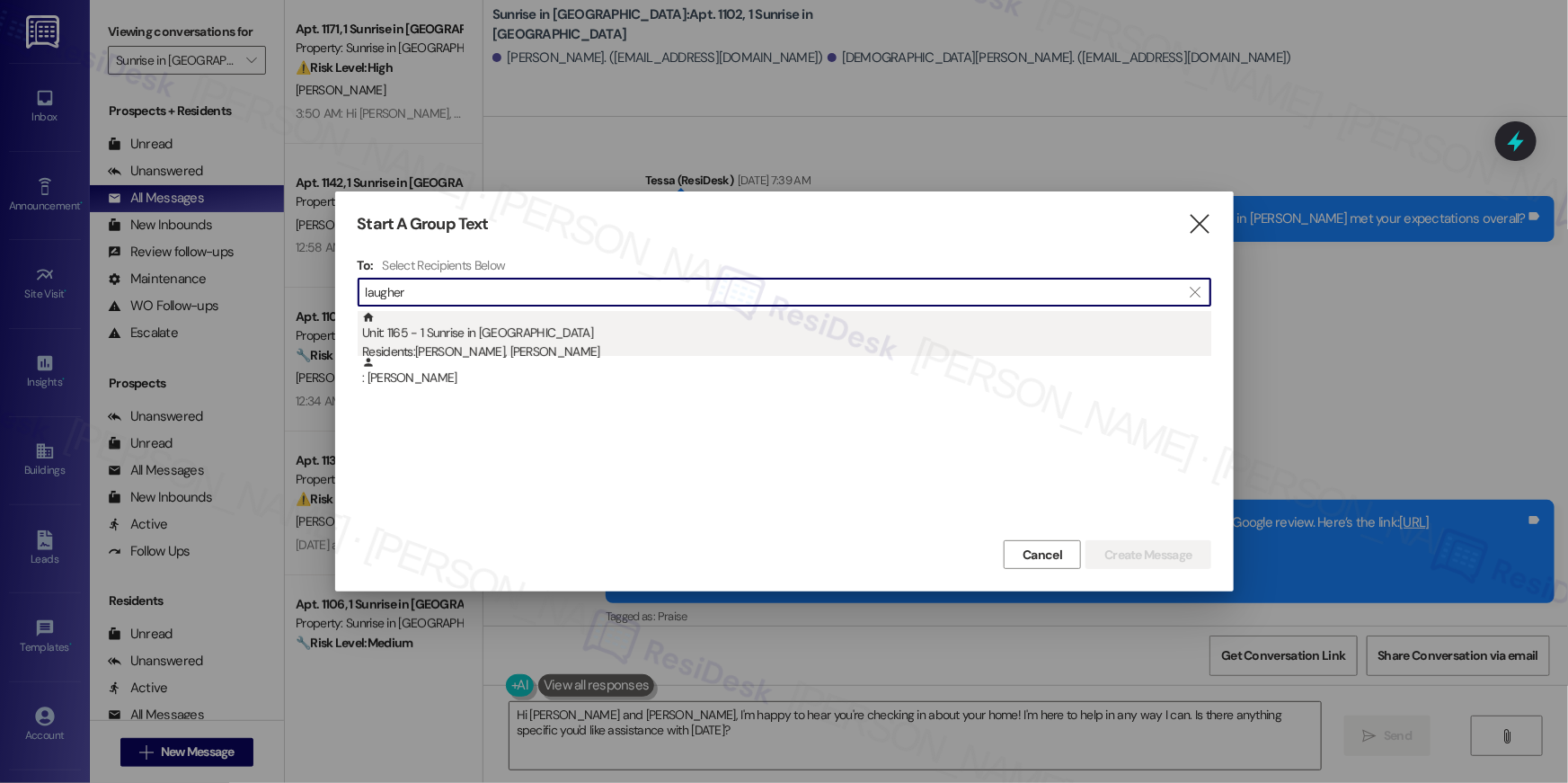
type input "laugher"
click at [562, 336] on div "Unit: 1165 - 1 Sunrise in [GEOGRAPHIC_DATA] Residents: [PERSON_NAME], M [PERSON…" at bounding box center [787, 336] width 849 height 51
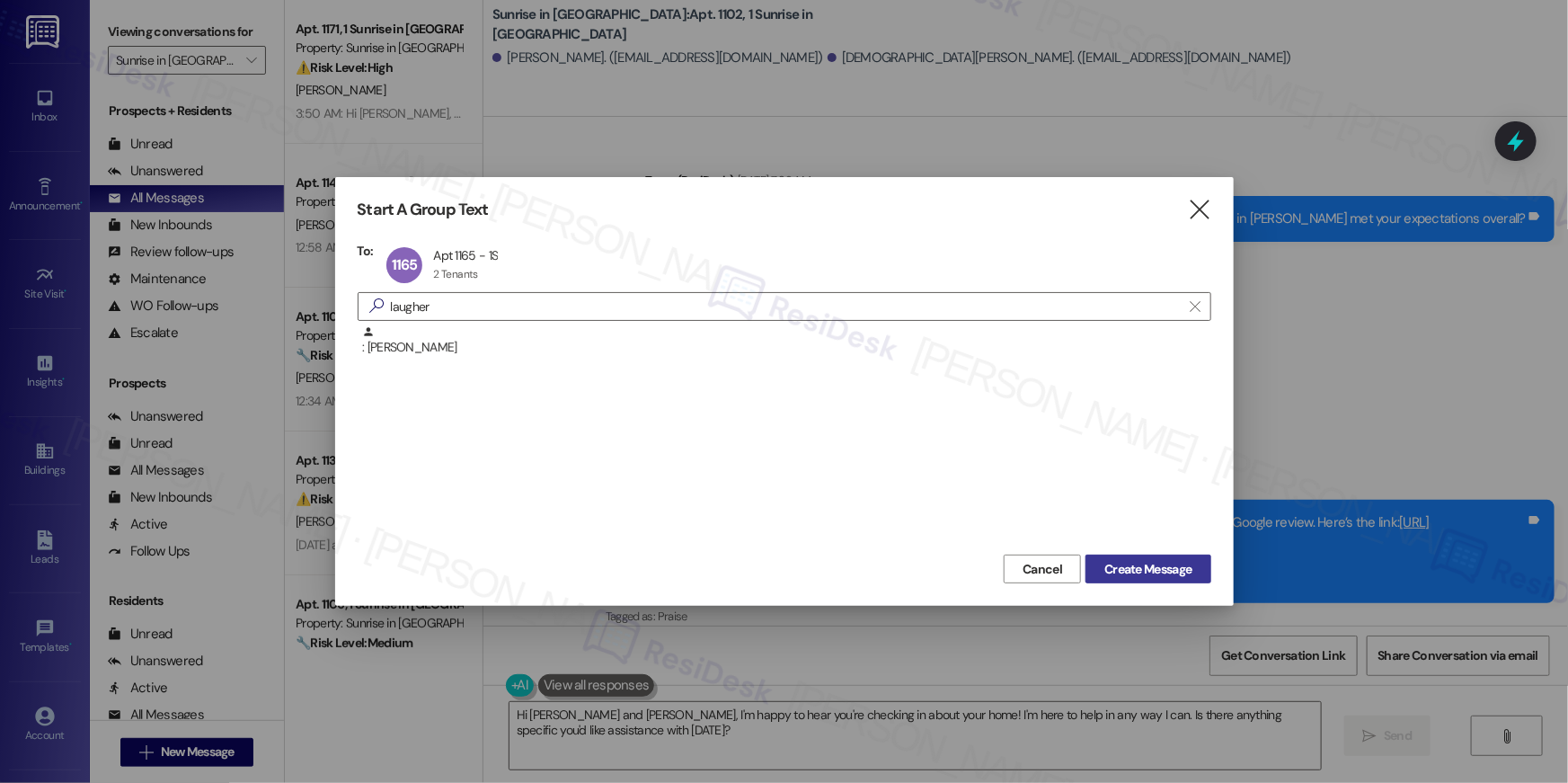
click at [1145, 562] on span "Create Message" at bounding box center [1149, 569] width 87 height 19
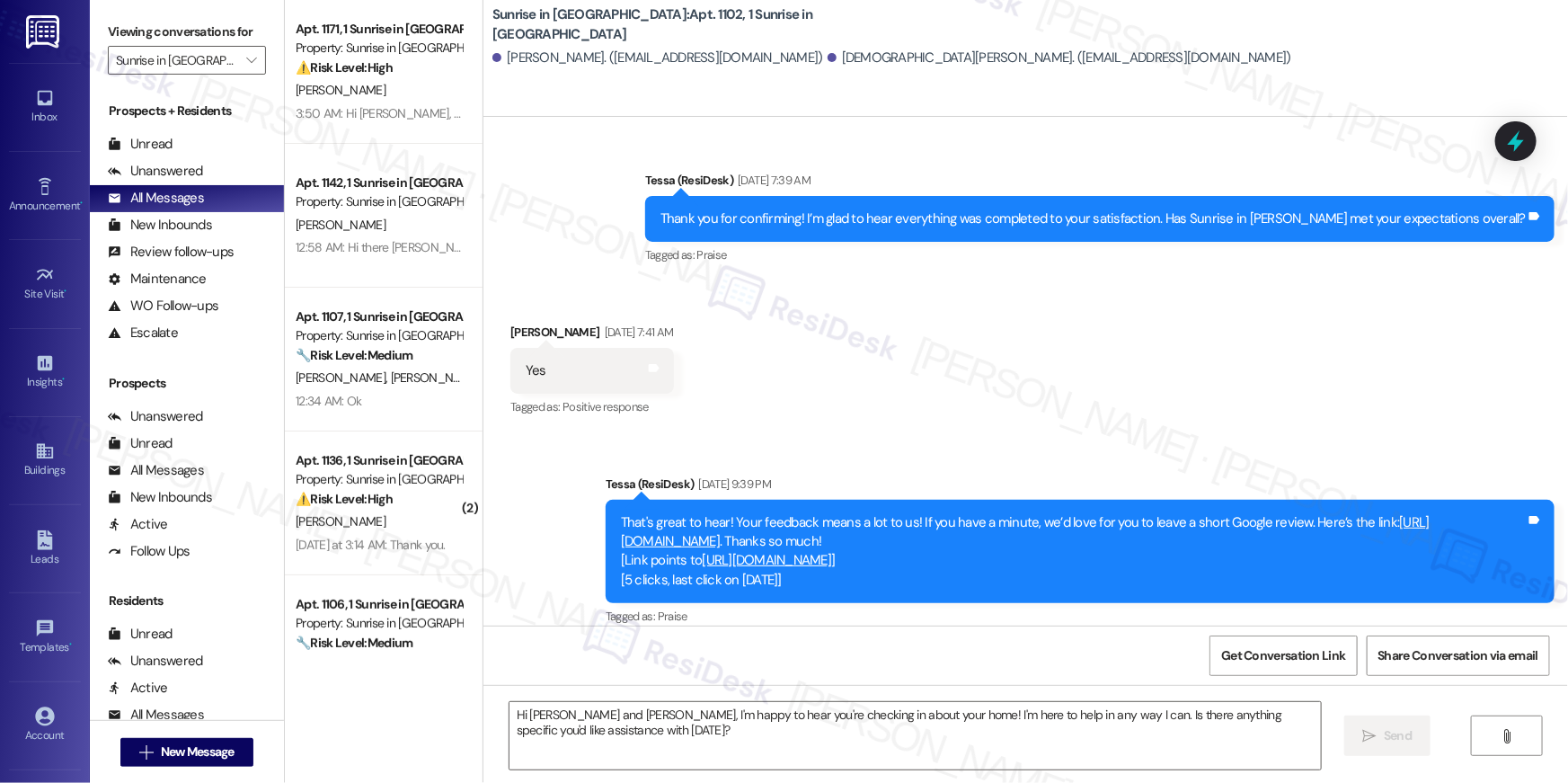
type textarea "Fetching suggested responses. Please feel free to read through the conversation…"
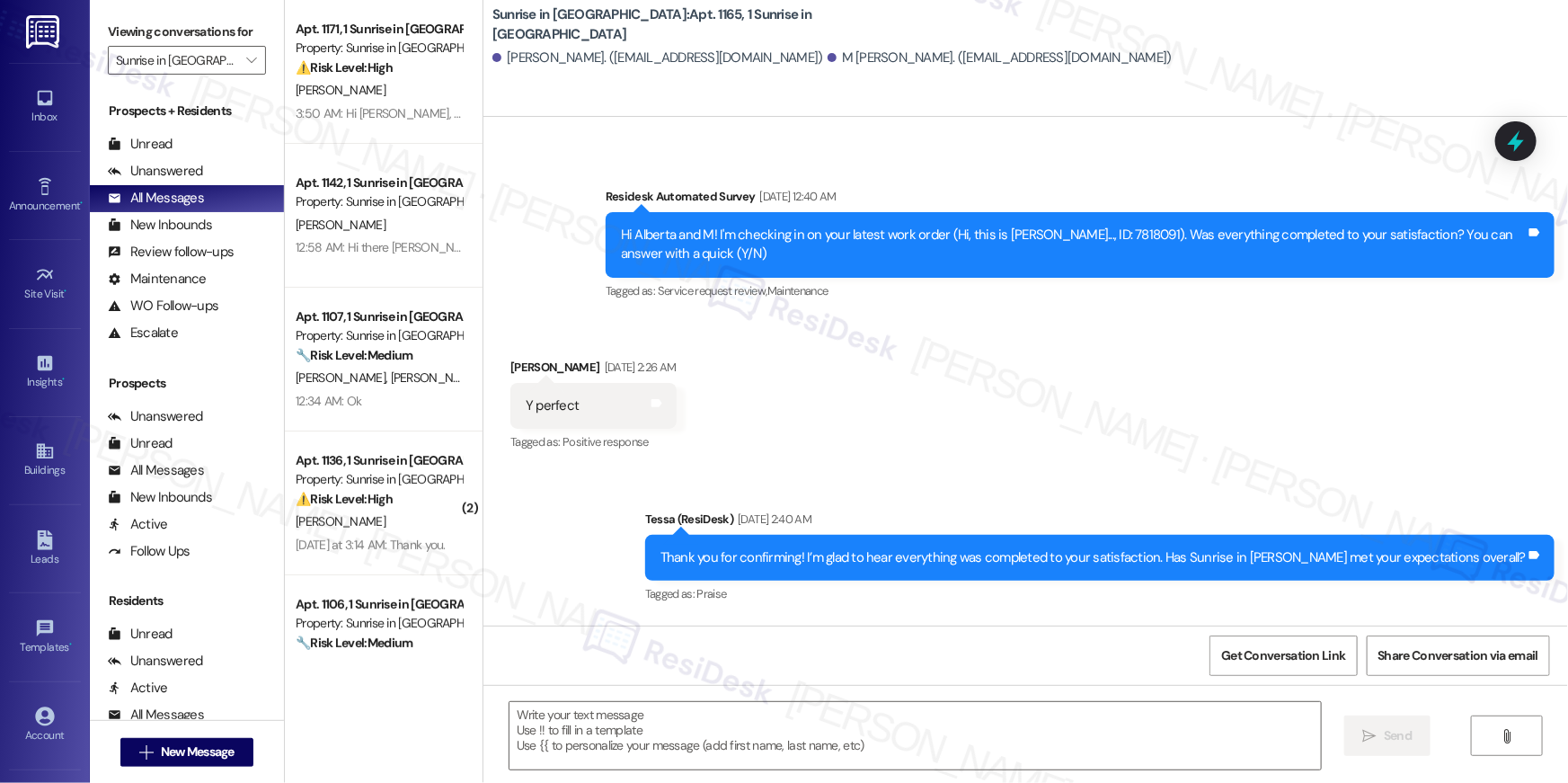
type textarea "Fetching suggested responses. Please feel free to read through the conversation…"
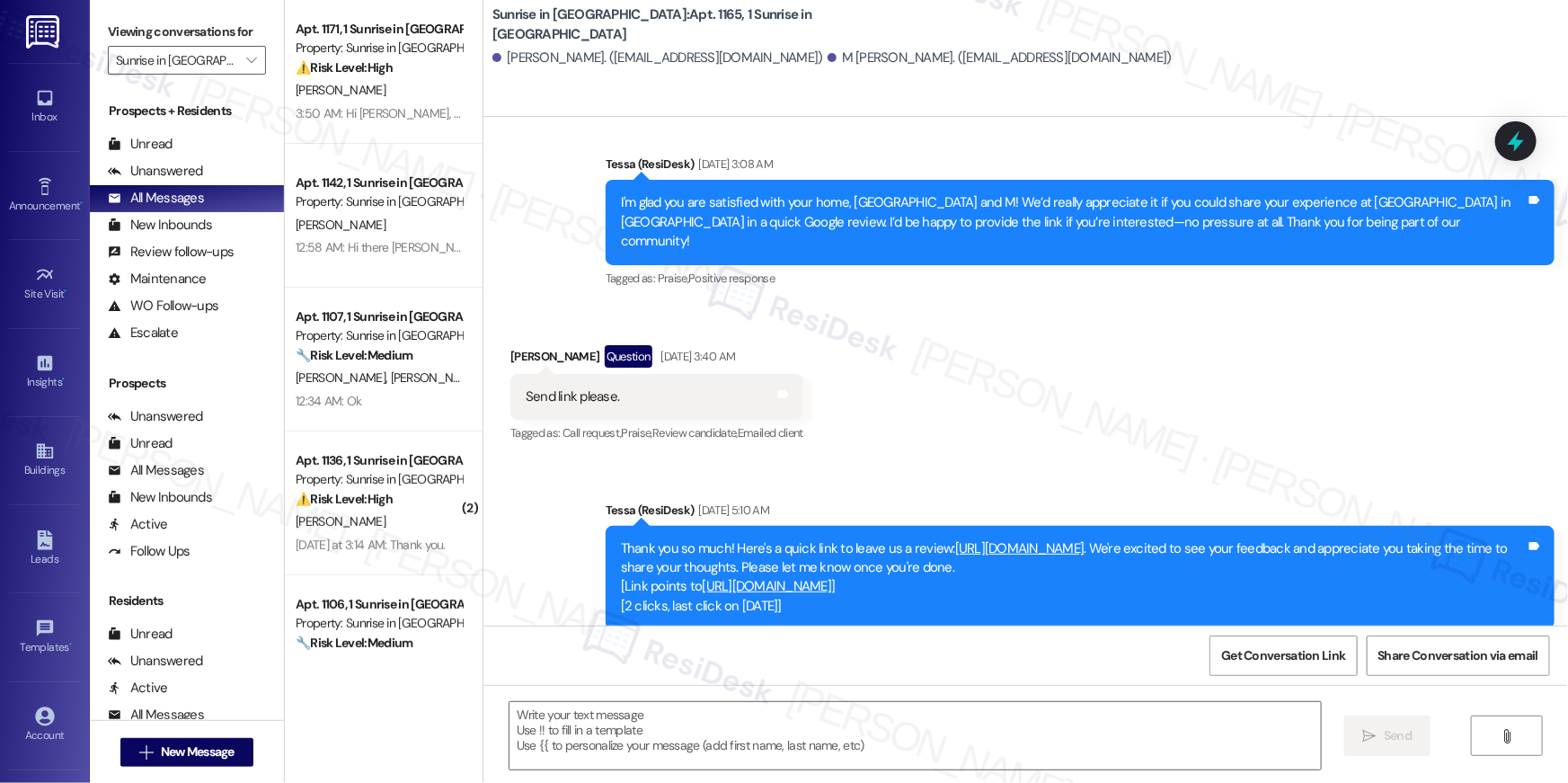
scroll to position [1411, 0]
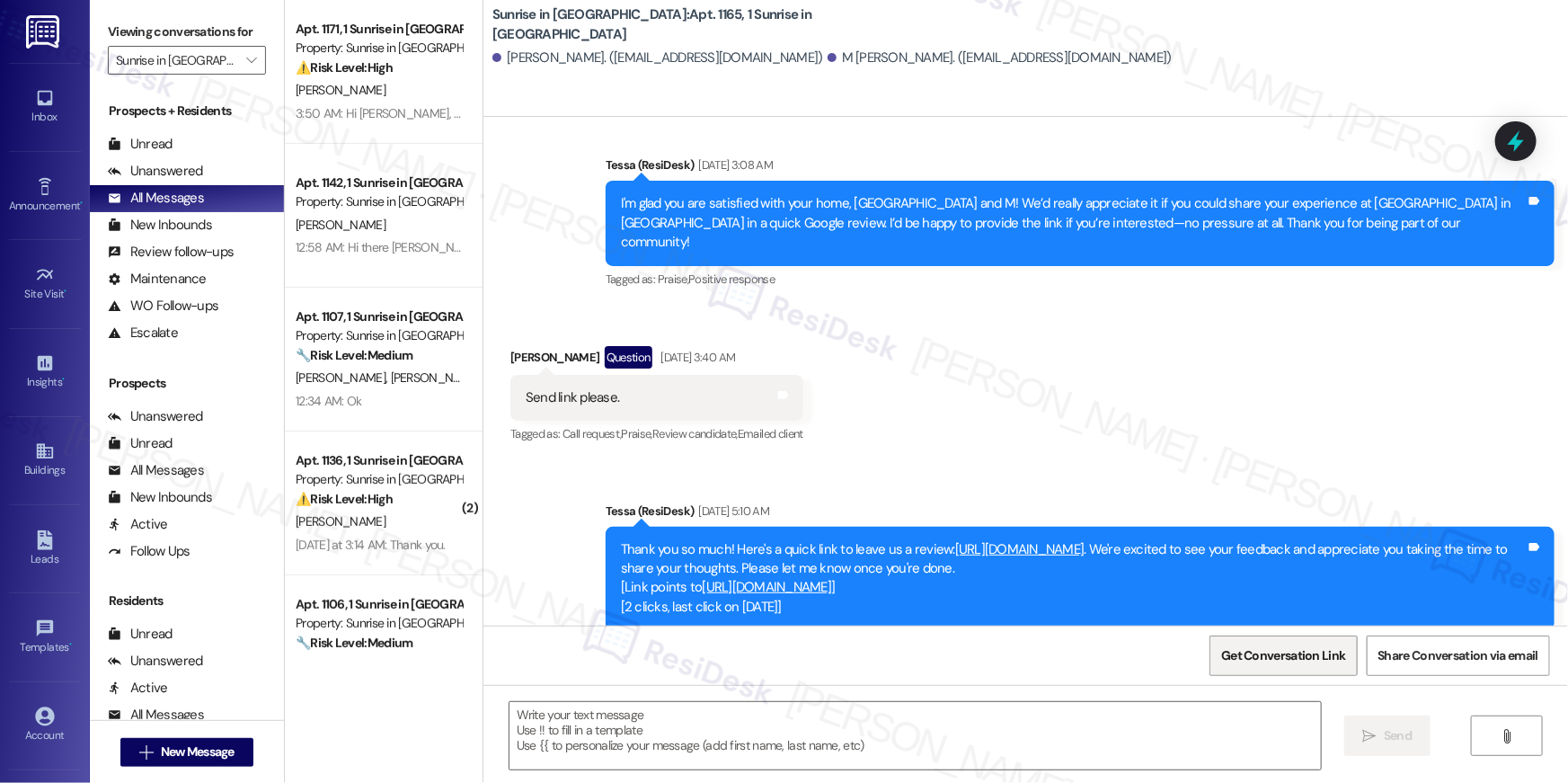
click at [1285, 658] on span "Get Conversation Link" at bounding box center [1283, 655] width 124 height 19
click at [221, 744] on span "New Message" at bounding box center [198, 752] width 74 height 19
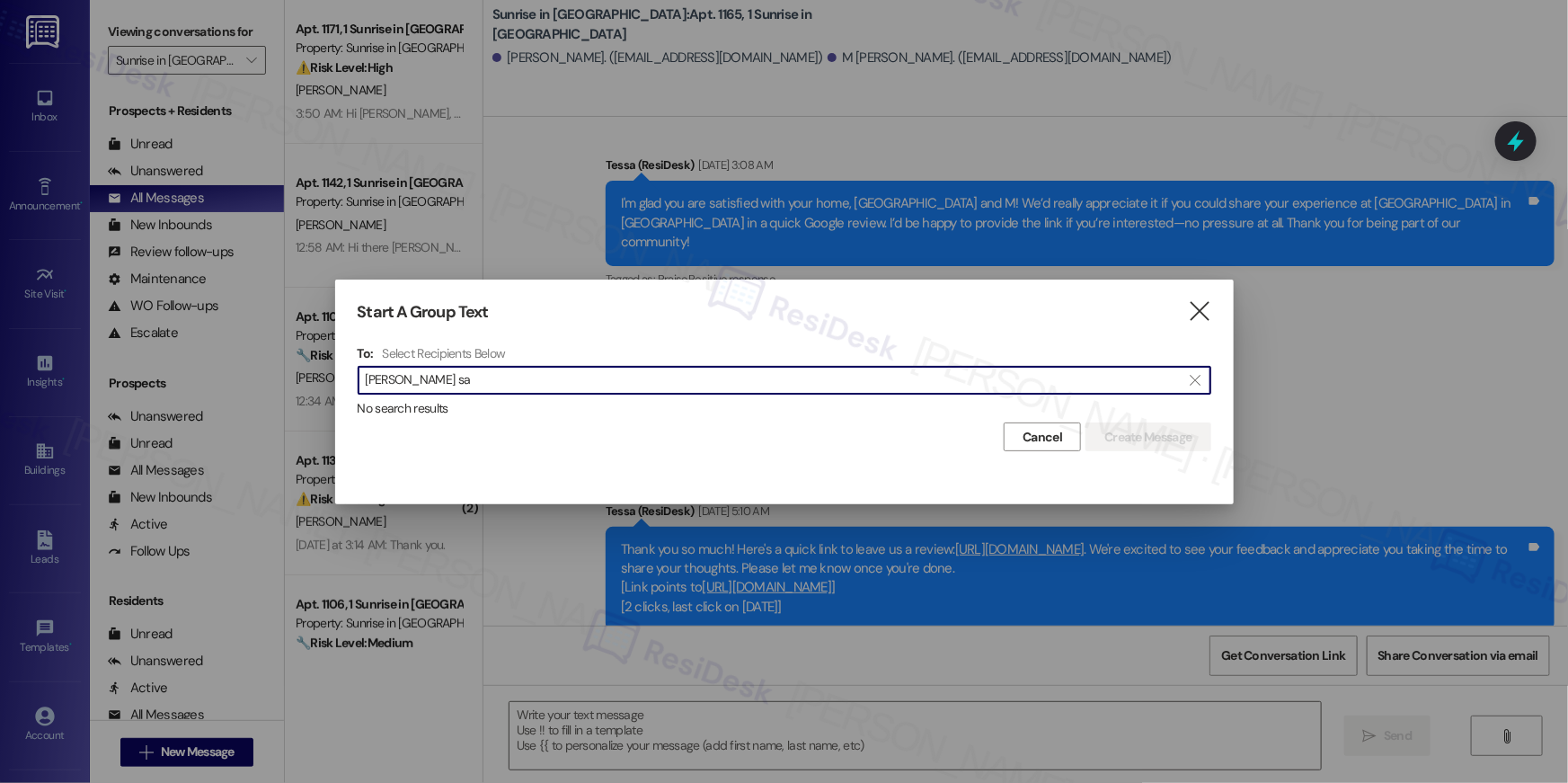
click at [438, 383] on input "[PERSON_NAME] sa" at bounding box center [774, 380] width 816 height 26
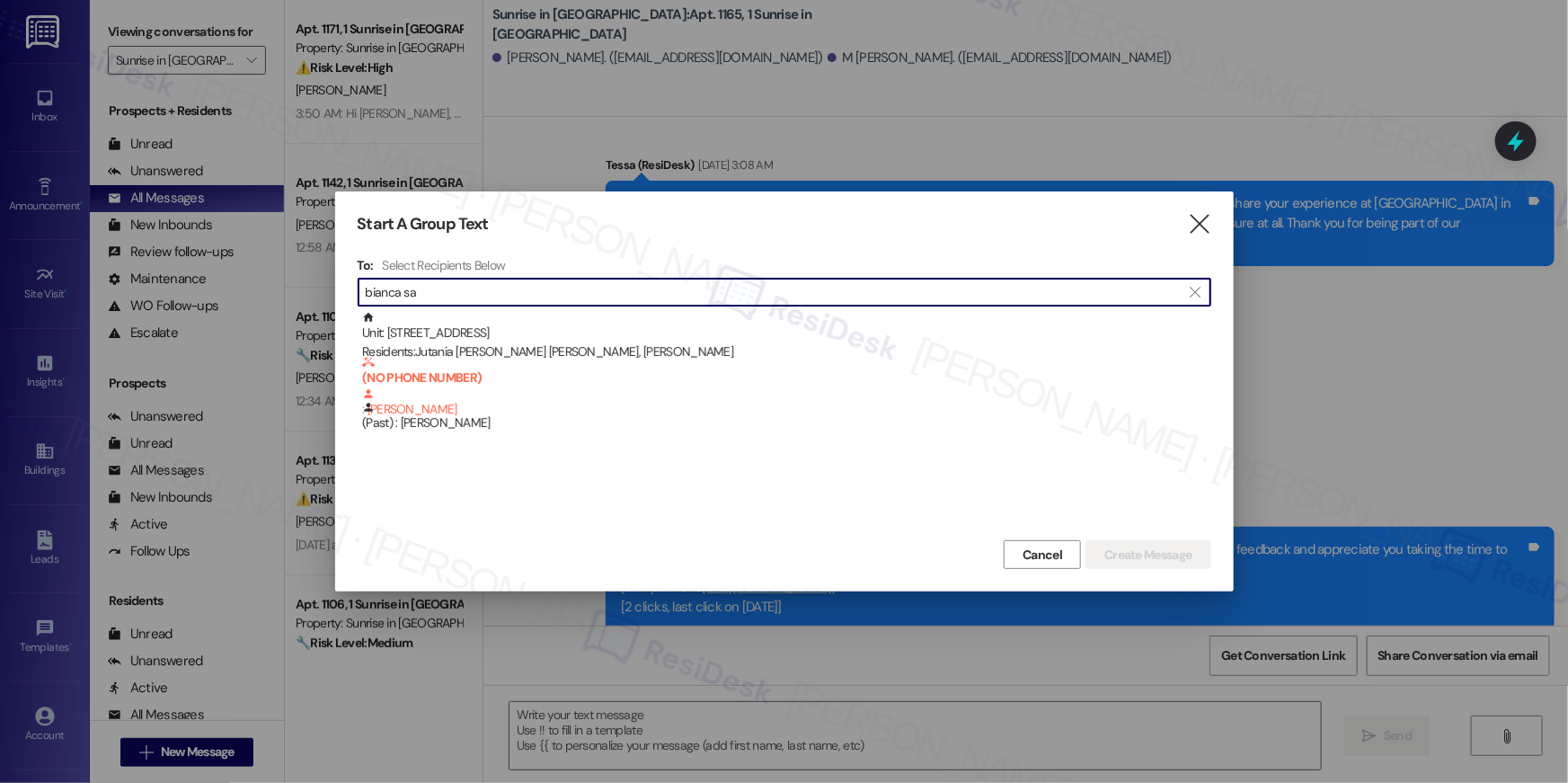
click at [778, 296] on input "bianca sa" at bounding box center [774, 292] width 816 height 26
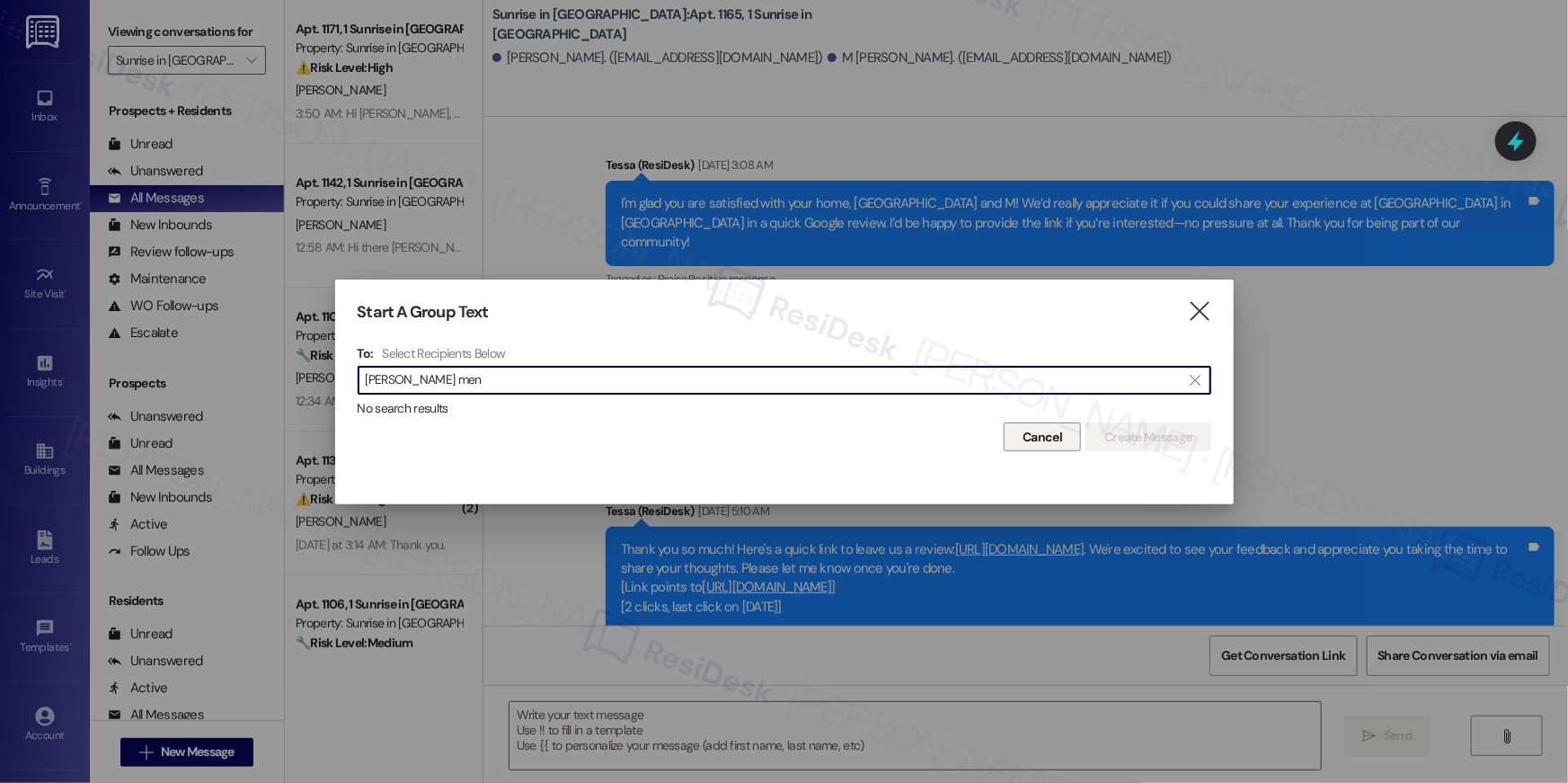
type input "[PERSON_NAME] men"
click at [1029, 430] on span "Cancel" at bounding box center [1042, 437] width 40 height 19
